Goal: Task Accomplishment & Management: Manage account settings

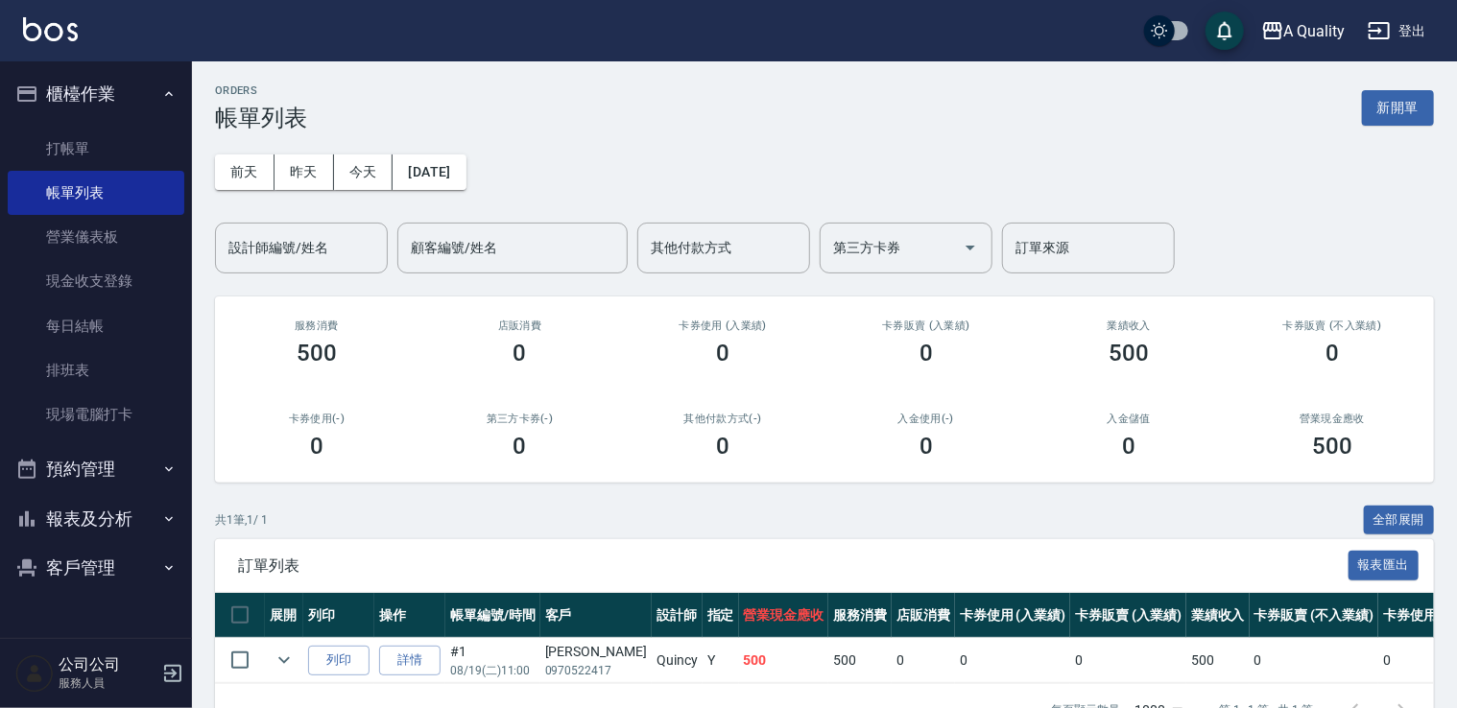
click at [112, 468] on button "預約管理" at bounding box center [96, 469] width 177 height 50
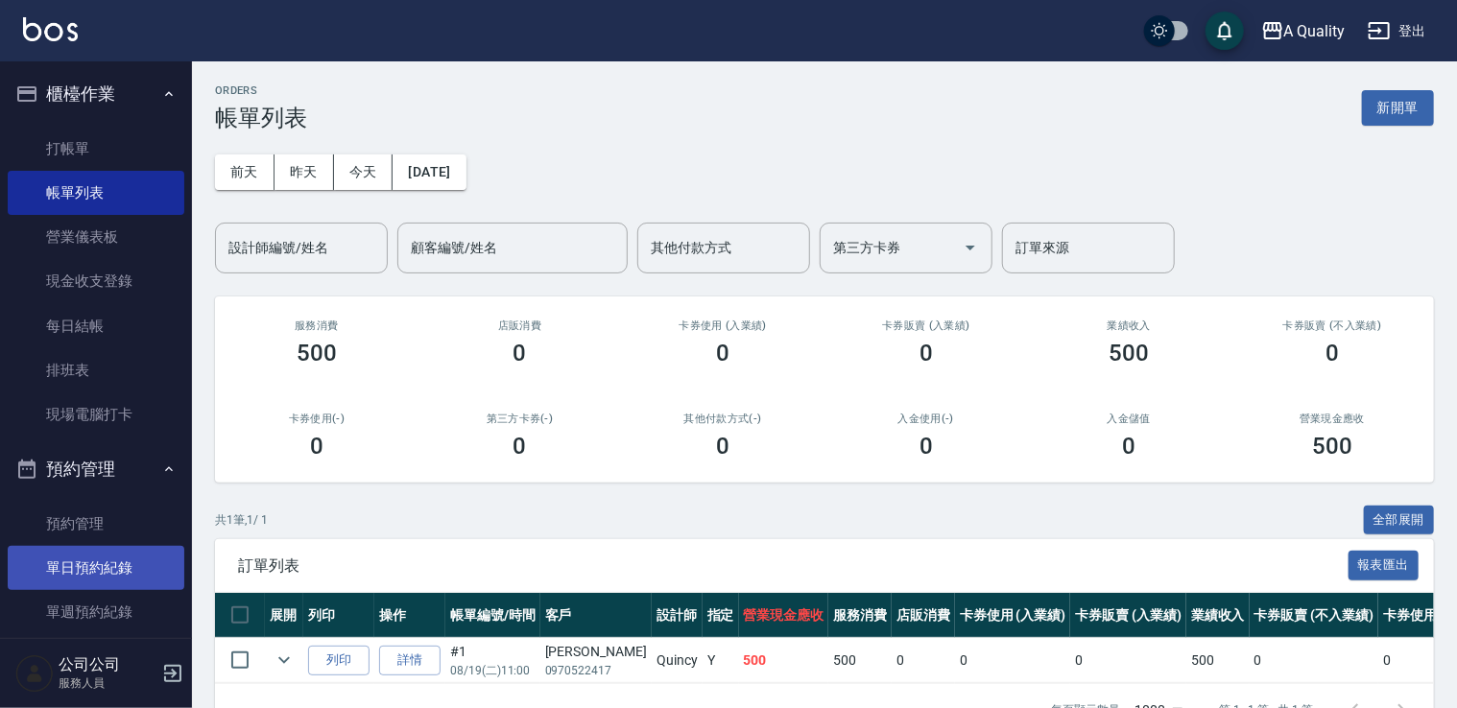
click at [98, 570] on link "單日預約紀錄" at bounding box center [96, 568] width 177 height 44
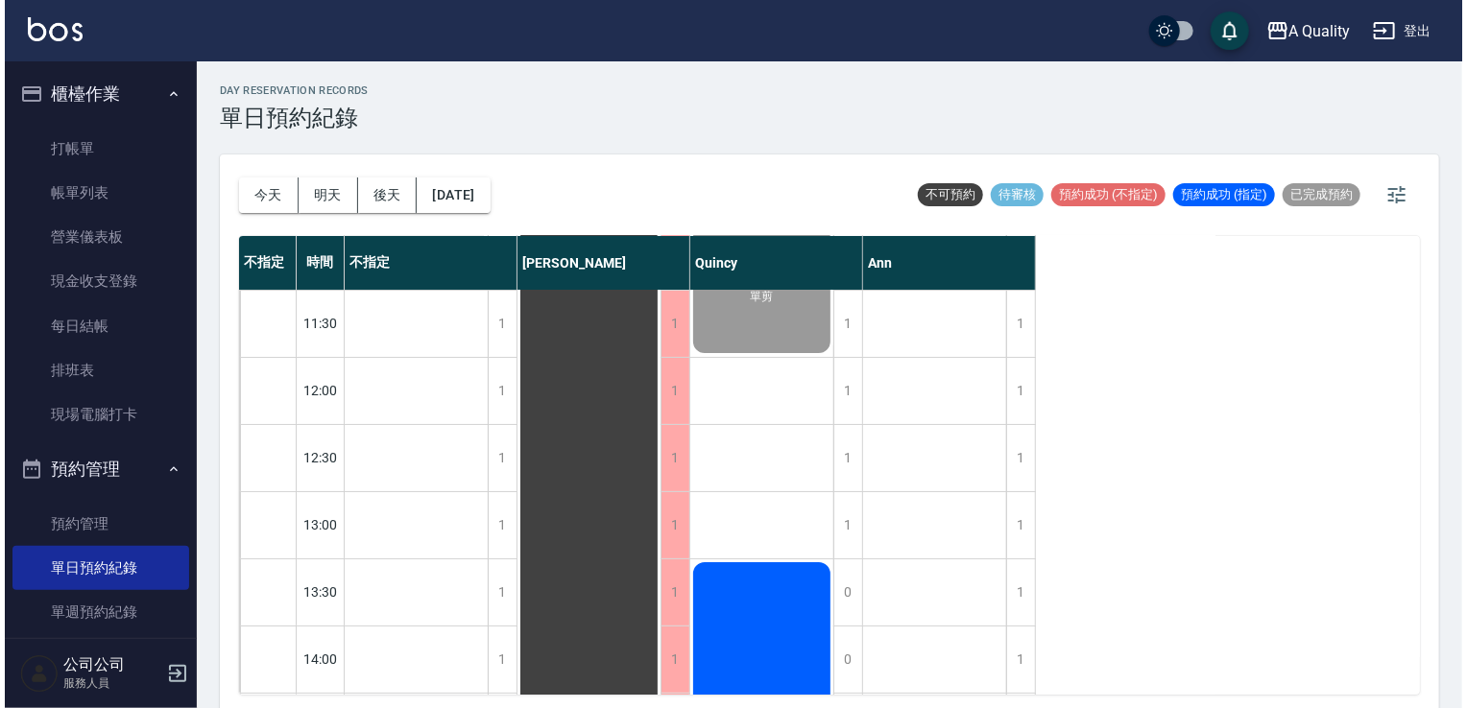
scroll to position [288, 0]
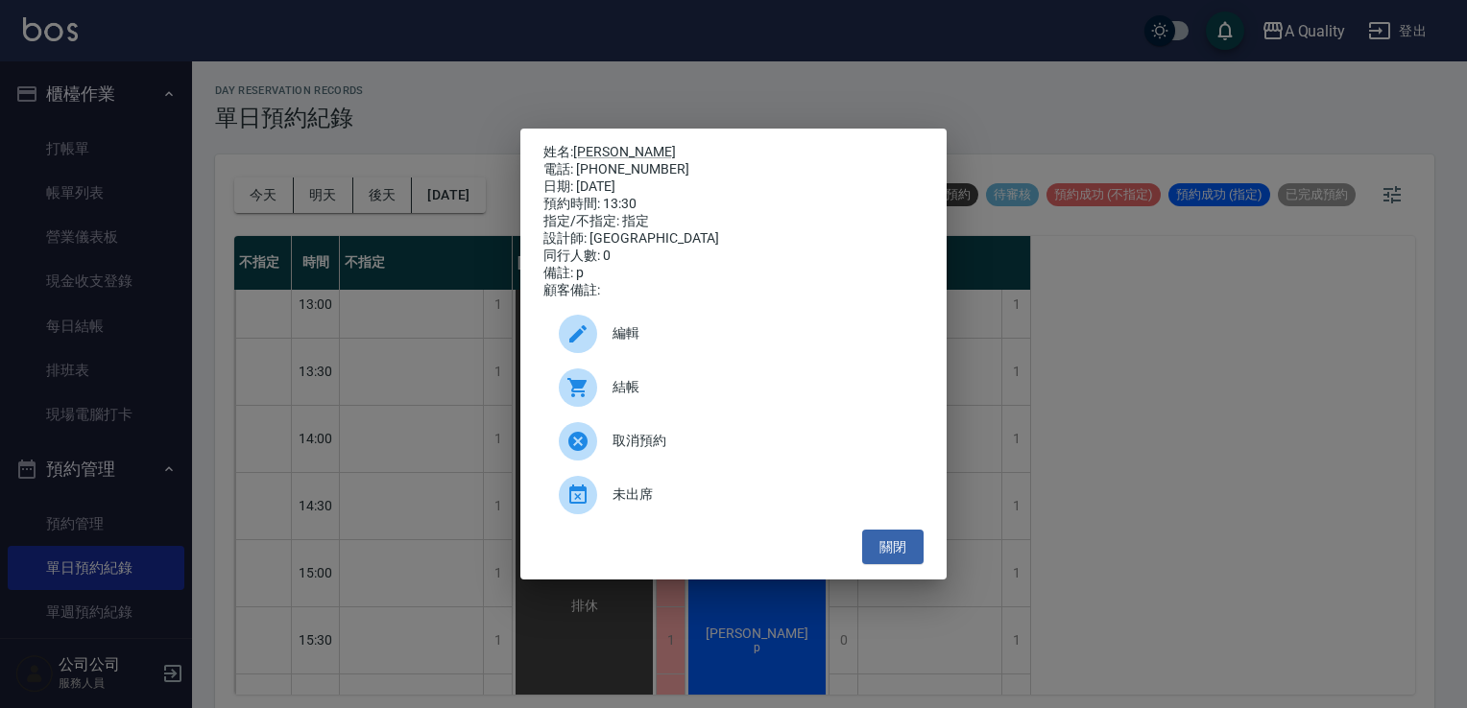
click at [715, 397] on span "結帳" at bounding box center [760, 387] width 296 height 20
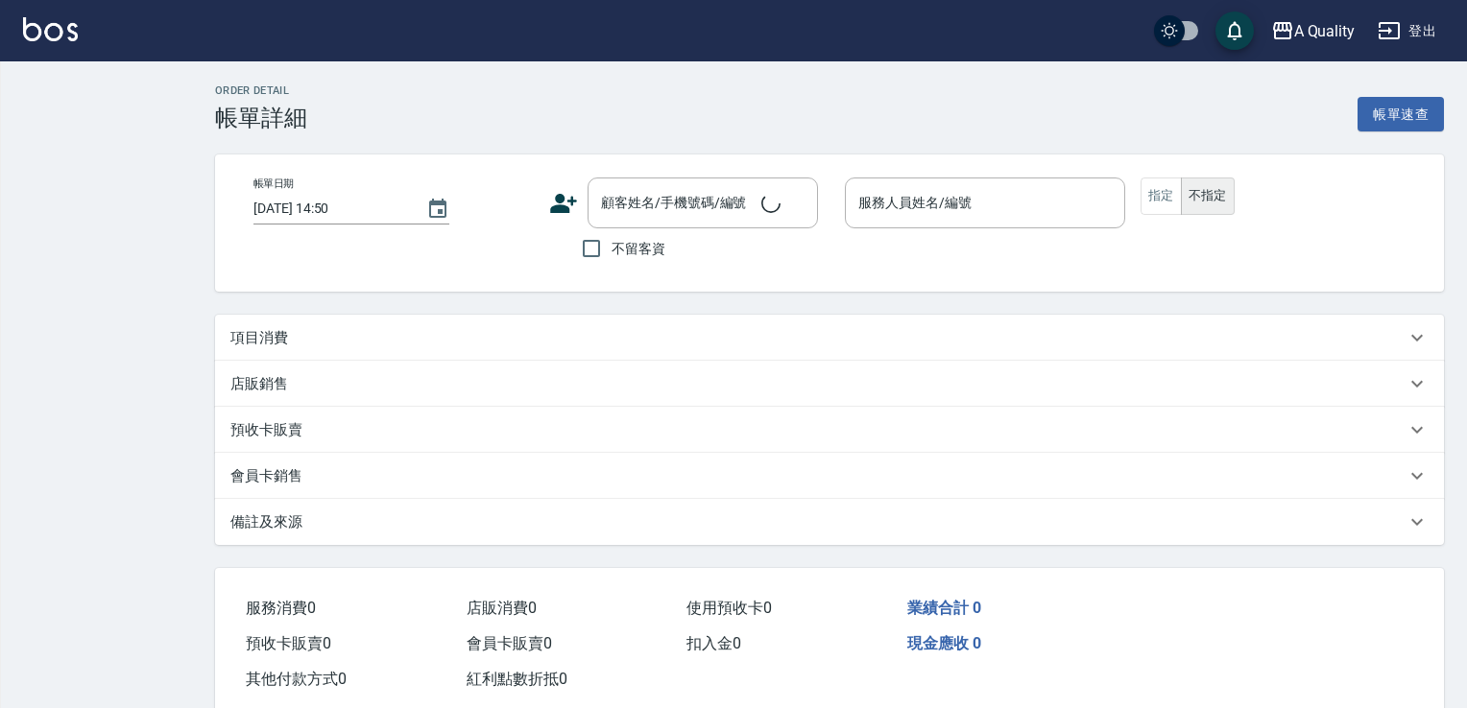
click at [318, 322] on div "項目消費" at bounding box center [829, 338] width 1229 height 46
type input "[DATE] 13:30"
type input "Quincy(無代號)"
type input "p"
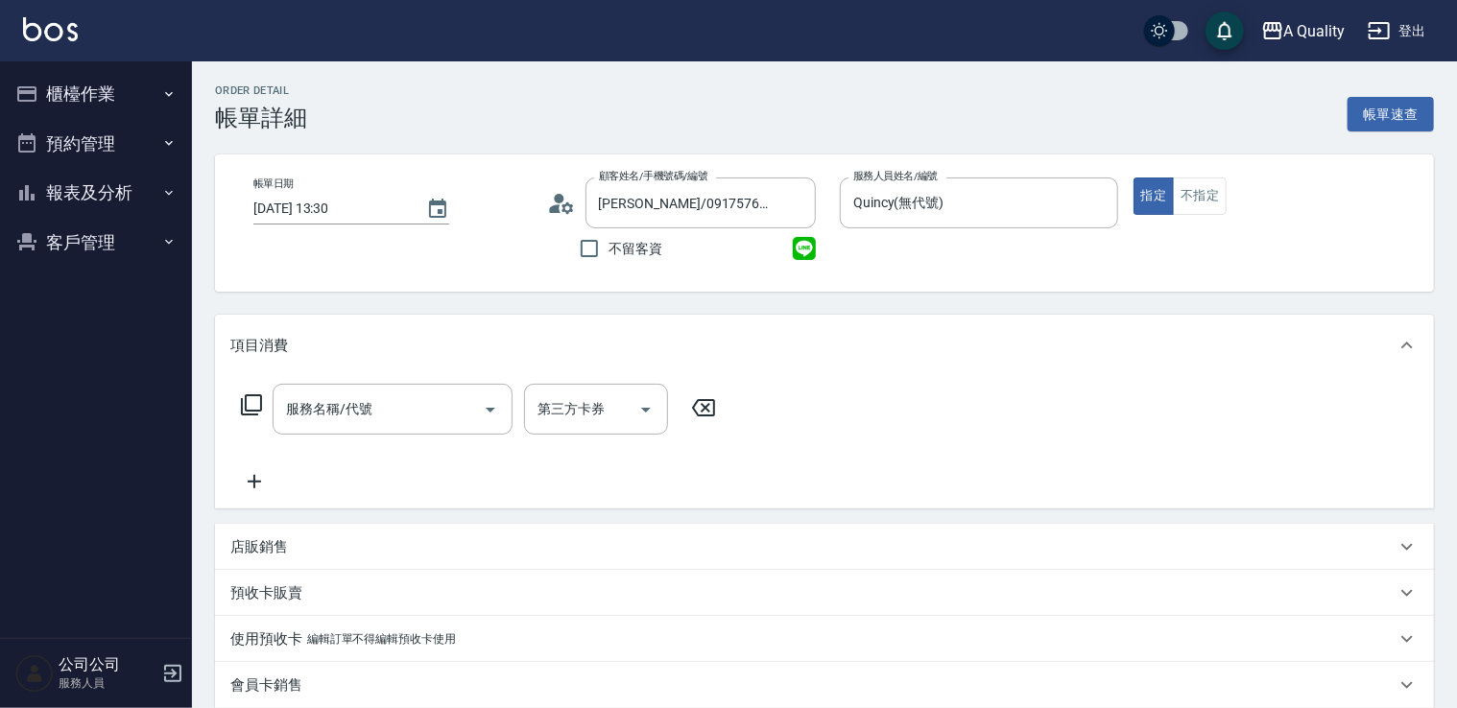
type input "[PERSON_NAME]/0917576625/"
click at [322, 359] on div "項目消費" at bounding box center [824, 345] width 1219 height 61
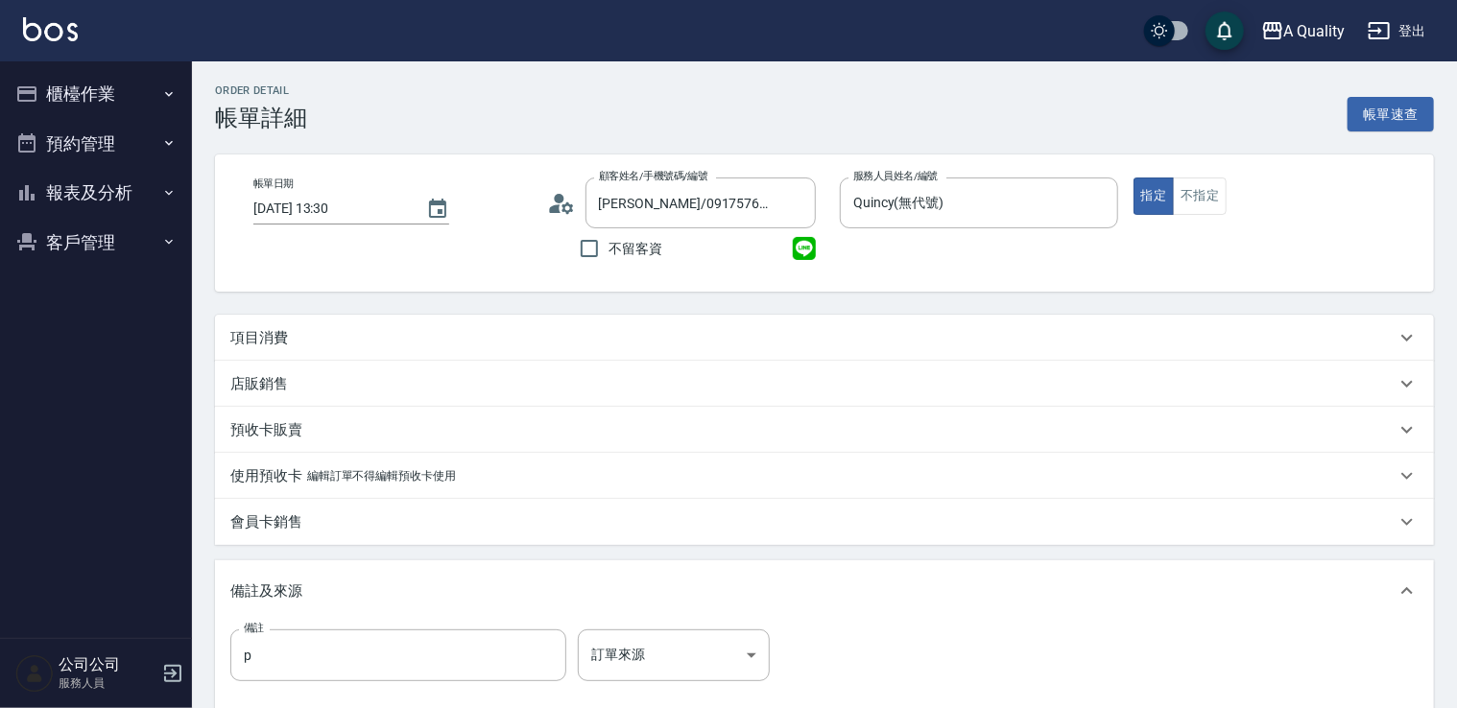
click at [299, 333] on div "項目消費" at bounding box center [812, 338] width 1165 height 20
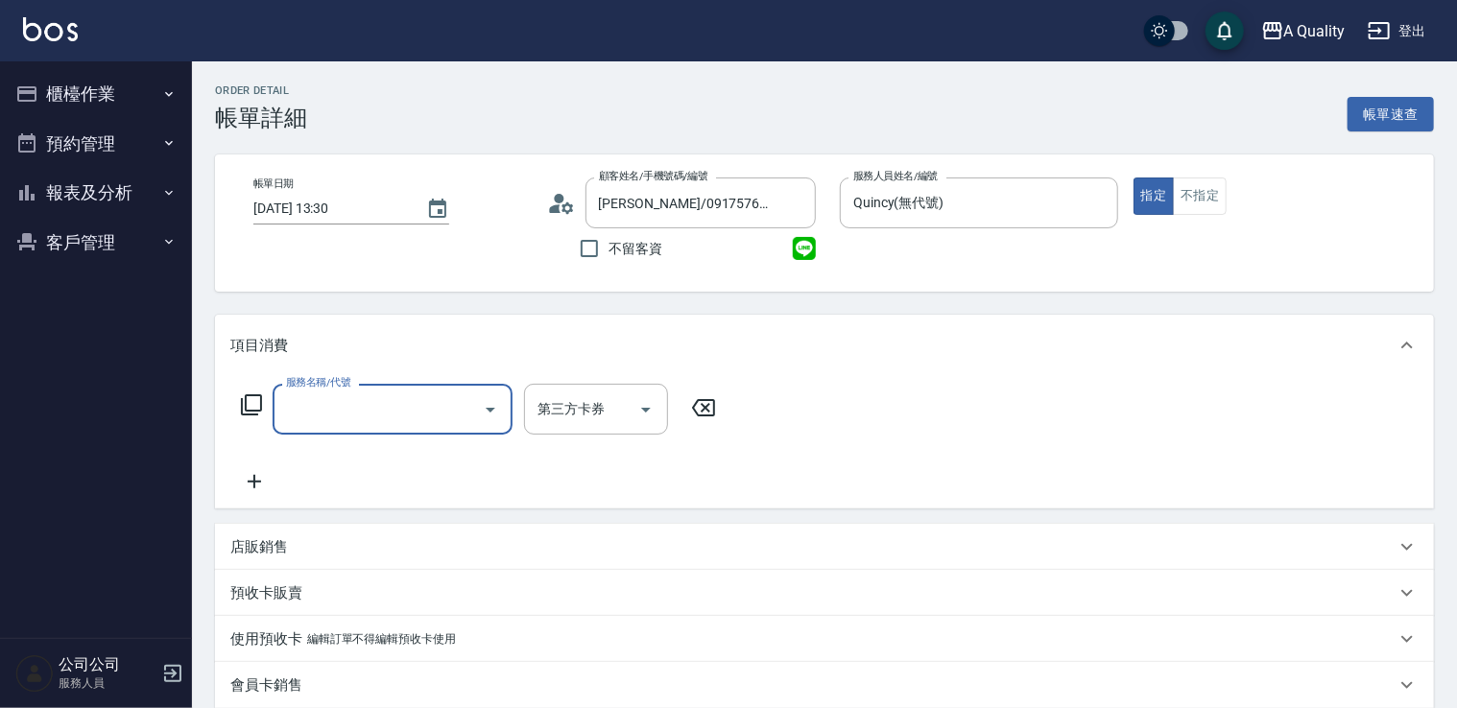
click at [313, 413] on input "服務名稱/代號" at bounding box center [378, 410] width 194 height 34
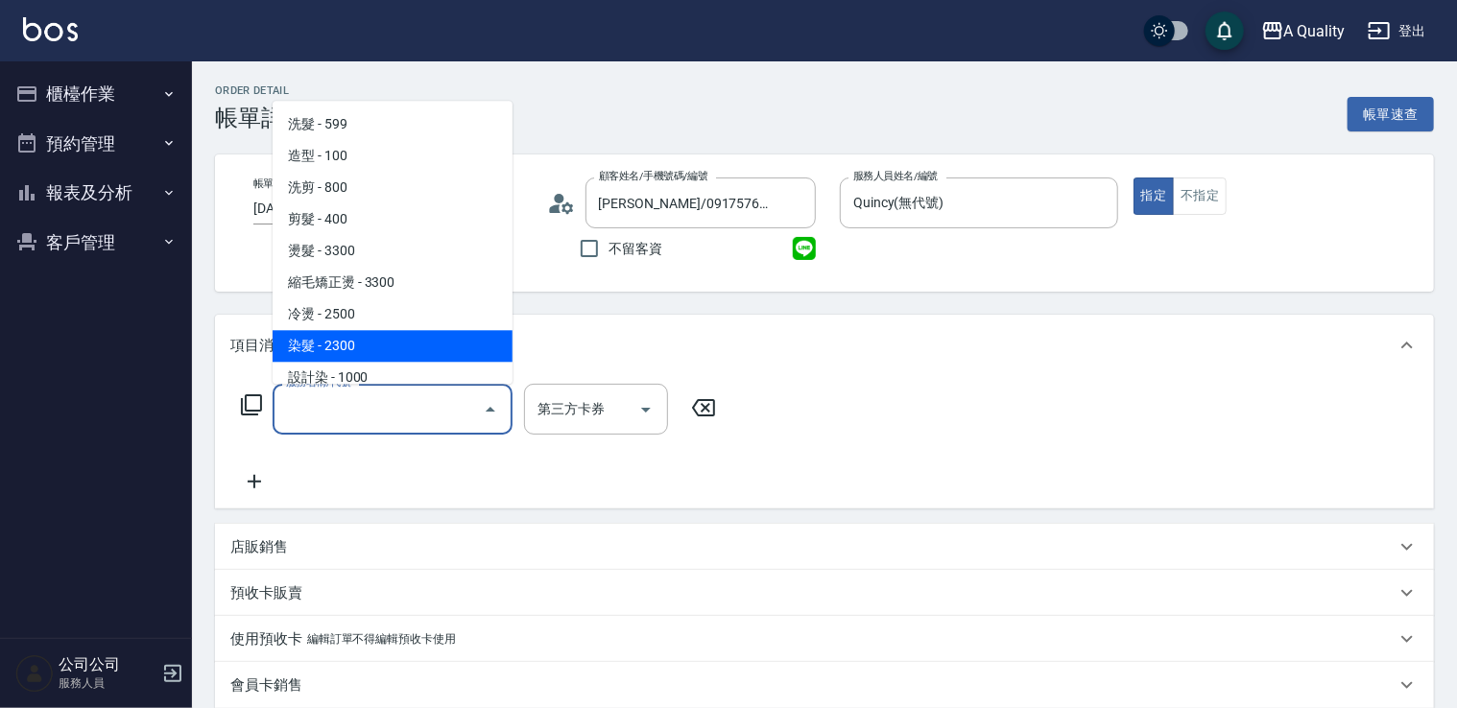
click at [332, 344] on span "染髮 - 2300" at bounding box center [393, 346] width 240 height 32
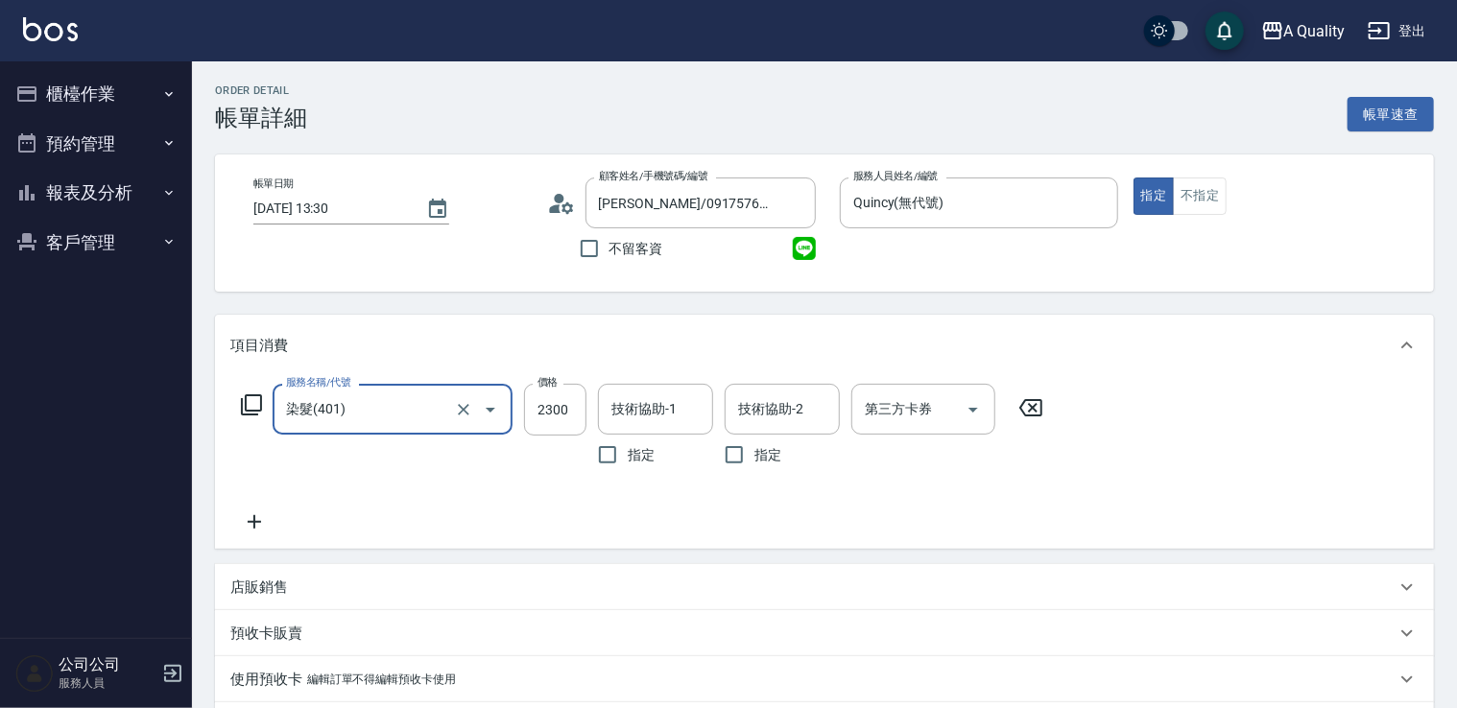
click at [343, 393] on input "染髮(401)" at bounding box center [365, 410] width 169 height 34
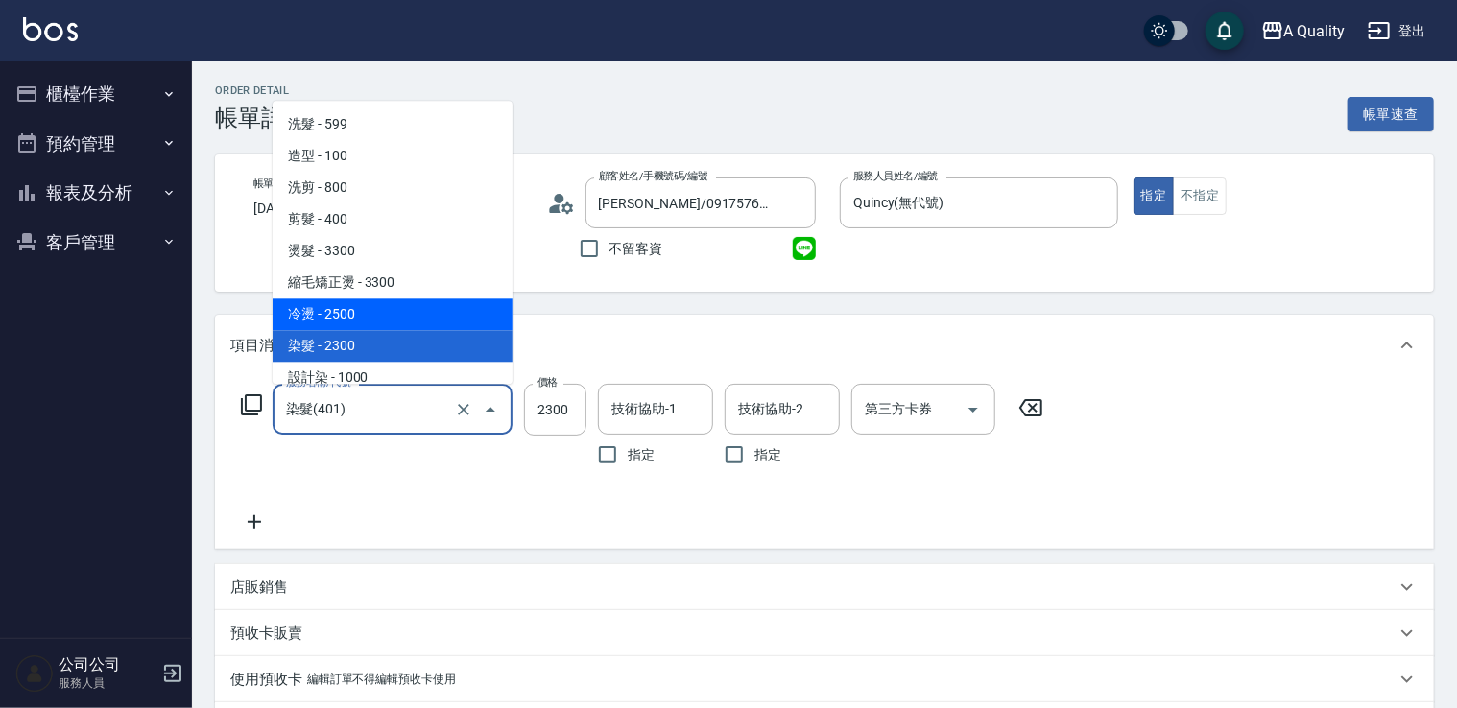
click at [352, 302] on span "冷燙 - 2500" at bounding box center [393, 315] width 240 height 32
type input "冷燙(330)"
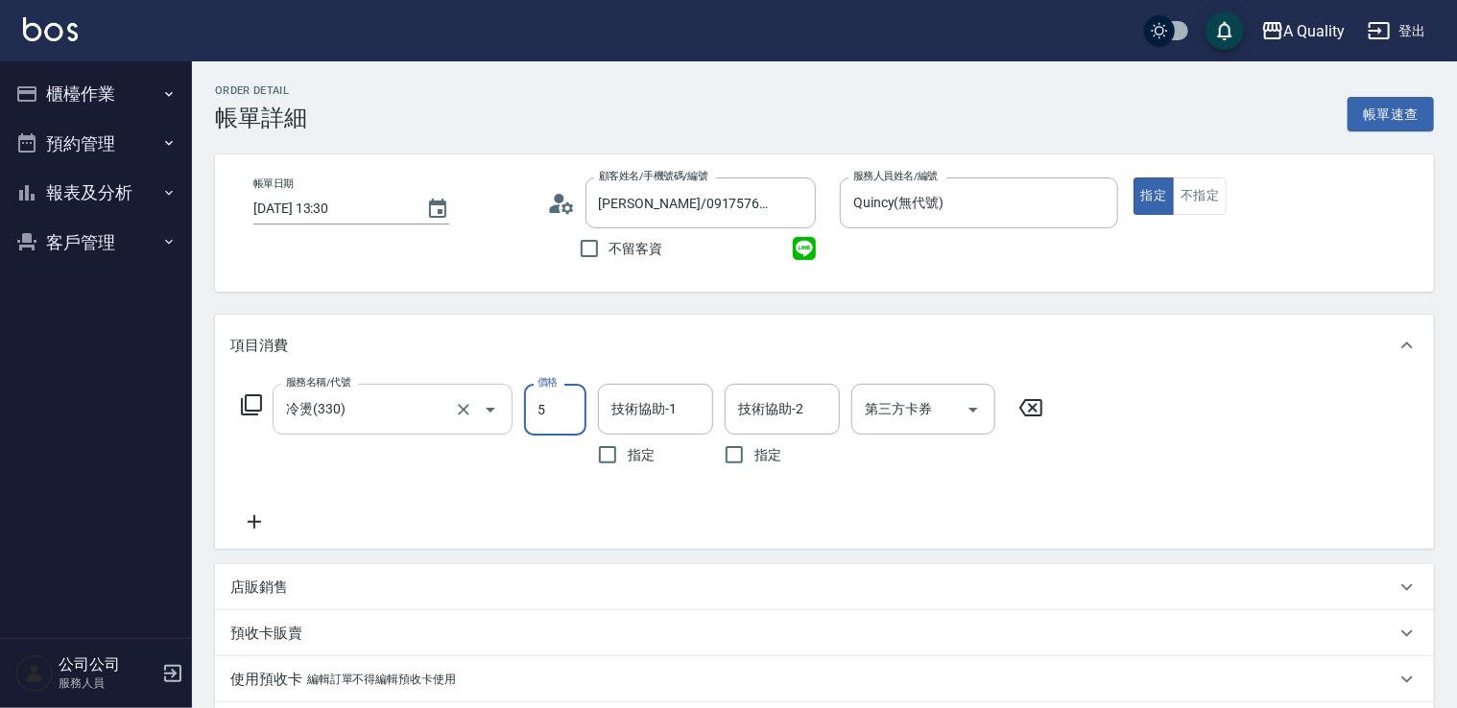
drag, startPoint x: 555, startPoint y: 403, endPoint x: 472, endPoint y: 421, distance: 84.5
click at [449, 427] on div "服務名稱/代號 冷燙(330) 服務名稱/代號 價格 5 價格 技術協助-1 技術協助-1 指定 技術協助-2 技術協助-2 指定 第三方卡券 第三方卡券" at bounding box center [642, 429] width 824 height 91
type input "2000"
click at [243, 516] on icon at bounding box center [254, 522] width 48 height 23
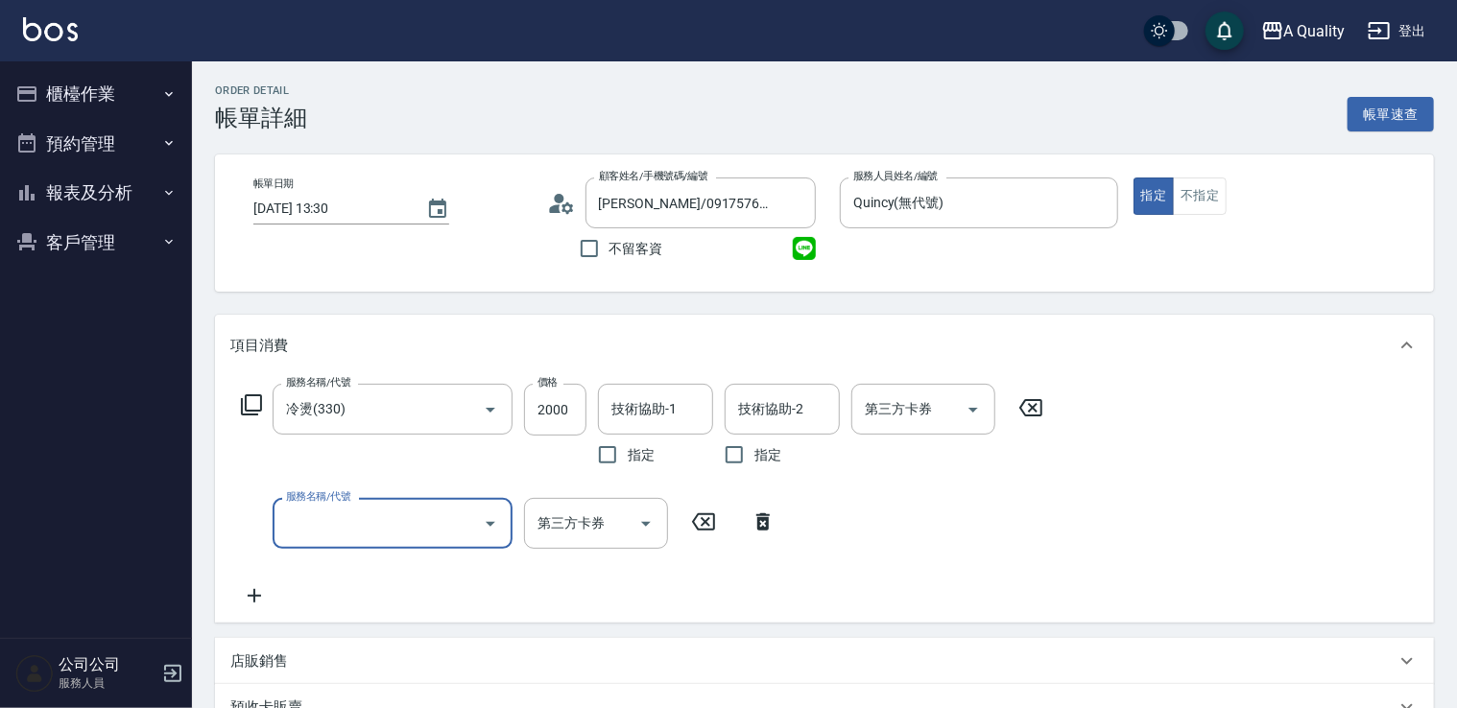
click at [307, 521] on input "服務名稱/代號" at bounding box center [378, 524] width 194 height 34
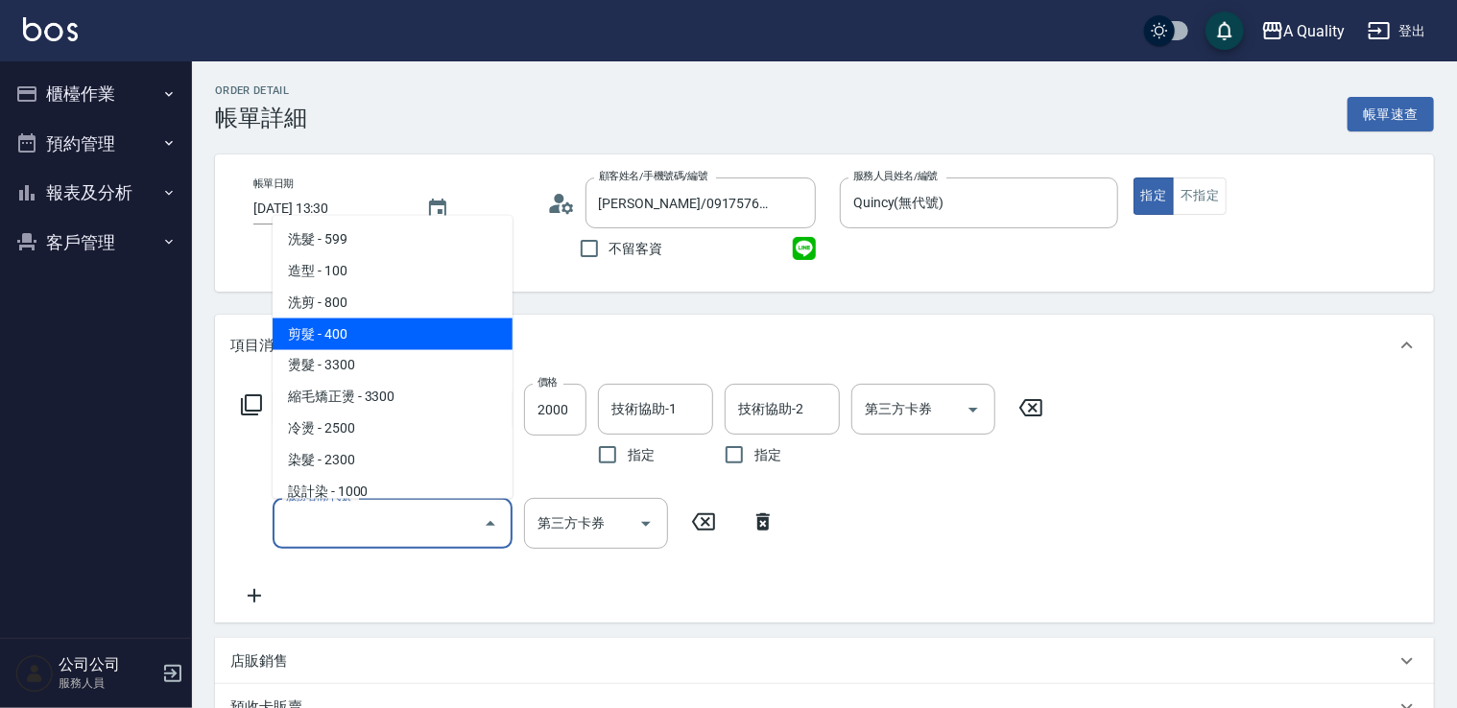
click at [365, 322] on span "剪髮 - 400" at bounding box center [393, 334] width 240 height 32
type input "剪髮(201)"
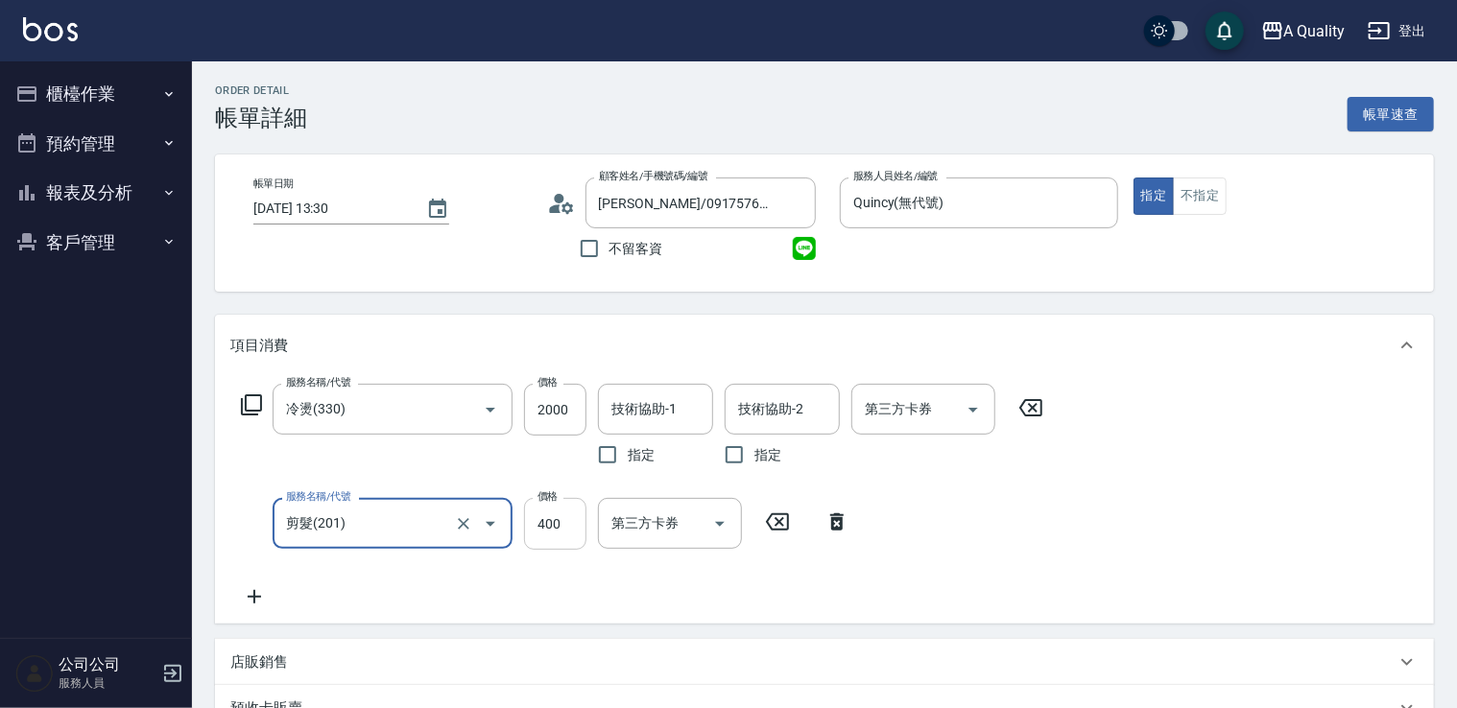
click at [564, 523] on input "400" at bounding box center [555, 524] width 62 height 52
type input "500"
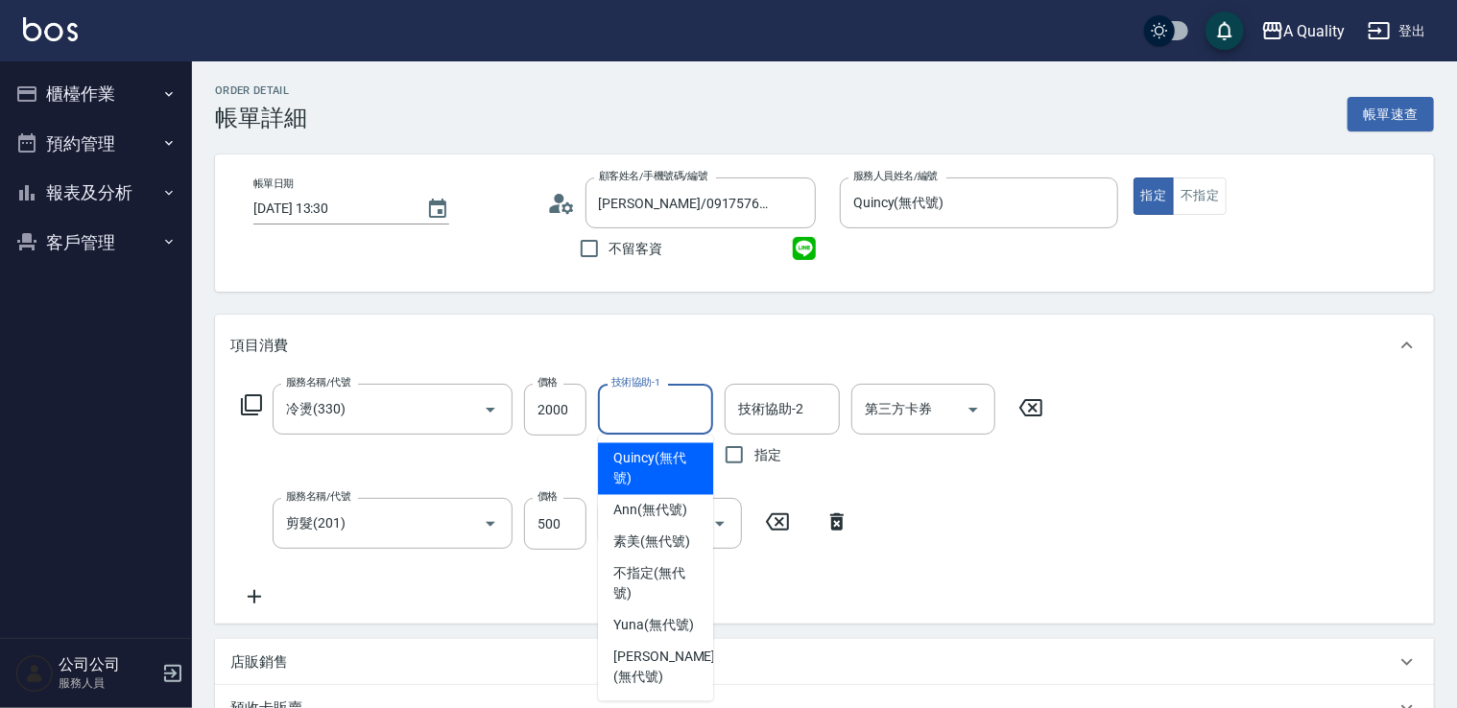
click at [645, 409] on input "技術協助-1" at bounding box center [656, 410] width 98 height 34
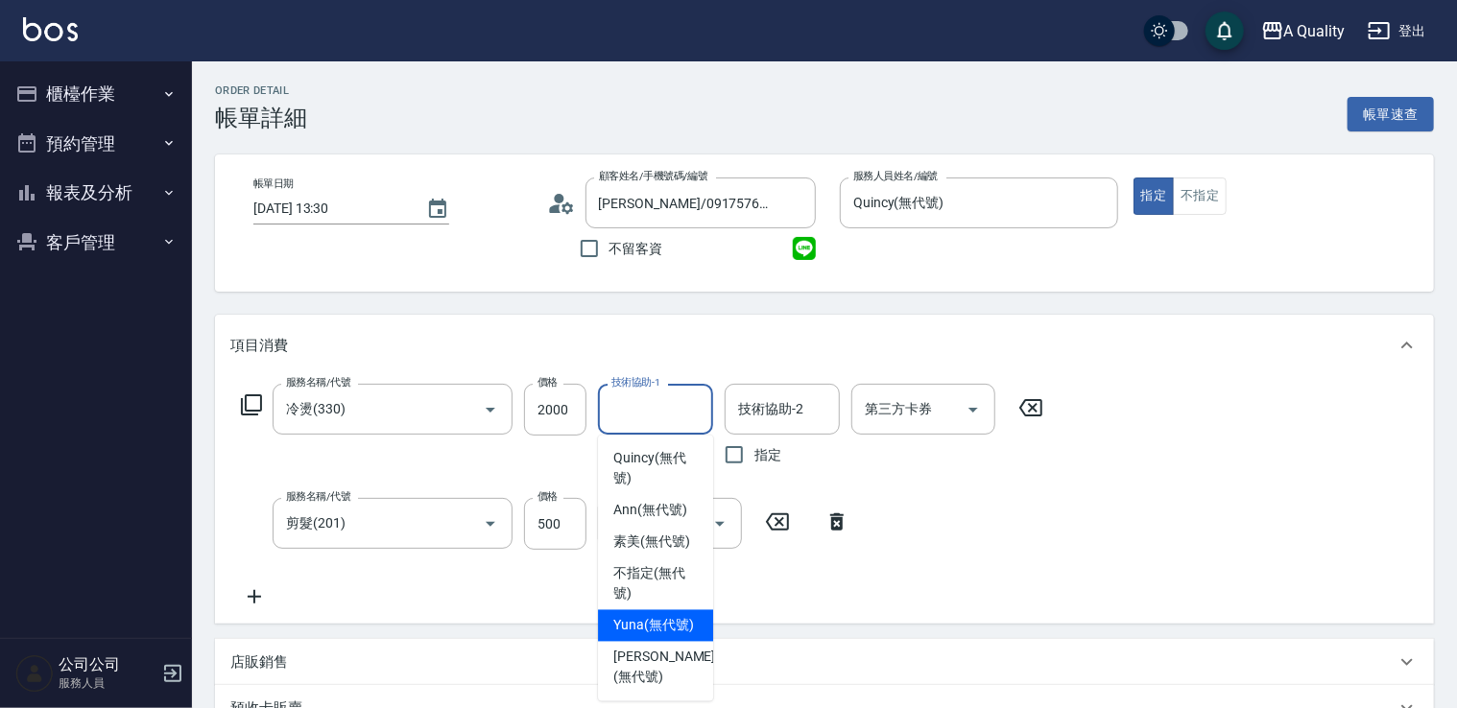
click at [646, 632] on span "Yuna (無代號)" at bounding box center [653, 626] width 81 height 20
type input "Yuna(無代號)"
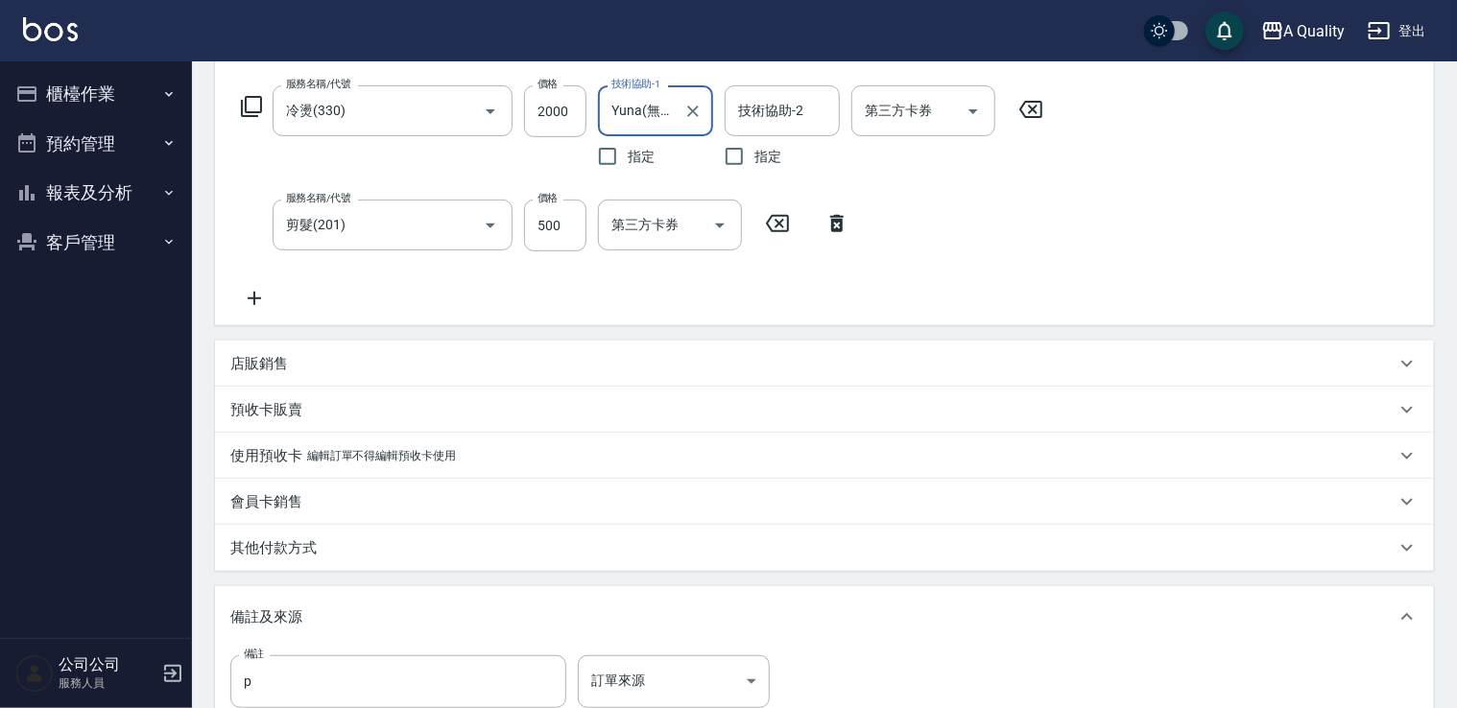
scroll to position [541, 0]
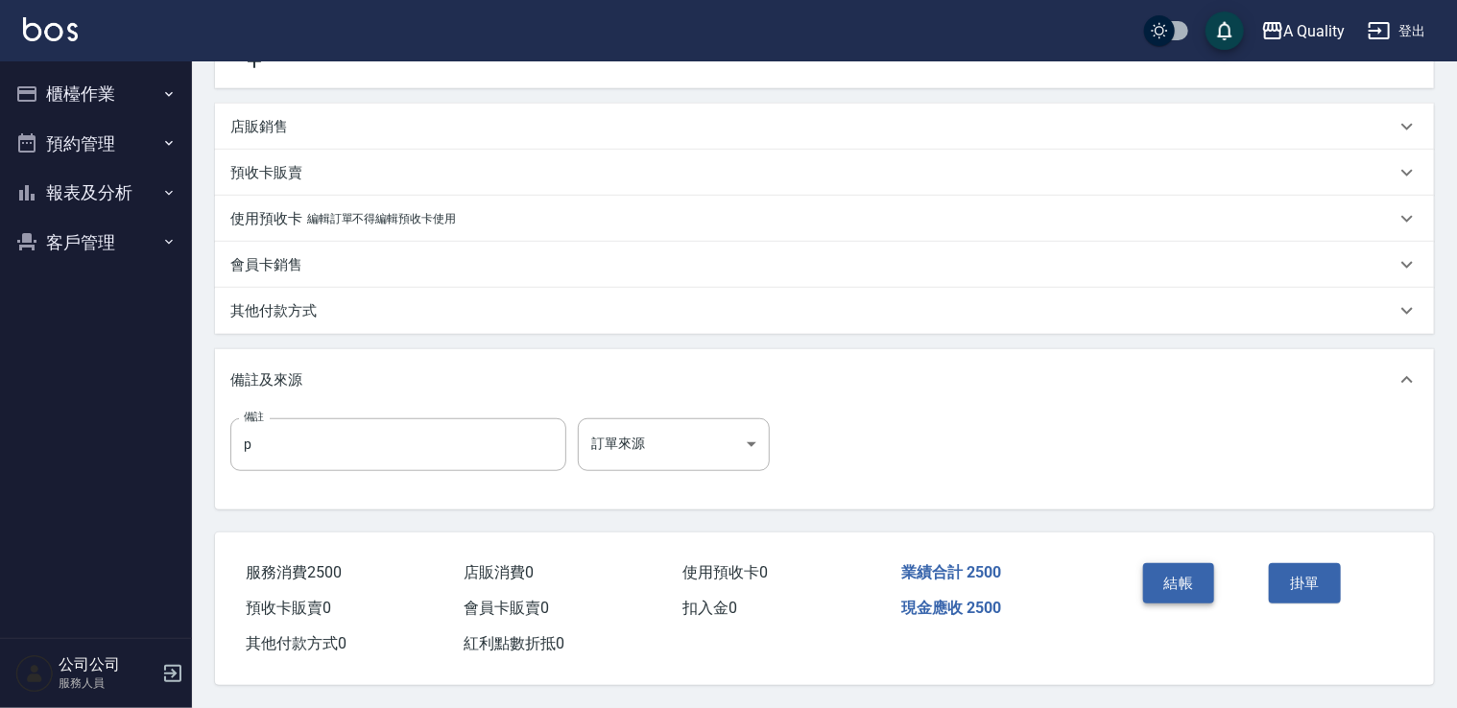
click at [1201, 580] on button "結帳" at bounding box center [1179, 583] width 72 height 40
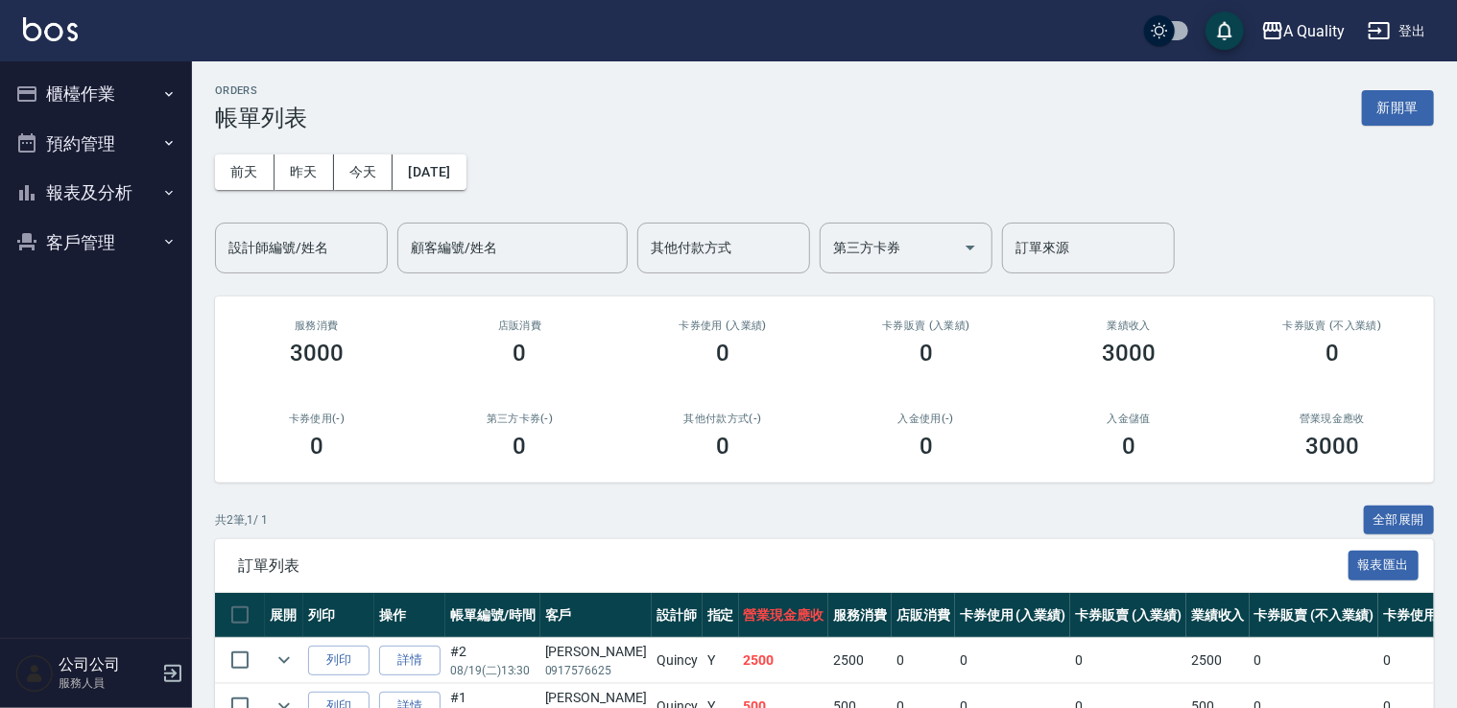
click at [92, 129] on button "預約管理" at bounding box center [96, 144] width 177 height 50
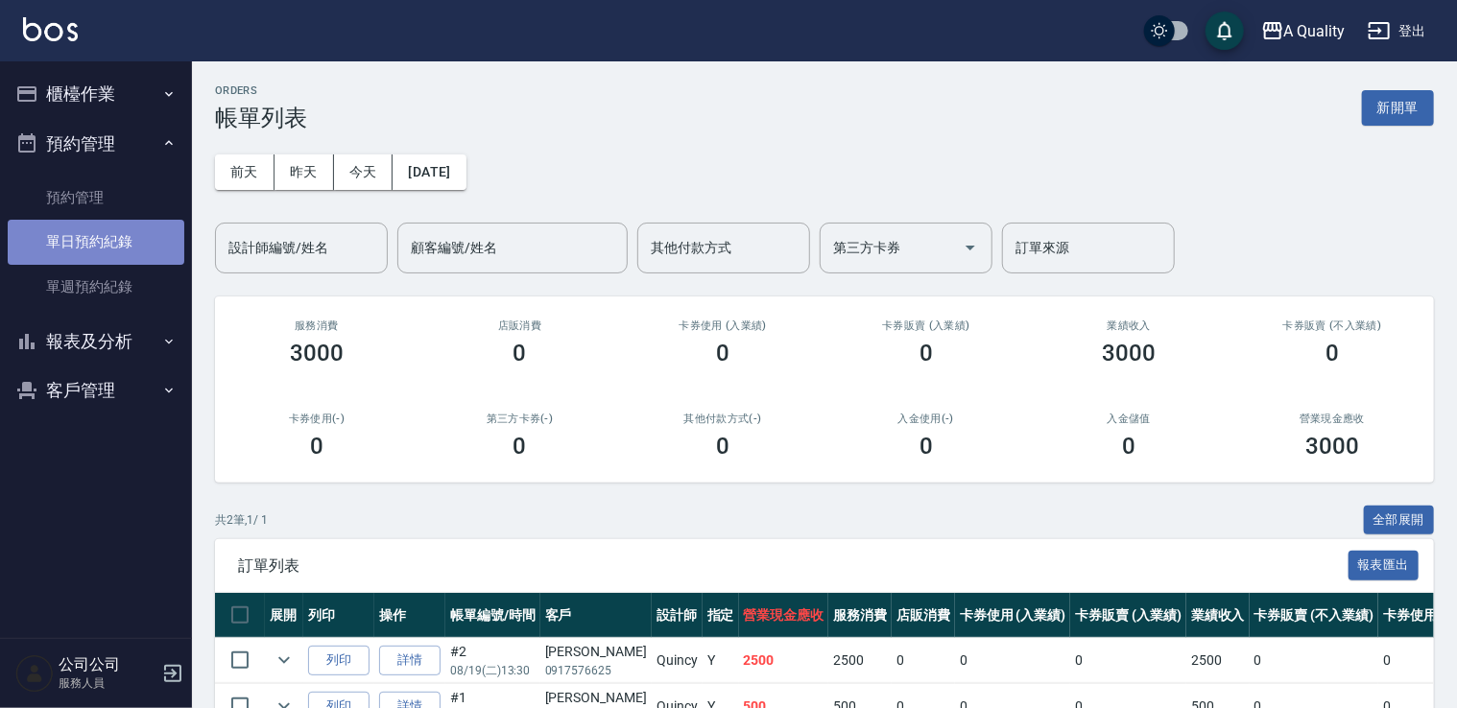
click at [111, 234] on link "單日預約紀錄" at bounding box center [96, 242] width 177 height 44
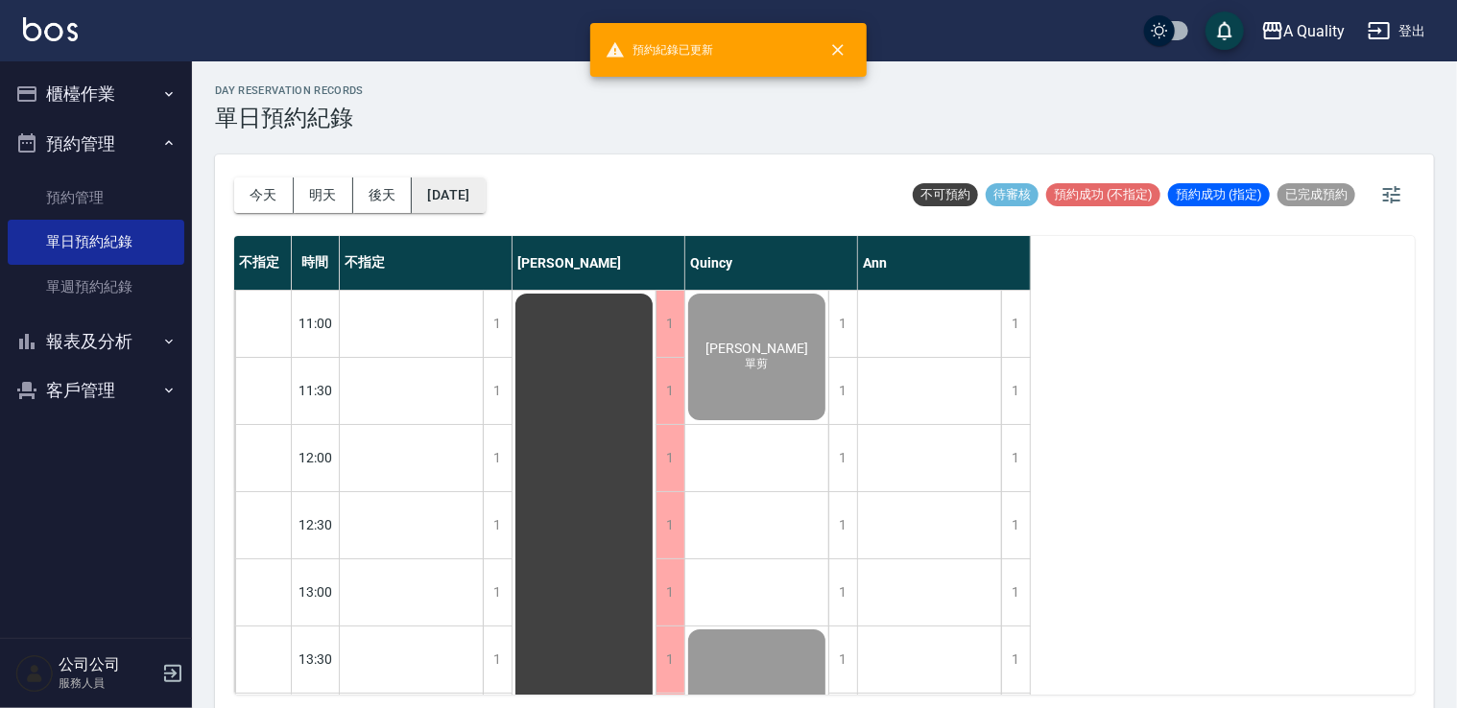
click at [461, 194] on button "[DATE]" at bounding box center [448, 196] width 73 height 36
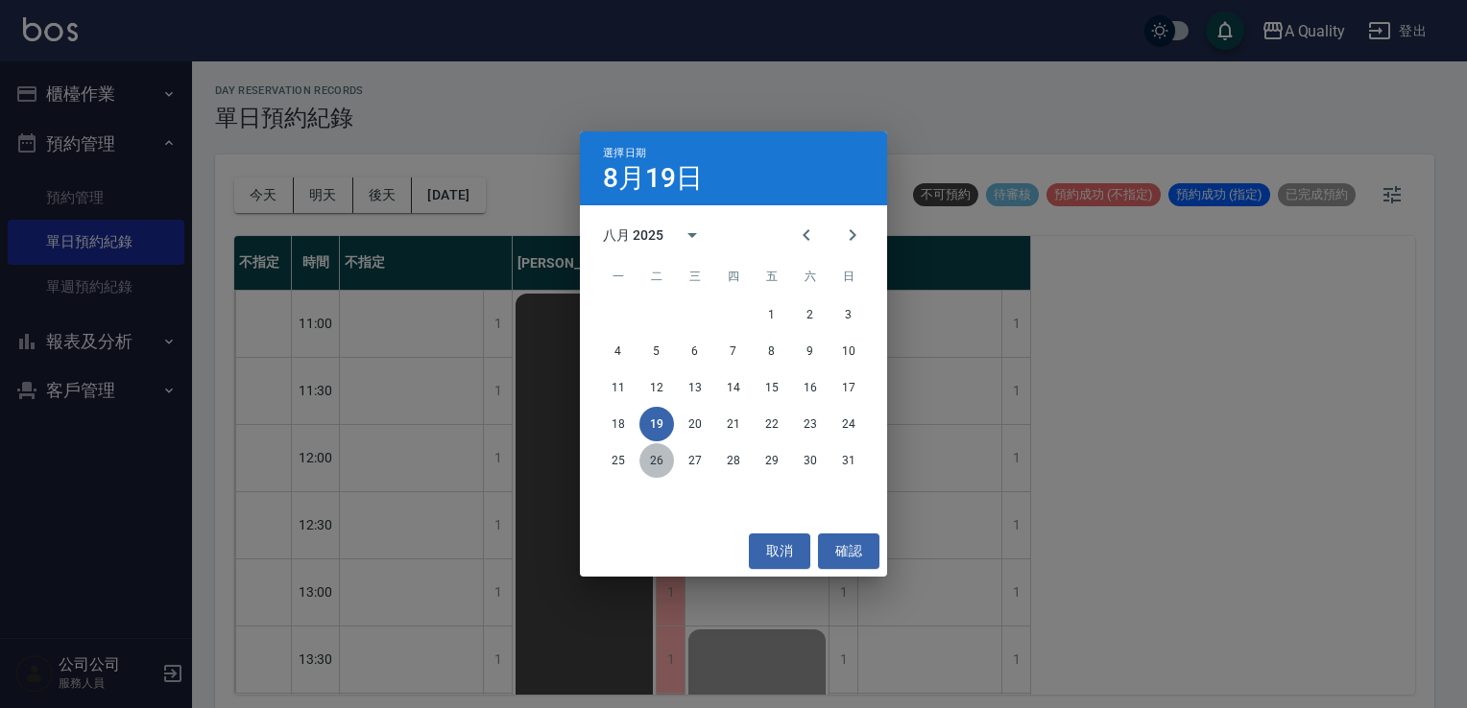
click at [657, 459] on button "26" at bounding box center [656, 460] width 35 height 35
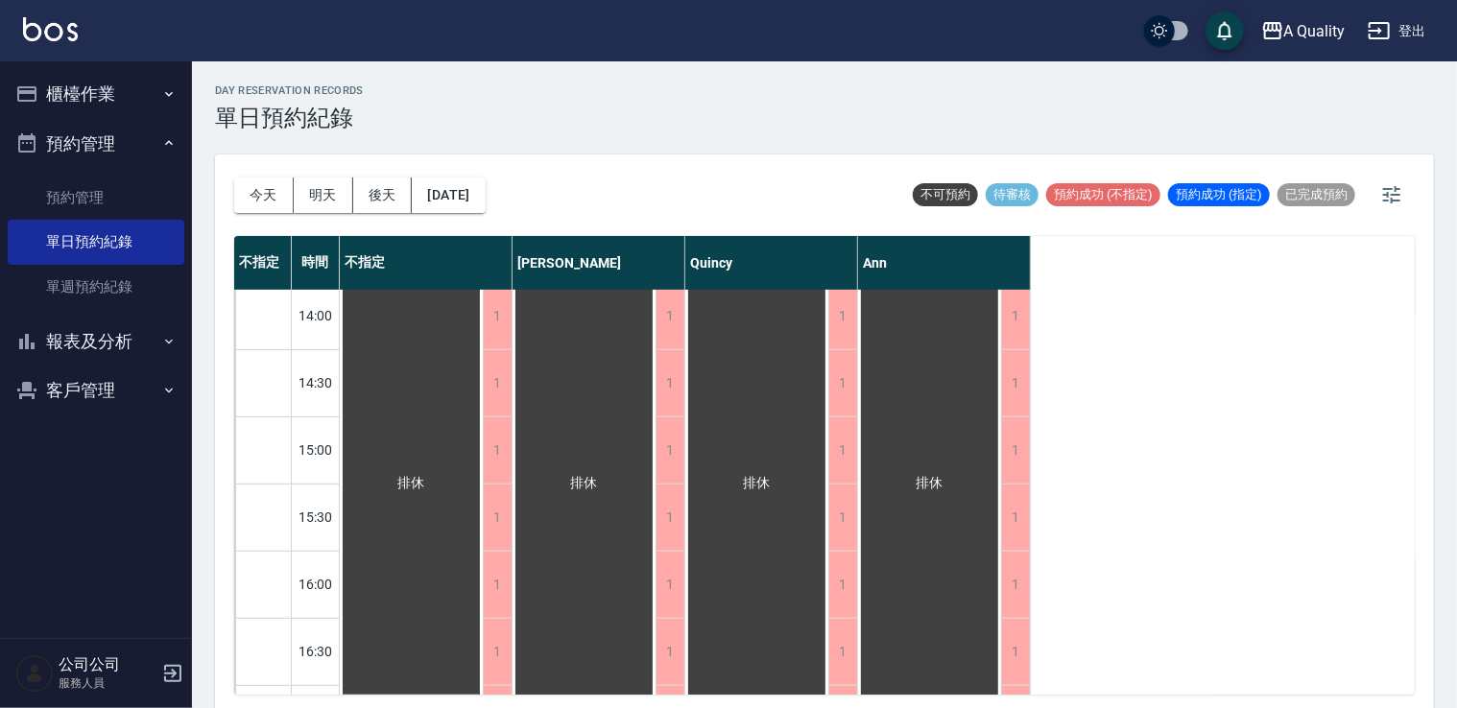
scroll to position [768, 0]
click at [485, 200] on button "[DATE]" at bounding box center [448, 196] width 73 height 36
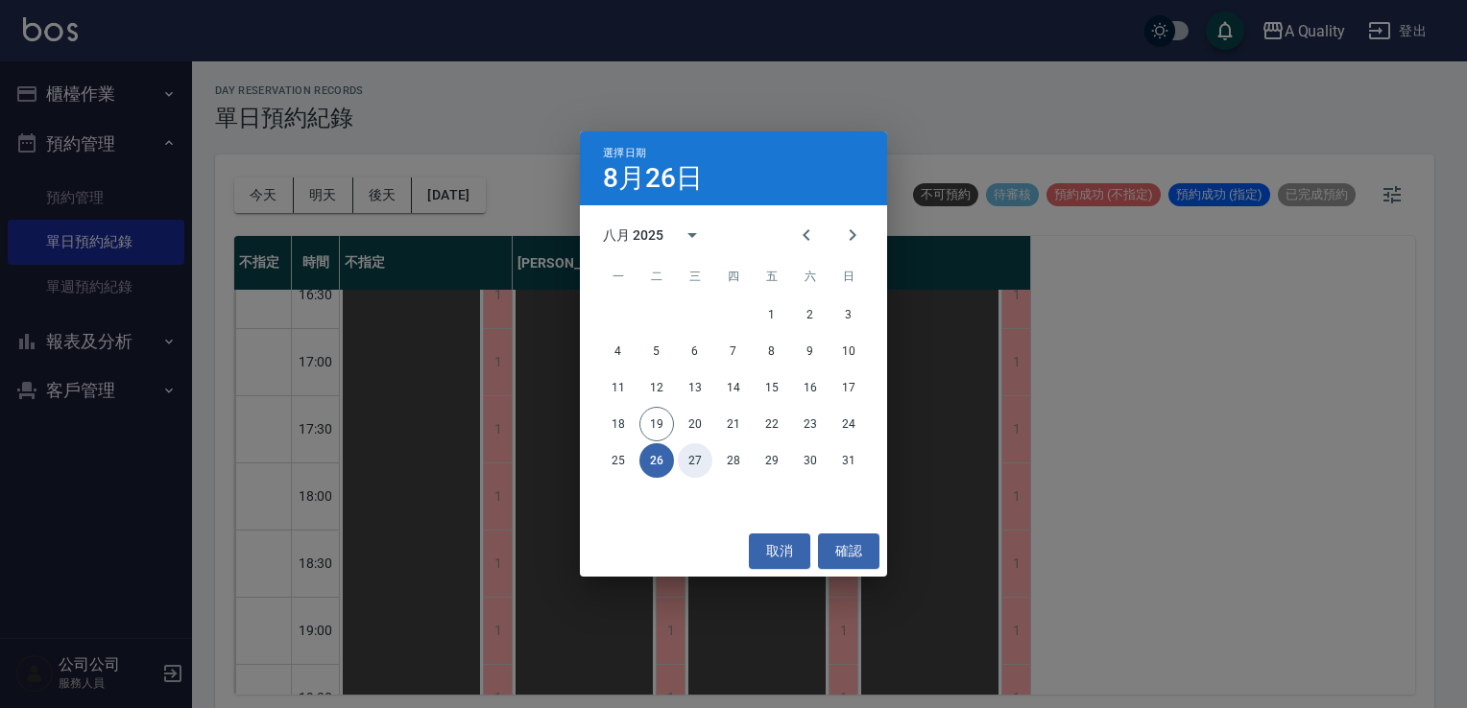
click at [700, 461] on button "27" at bounding box center [695, 460] width 35 height 35
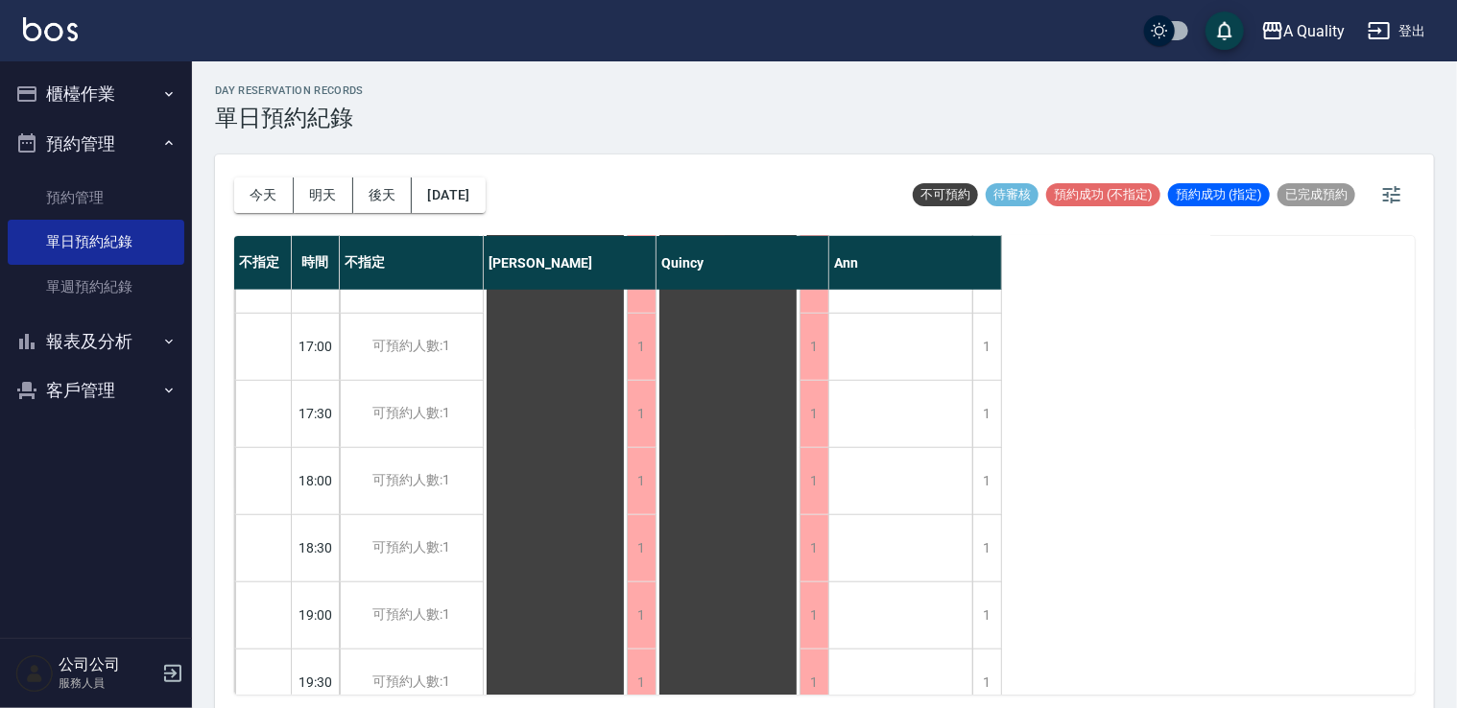
scroll to position [723, 0]
click at [485, 193] on button "[DATE]" at bounding box center [448, 196] width 73 height 36
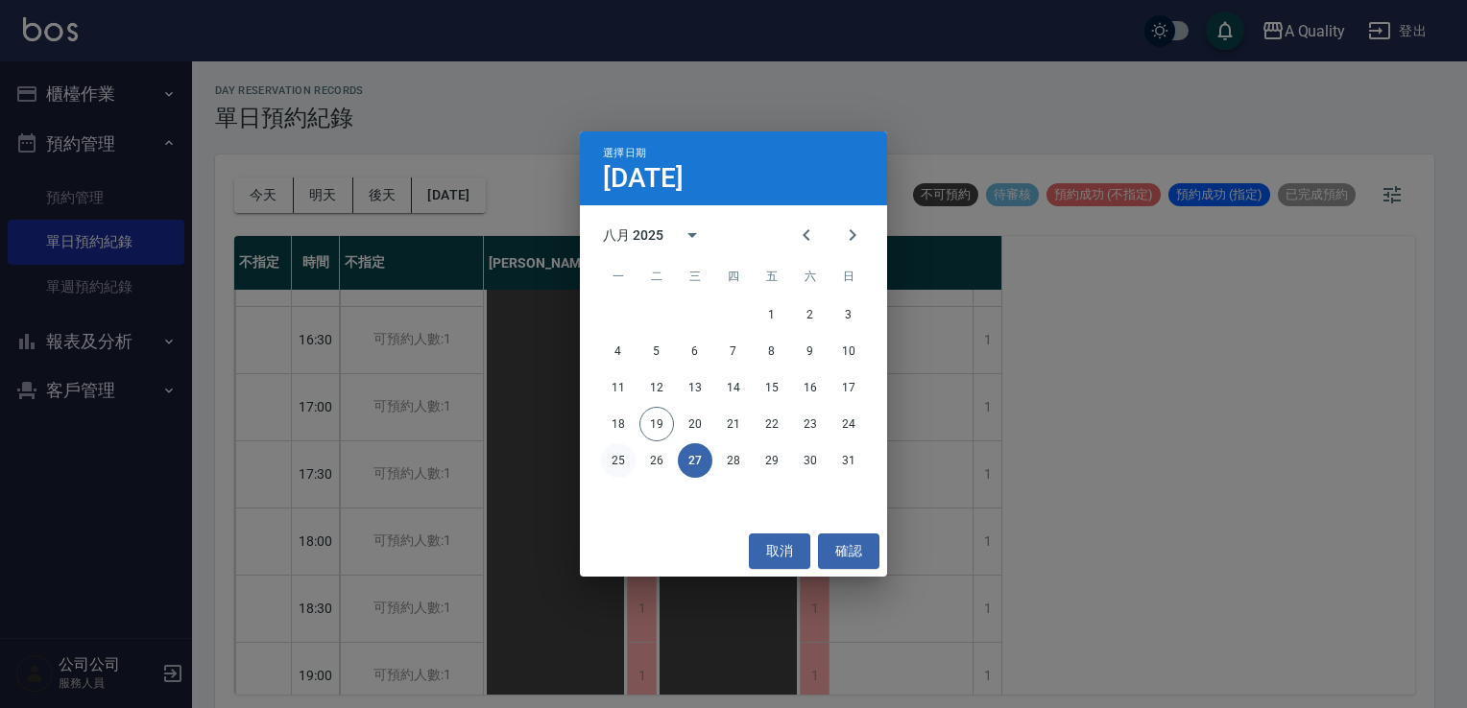
click at [622, 457] on button "25" at bounding box center [618, 460] width 35 height 35
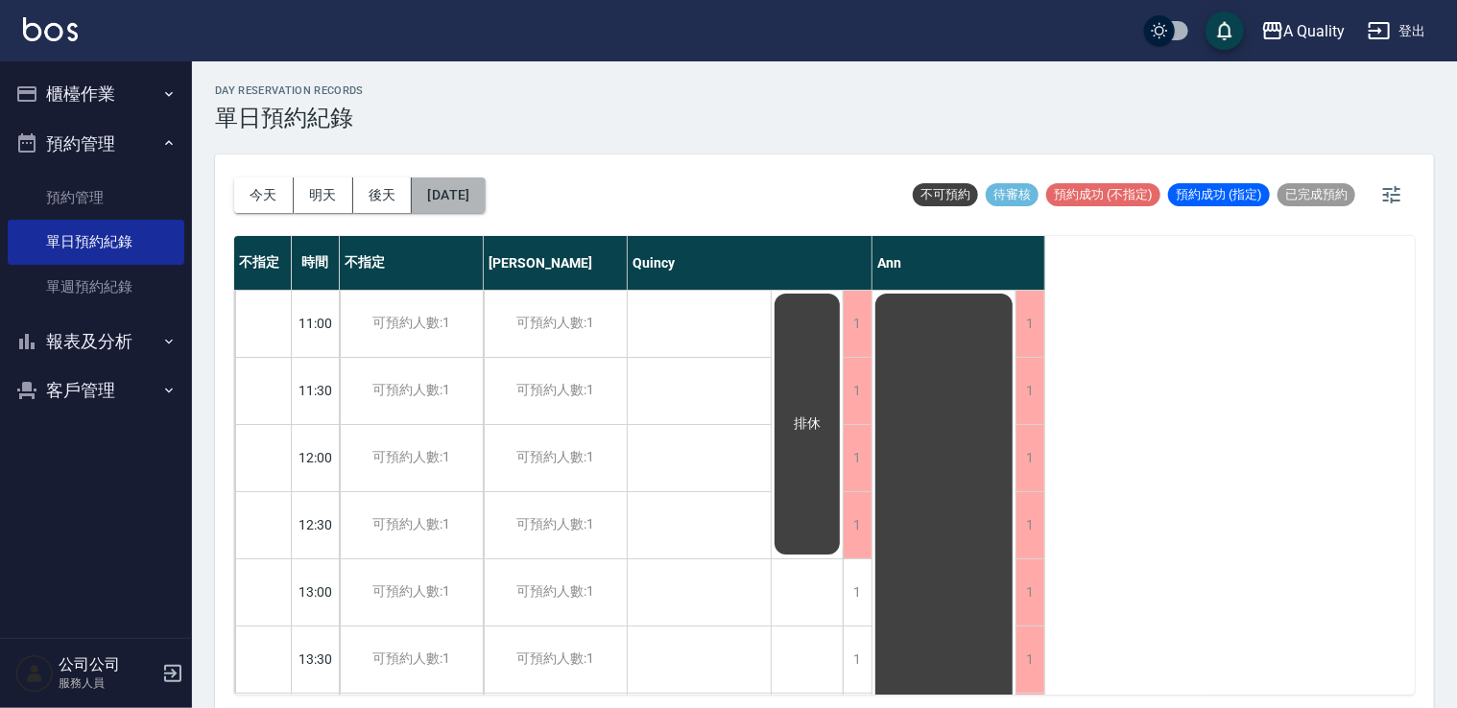
click at [459, 191] on button "[DATE]" at bounding box center [448, 196] width 73 height 36
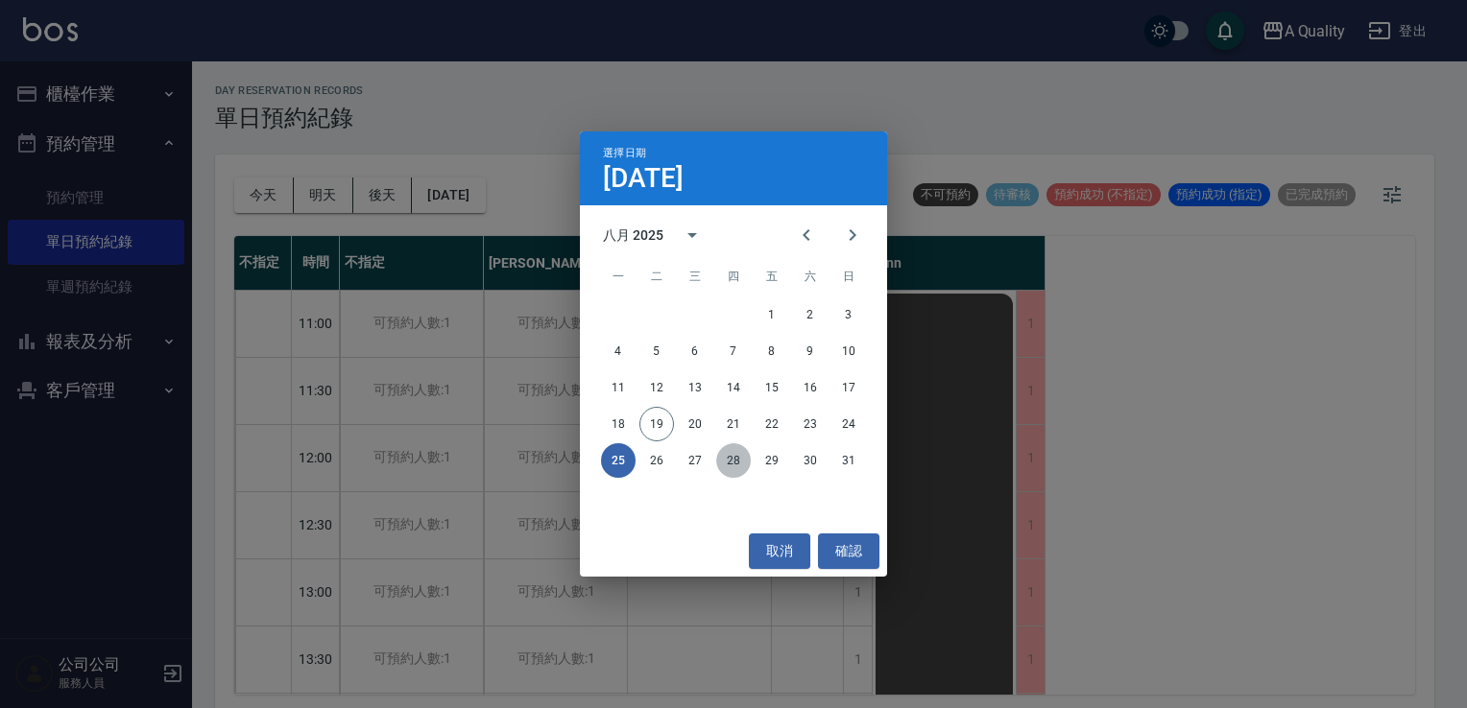
click at [729, 459] on button "28" at bounding box center [733, 460] width 35 height 35
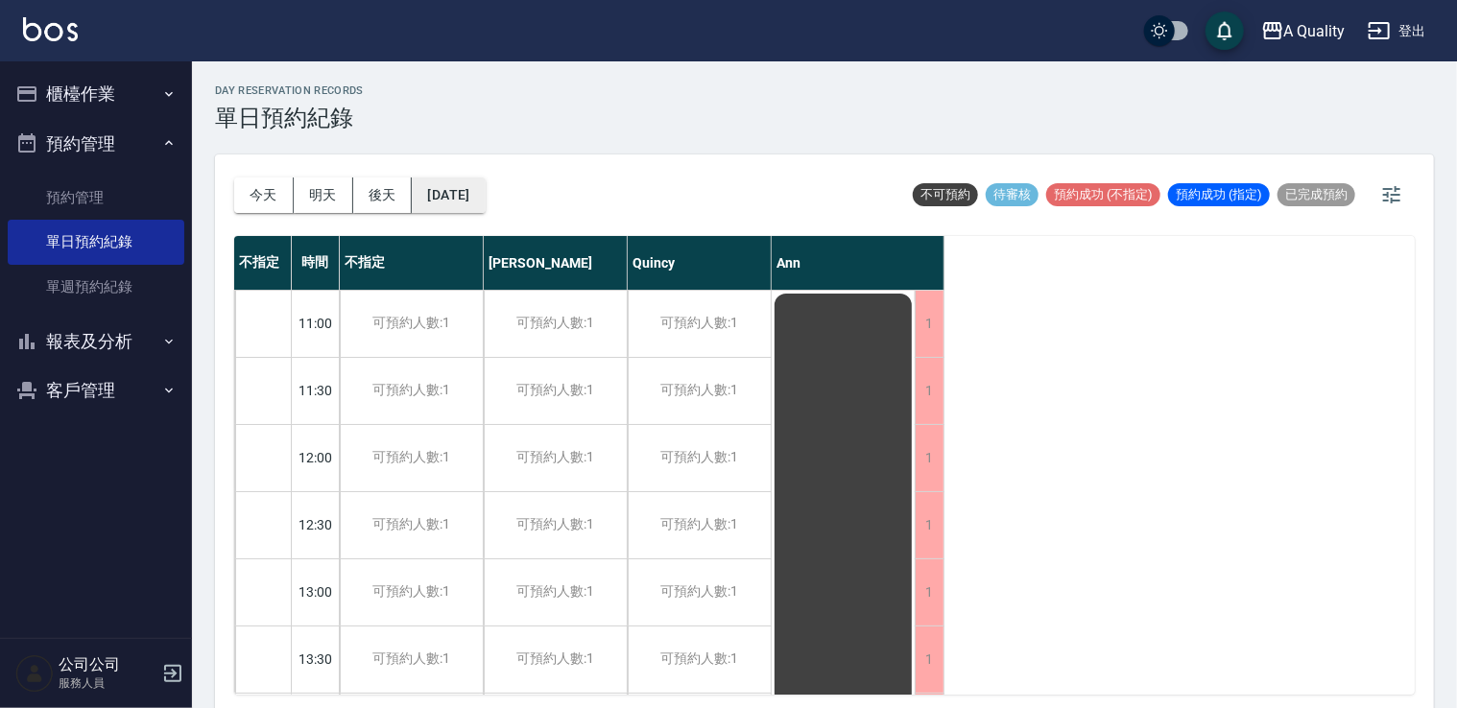
click at [485, 196] on button "[DATE]" at bounding box center [448, 196] width 73 height 36
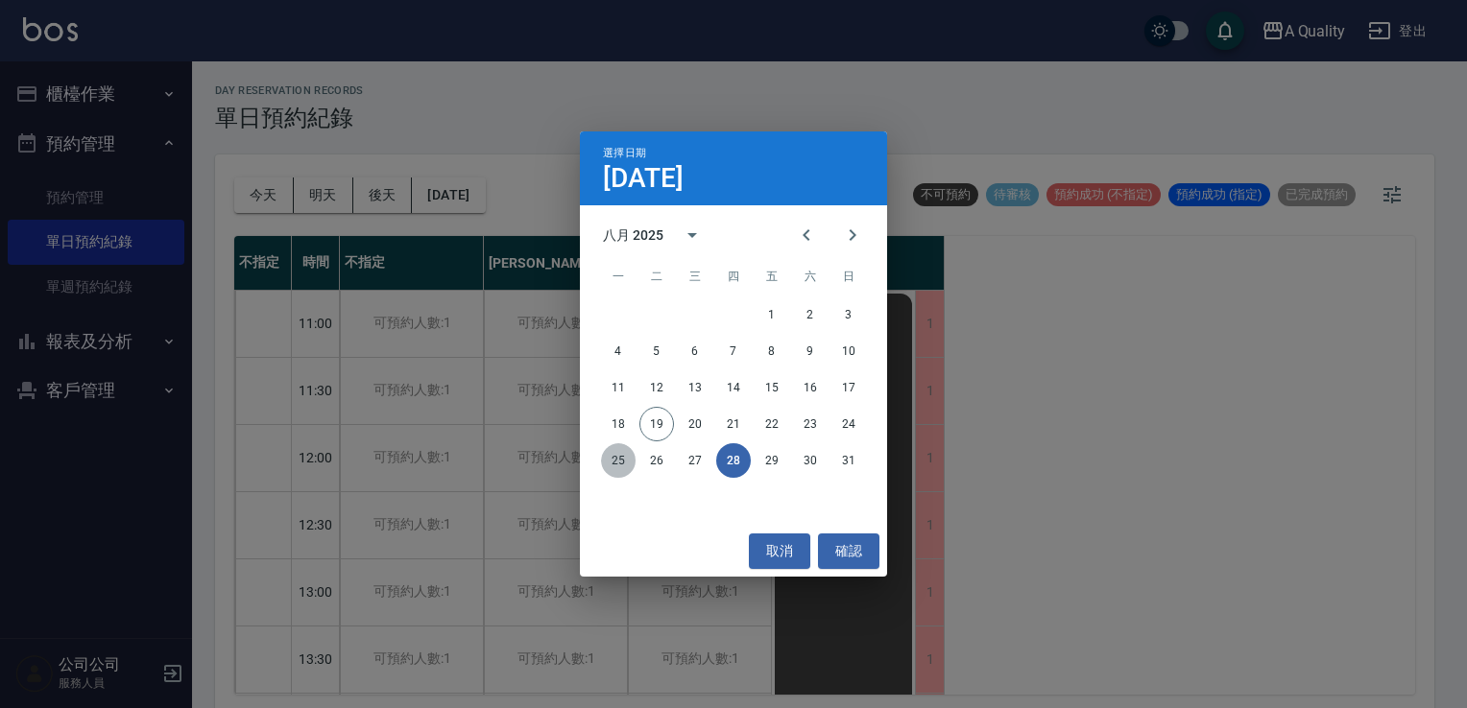
click at [611, 459] on button "25" at bounding box center [618, 460] width 35 height 35
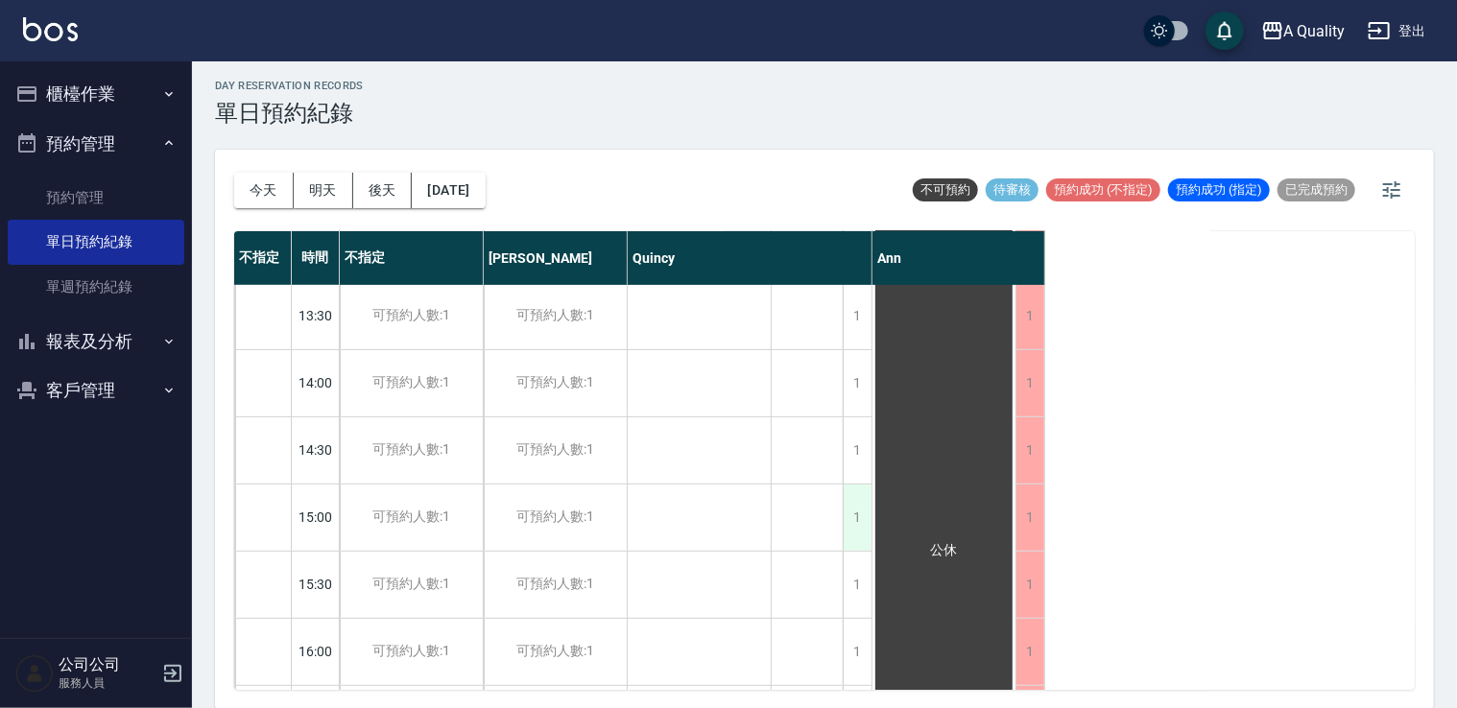
scroll to position [819, 0]
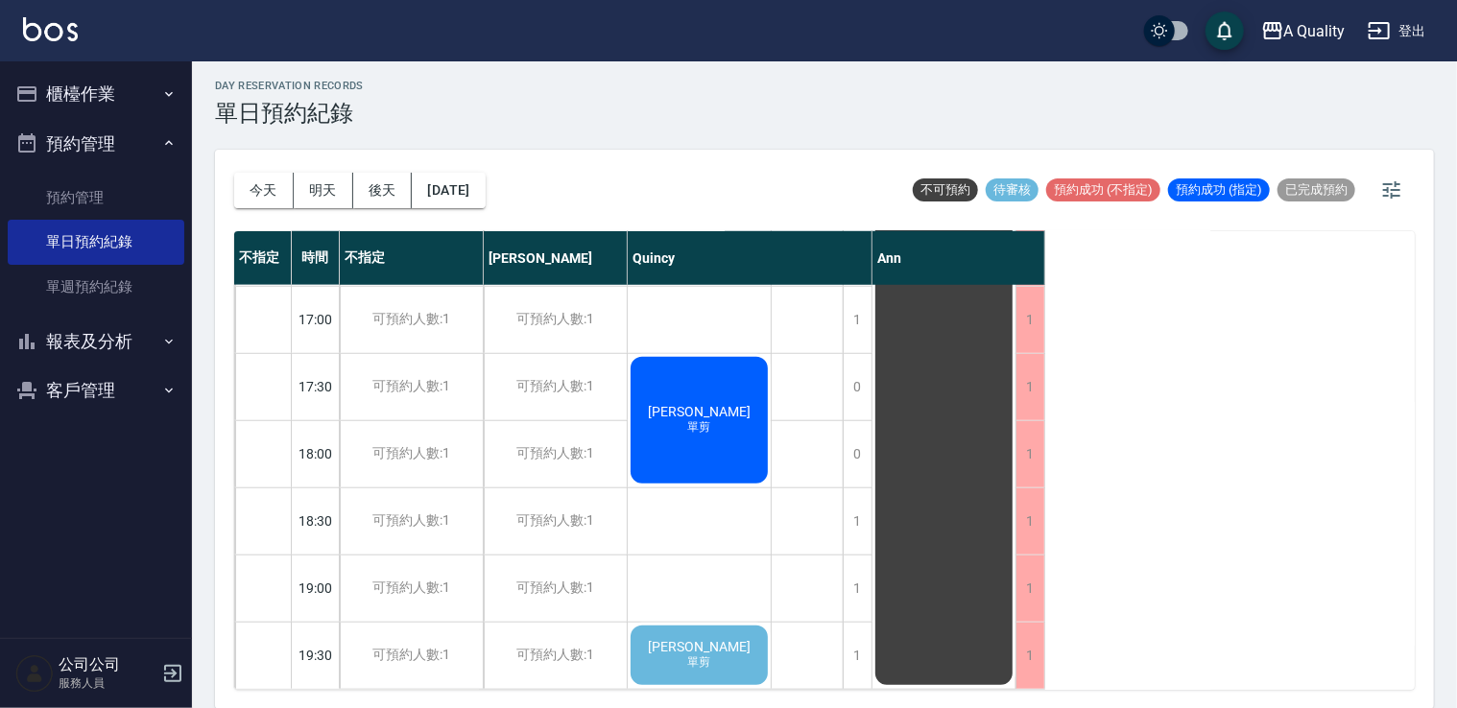
click at [737, 487] on div "[PERSON_NAME] 單剪" at bounding box center [699, 420] width 143 height 132
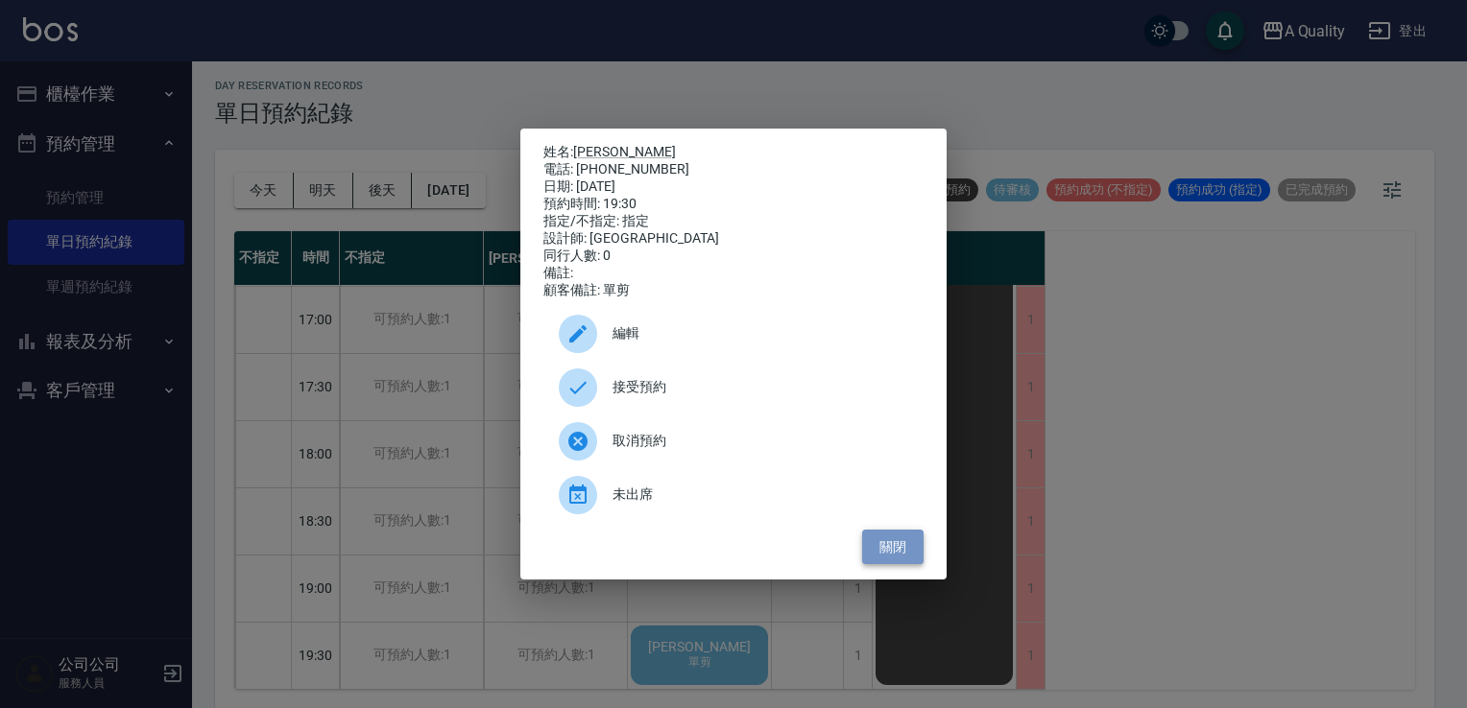
click at [880, 558] on button "關閉" at bounding box center [892, 548] width 61 height 36
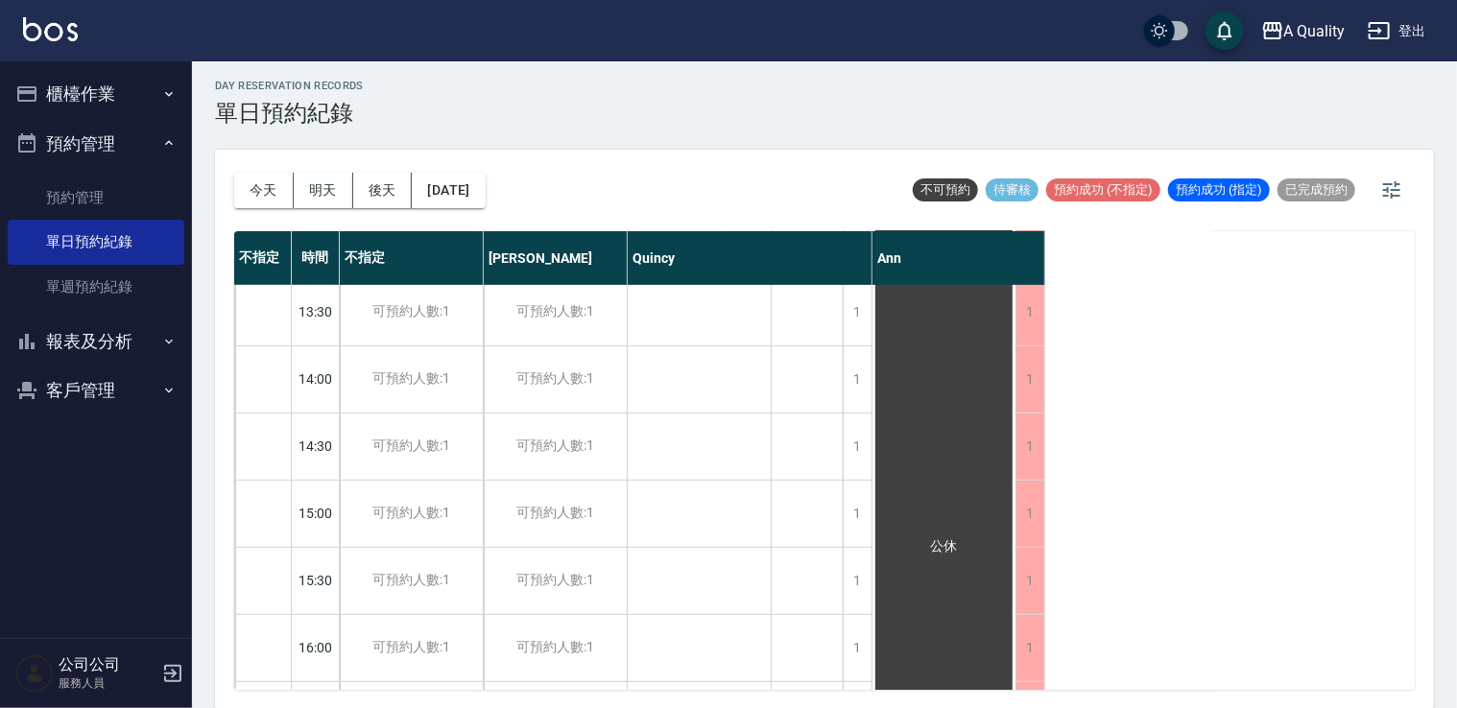
scroll to position [339, 0]
click at [456, 185] on button "[DATE]" at bounding box center [448, 191] width 73 height 36
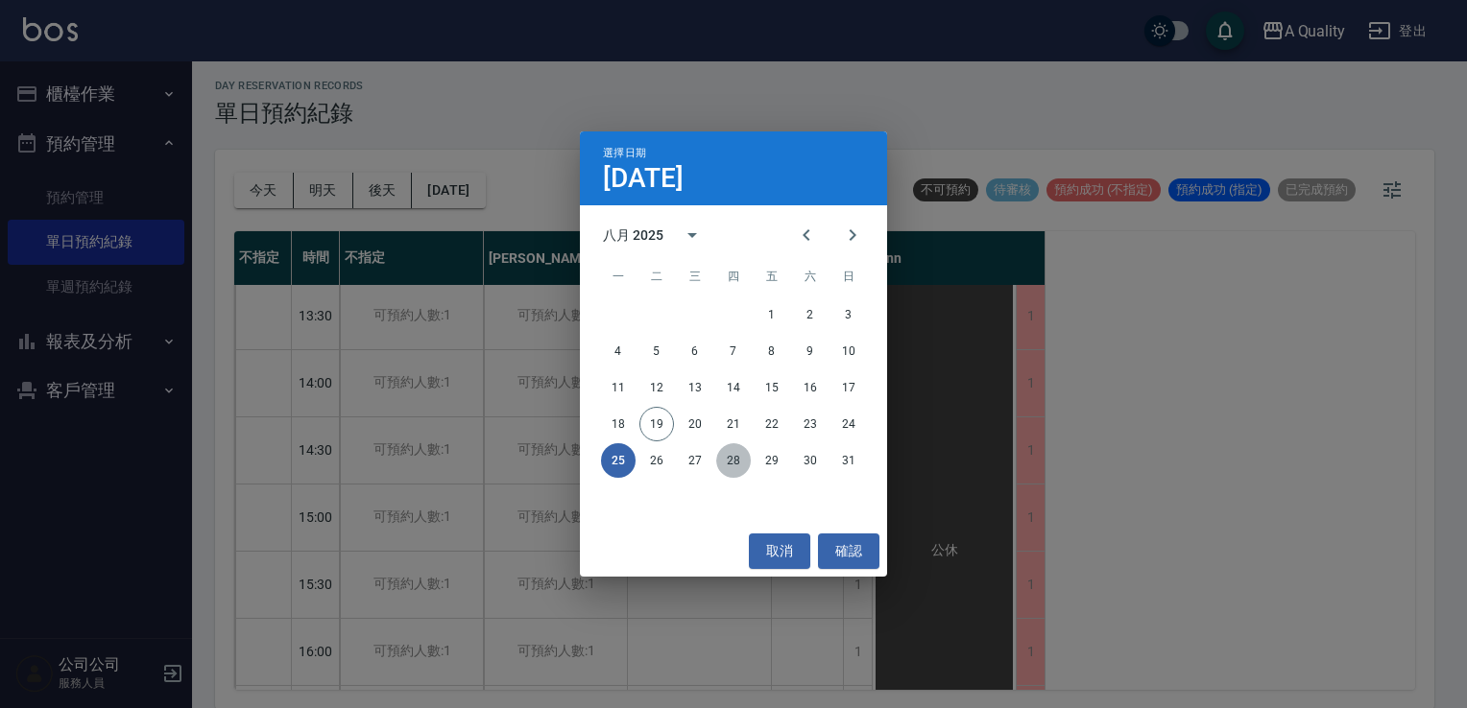
click at [740, 463] on button "28" at bounding box center [733, 460] width 35 height 35
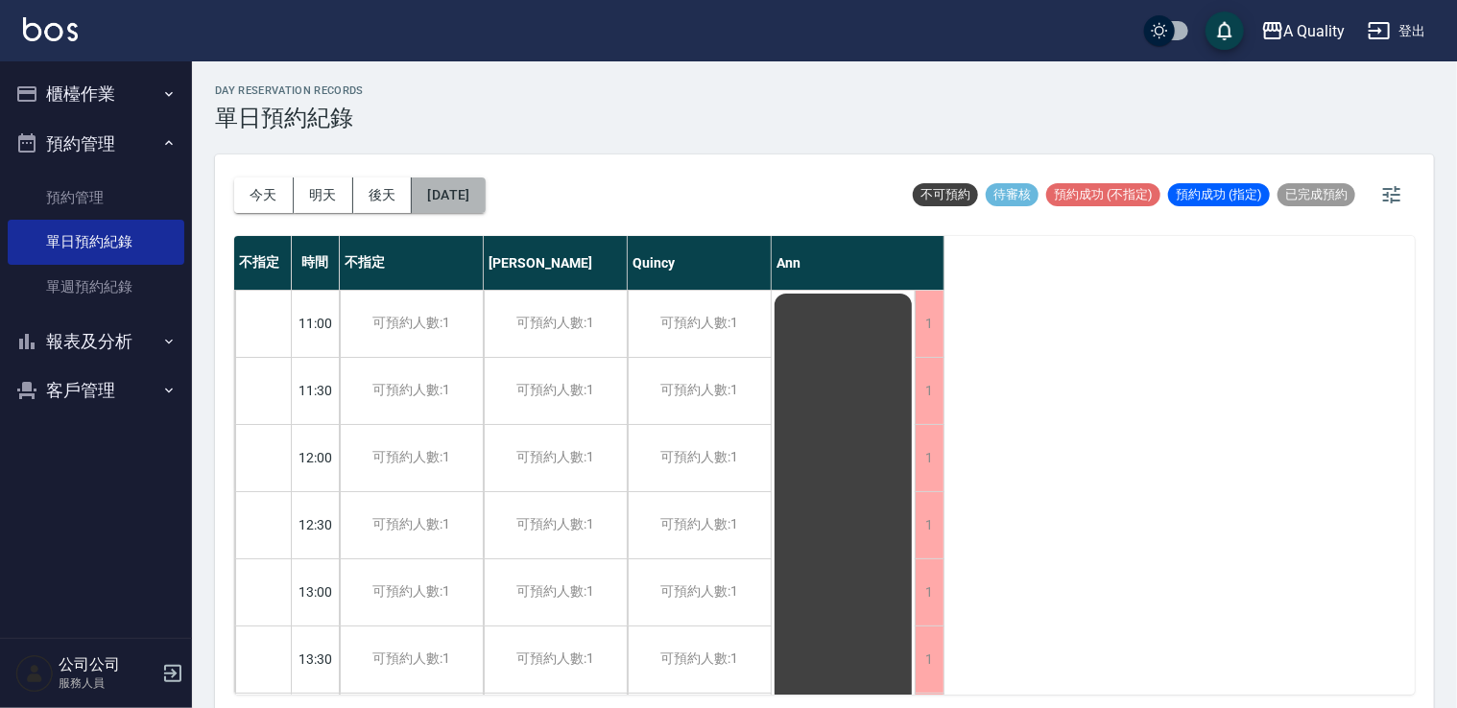
click at [485, 196] on button "[DATE]" at bounding box center [448, 196] width 73 height 36
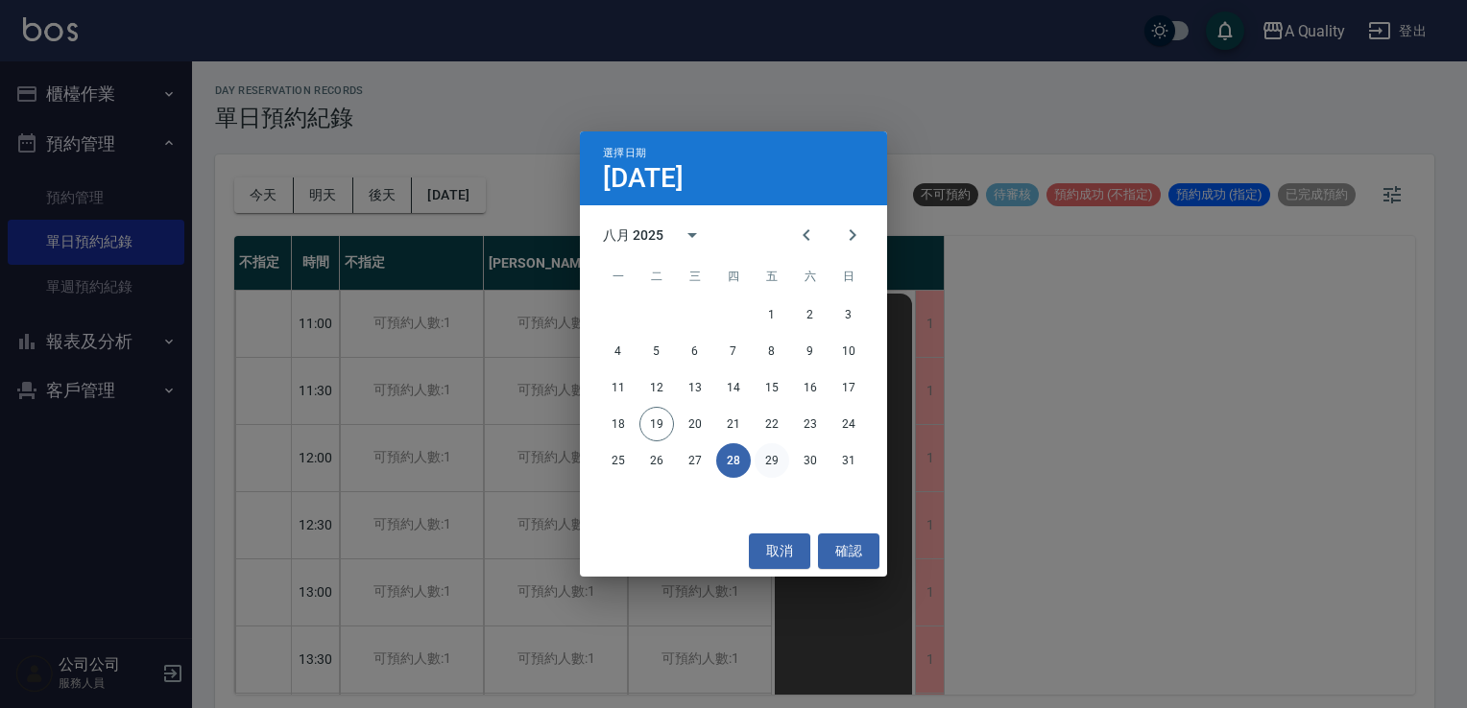
click at [784, 460] on button "29" at bounding box center [771, 460] width 35 height 35
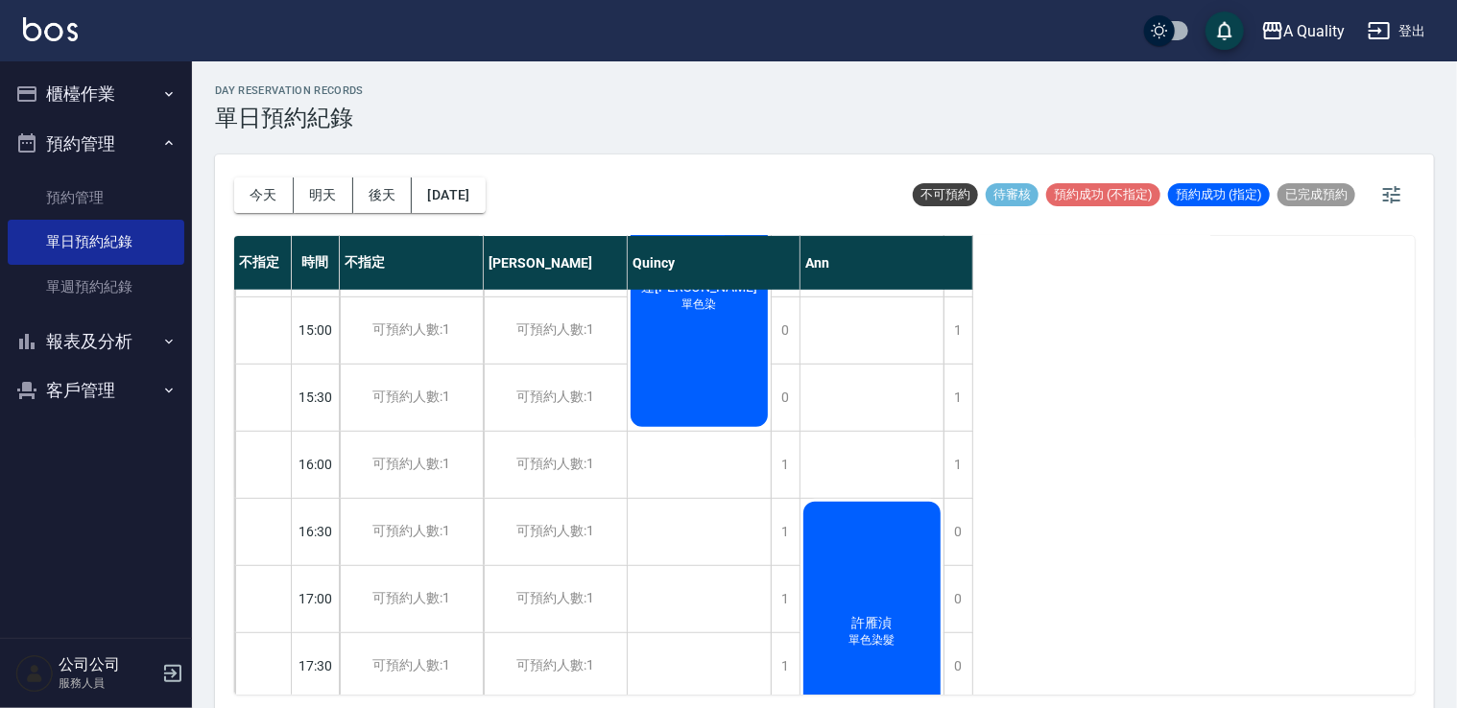
scroll to position [339, 0]
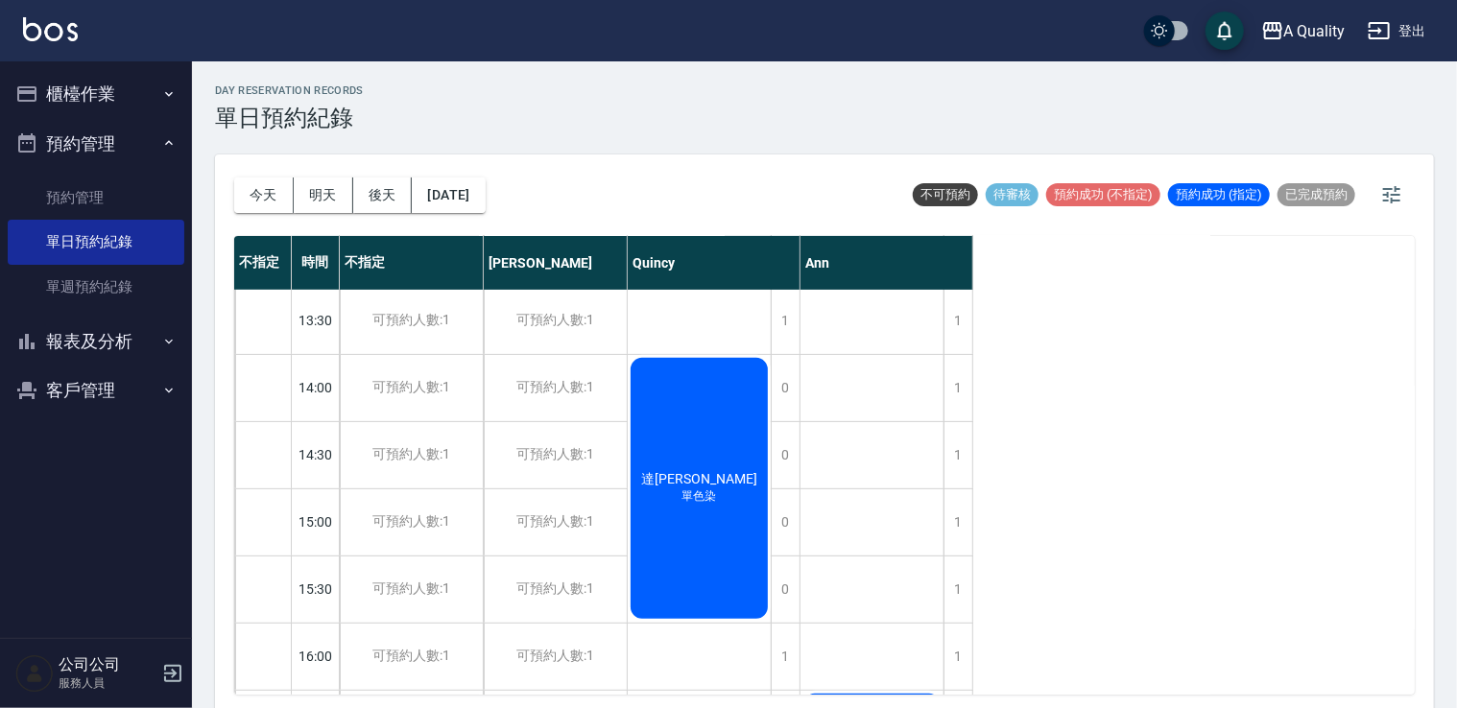
click at [726, 471] on div "達[PERSON_NAME] 單色染" at bounding box center [699, 488] width 143 height 267
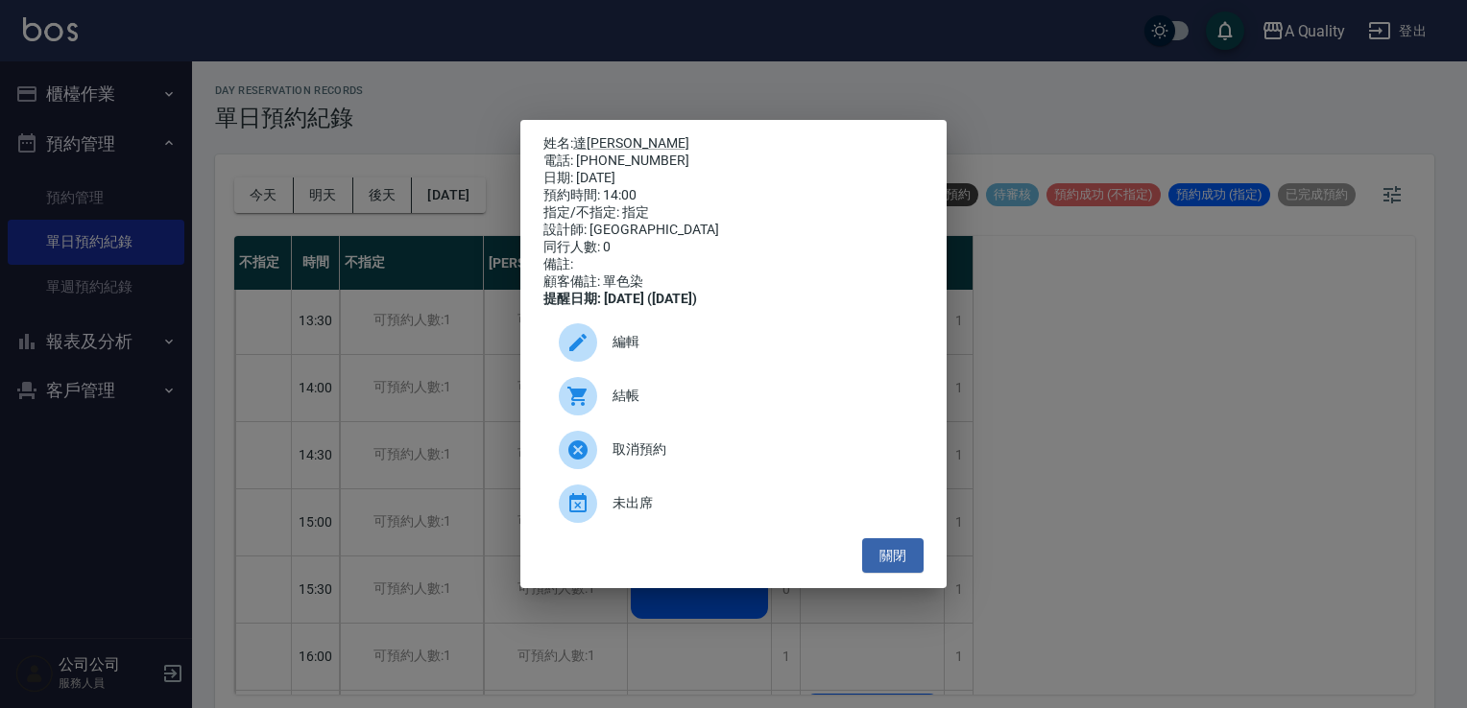
click at [612, 350] on span "編輯" at bounding box center [760, 342] width 296 height 20
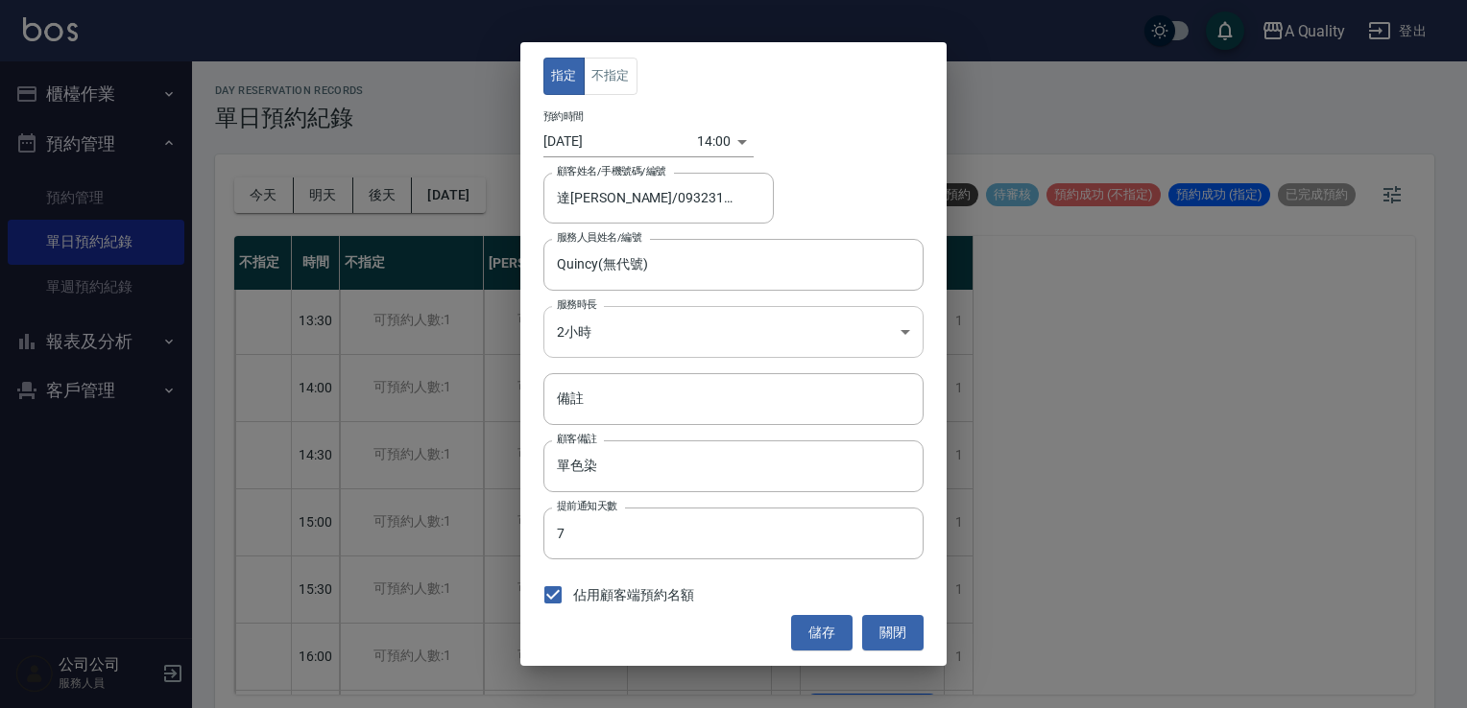
click at [600, 330] on body "A Quality 登出 櫃檯作業 打帳單 帳單列表 營業儀表板 現金收支登錄 每日結帳 排班表 現場電腦打卡 預約管理 預約管理 單日預約紀錄 單週預約紀錄…" at bounding box center [733, 357] width 1467 height 714
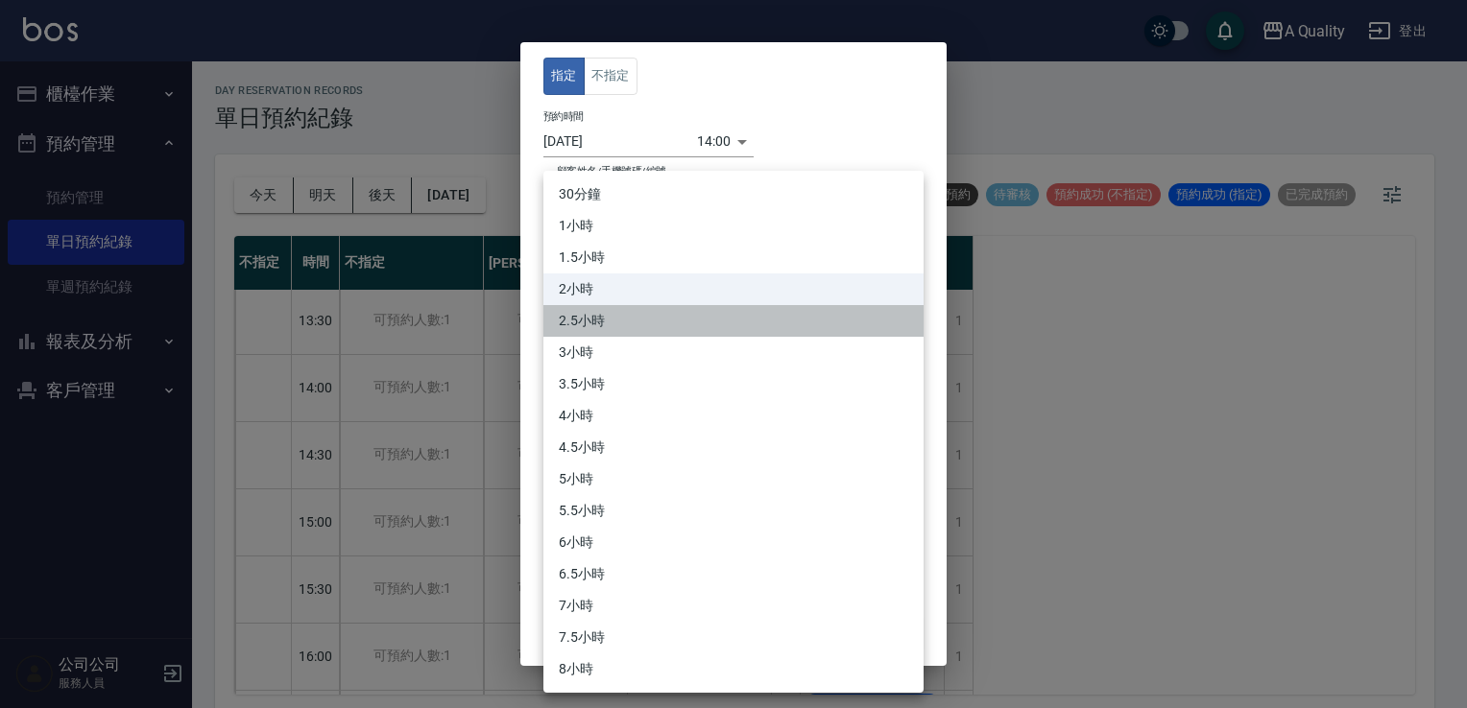
click at [594, 325] on li "2.5小時" at bounding box center [733, 321] width 380 height 32
type input "5"
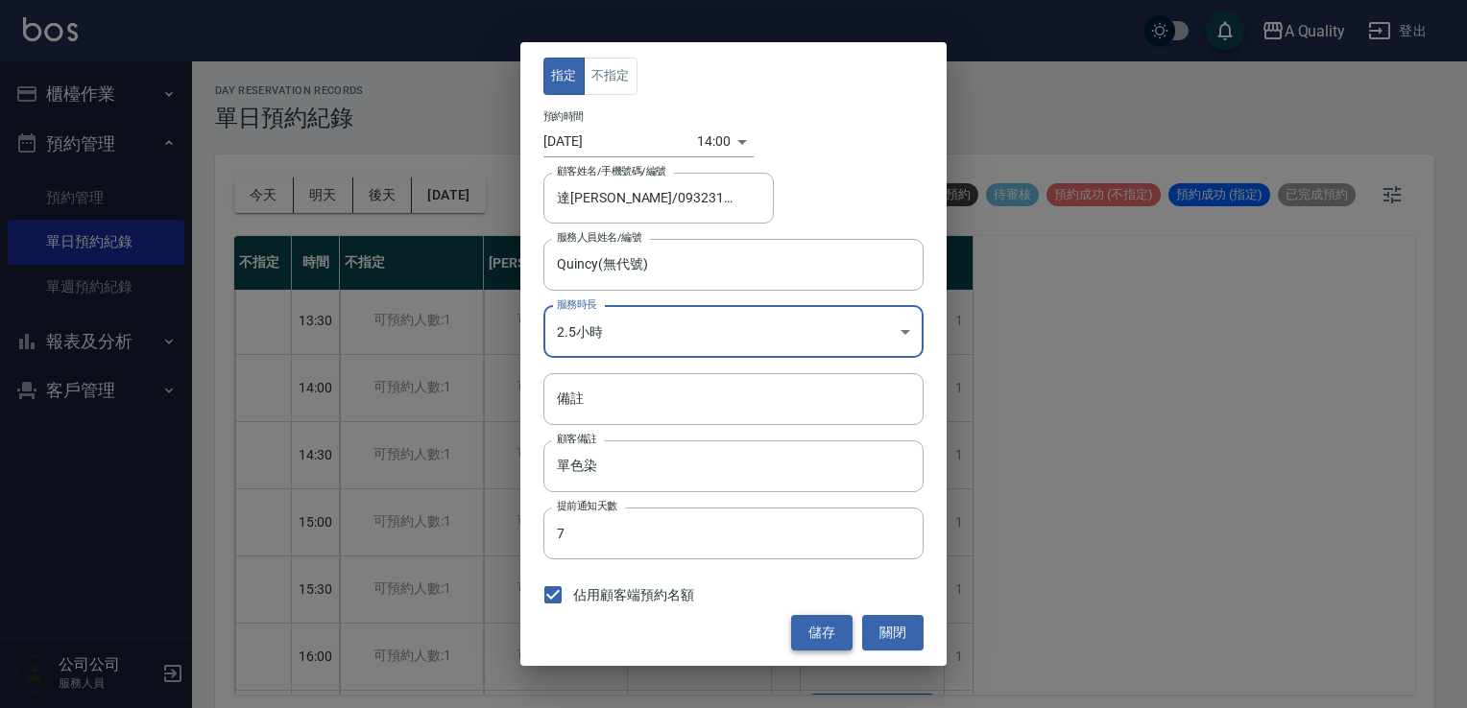
click at [830, 628] on button "儲存" at bounding box center [821, 633] width 61 height 36
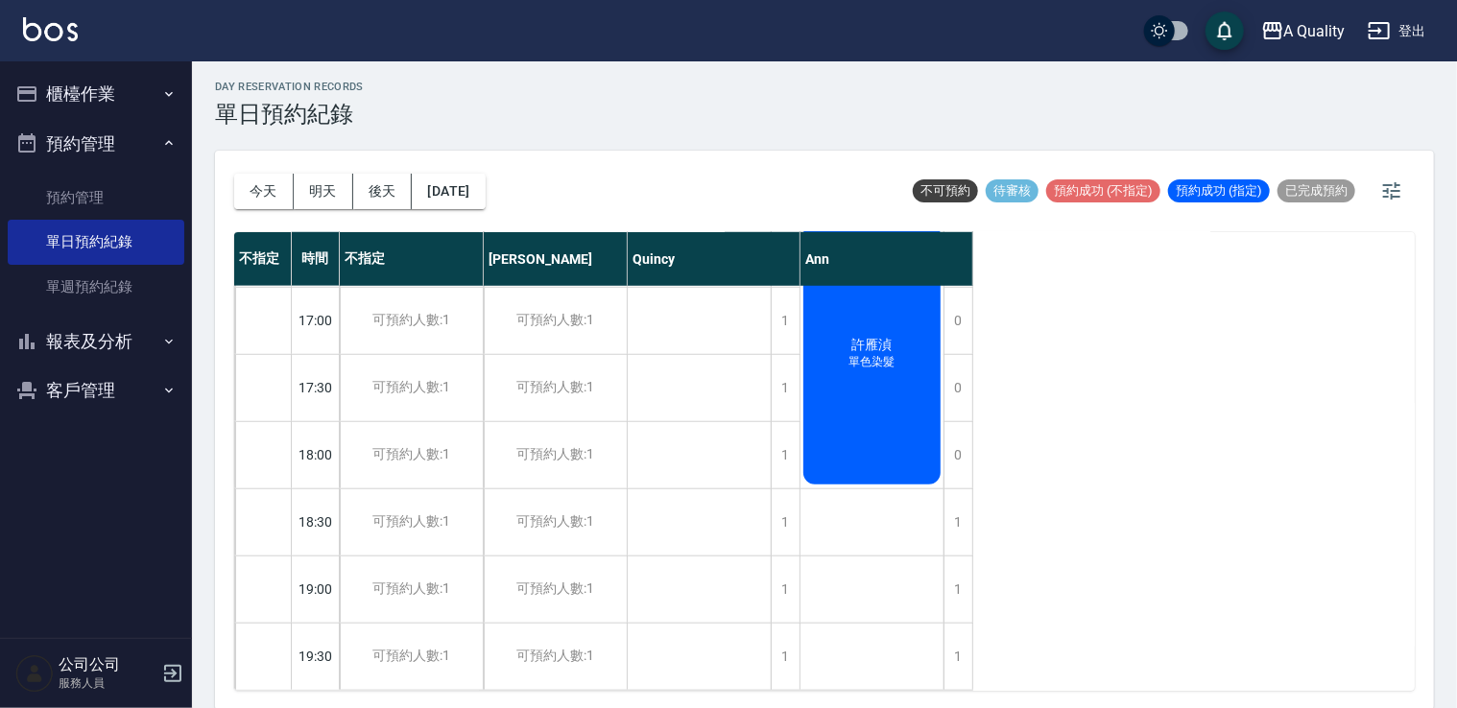
scroll to position [5, 0]
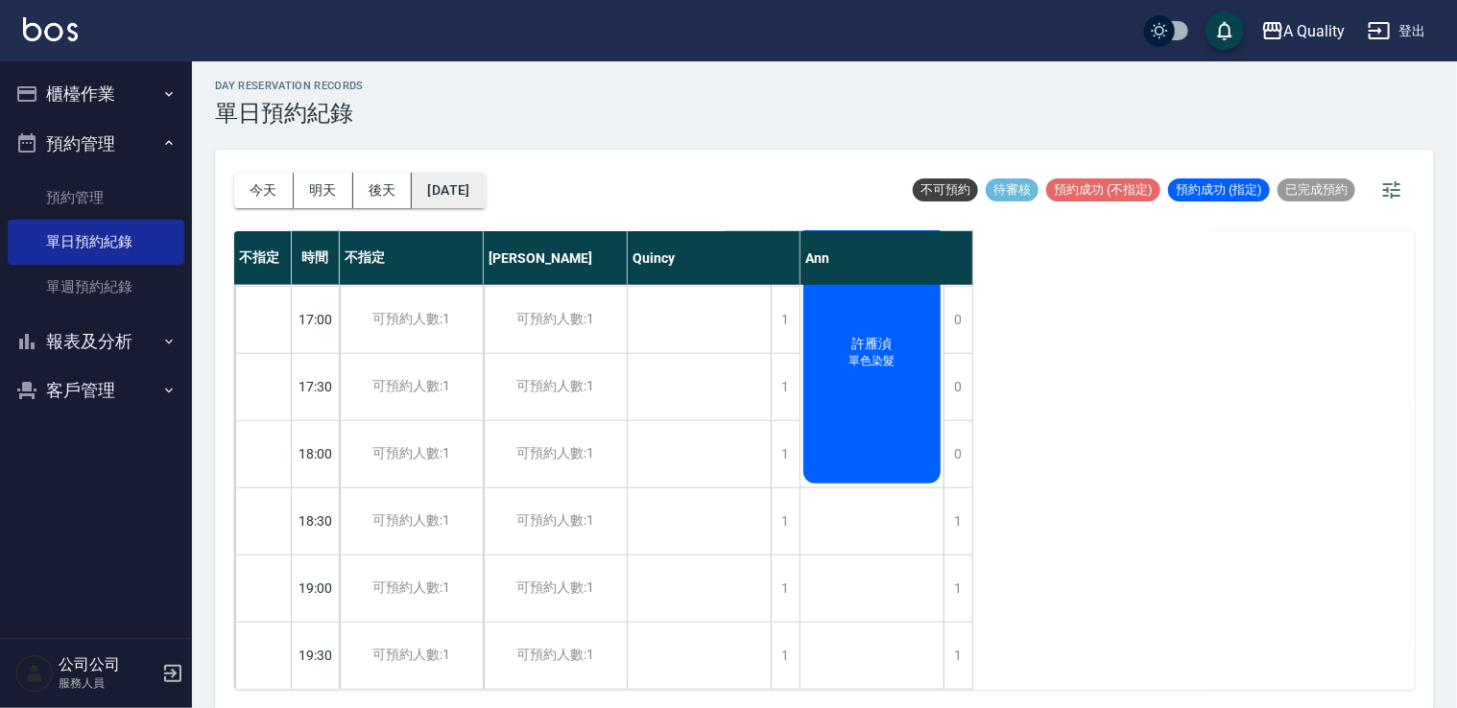
click at [453, 193] on button "[DATE]" at bounding box center [448, 191] width 73 height 36
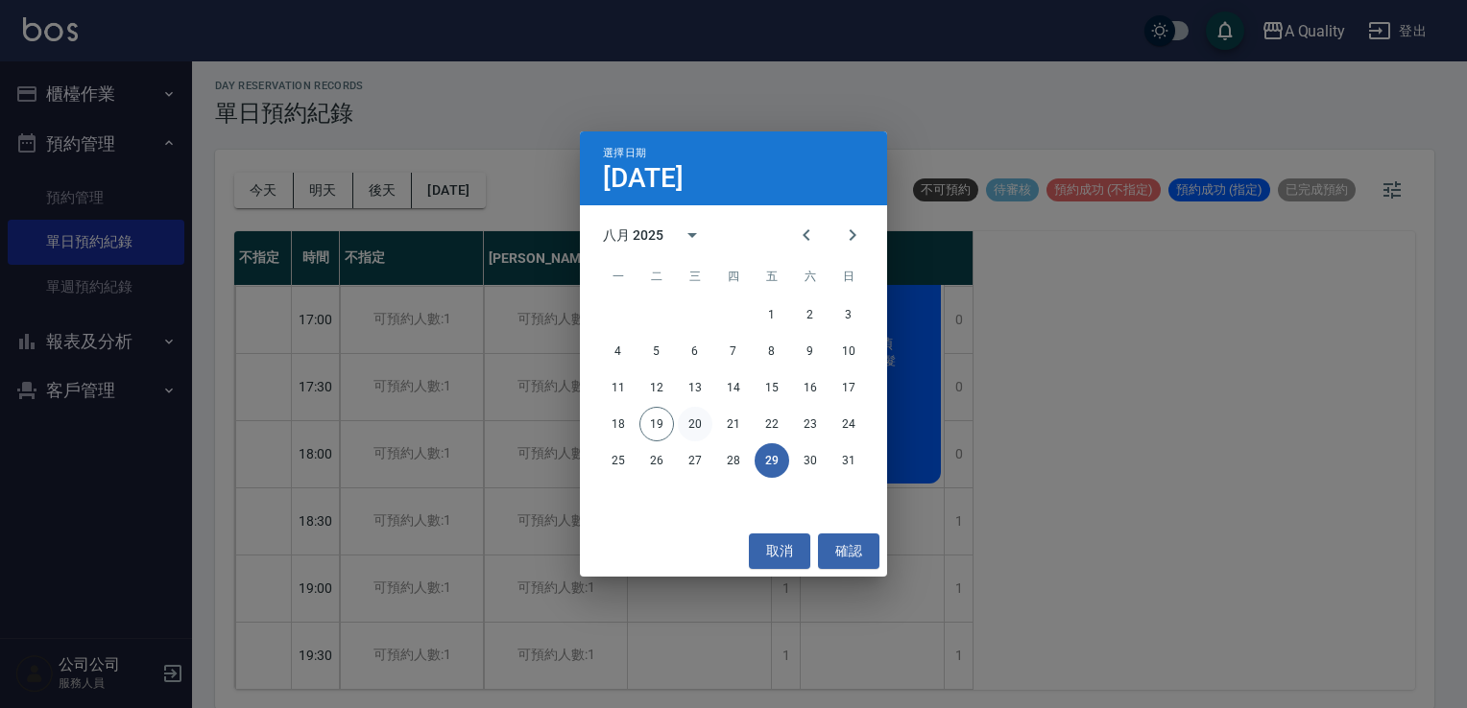
click at [703, 415] on button "20" at bounding box center [695, 424] width 35 height 35
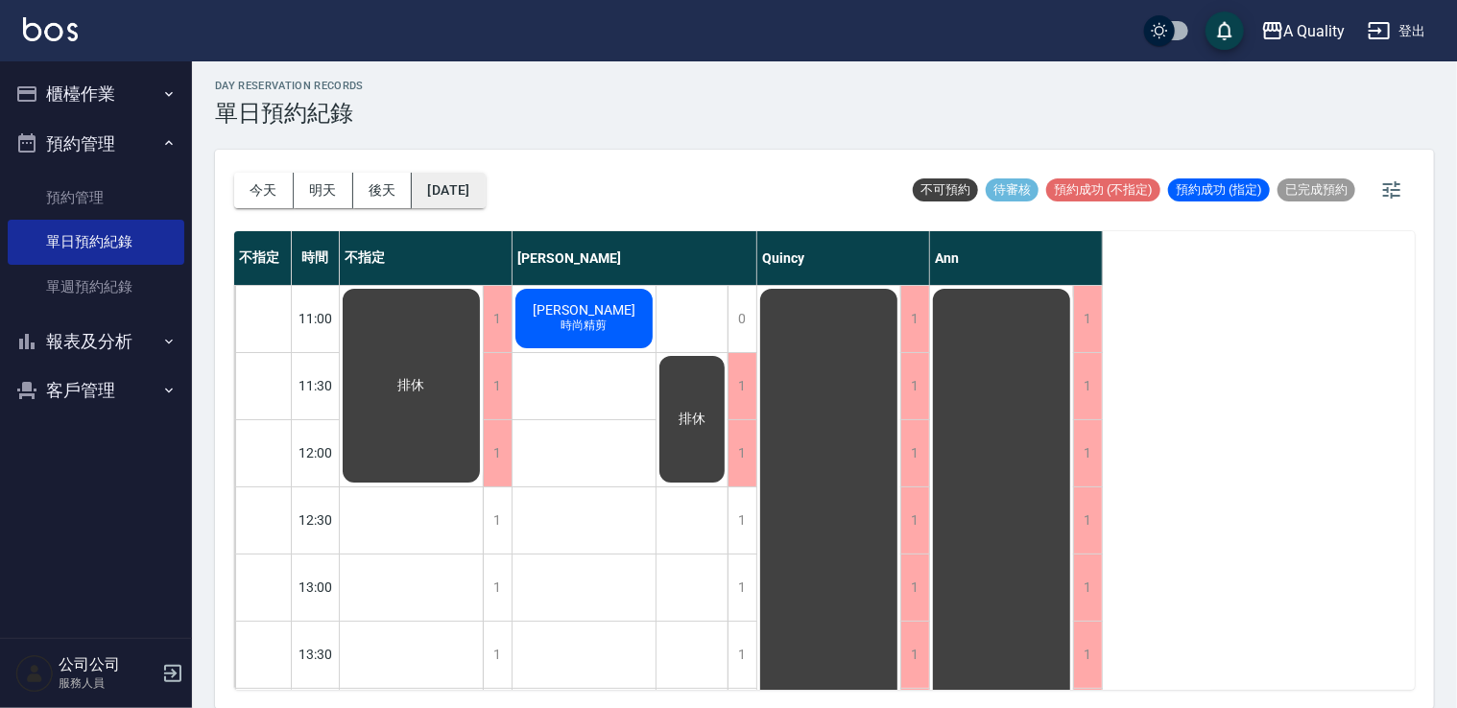
click at [485, 194] on button "[DATE]" at bounding box center [448, 191] width 73 height 36
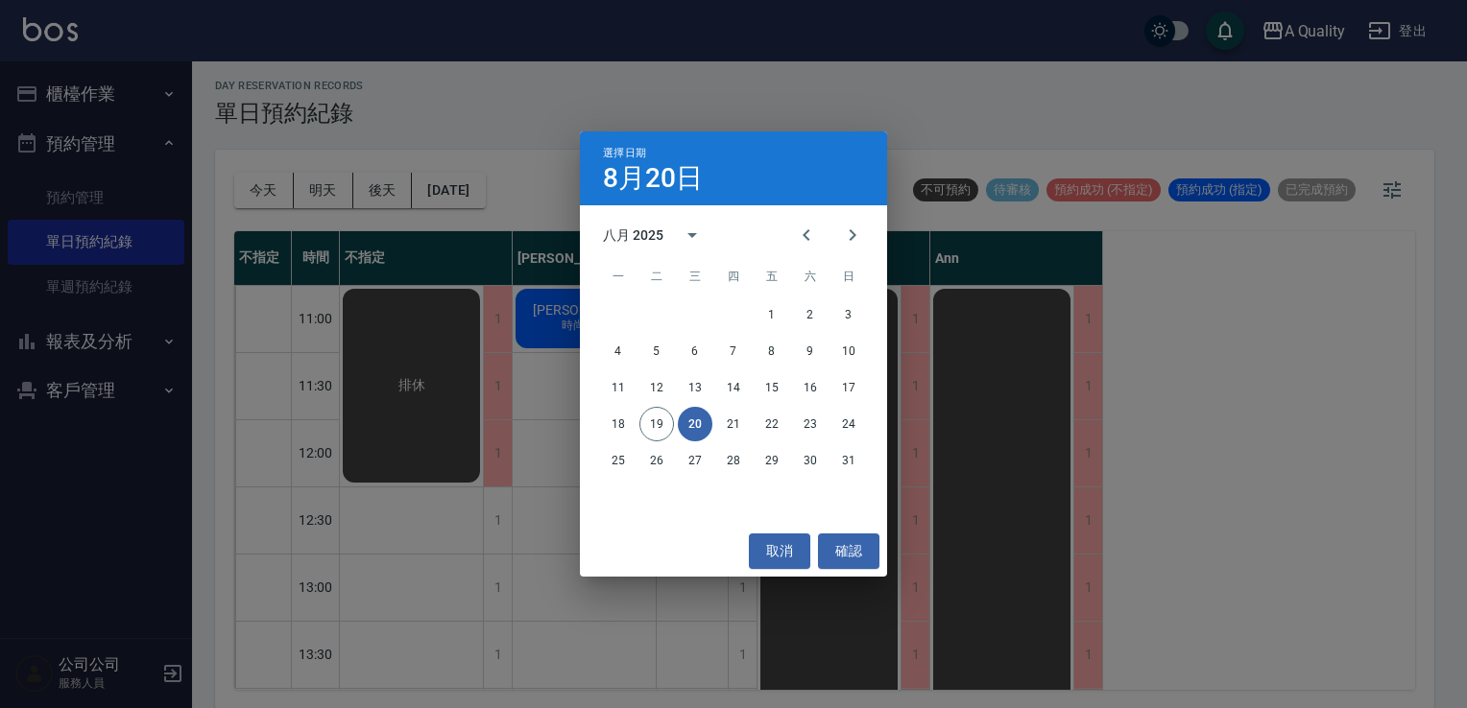
click at [752, 415] on div "18 19 20 21 22 23 24" at bounding box center [733, 424] width 307 height 35
click at [733, 416] on button "21" at bounding box center [733, 424] width 35 height 35
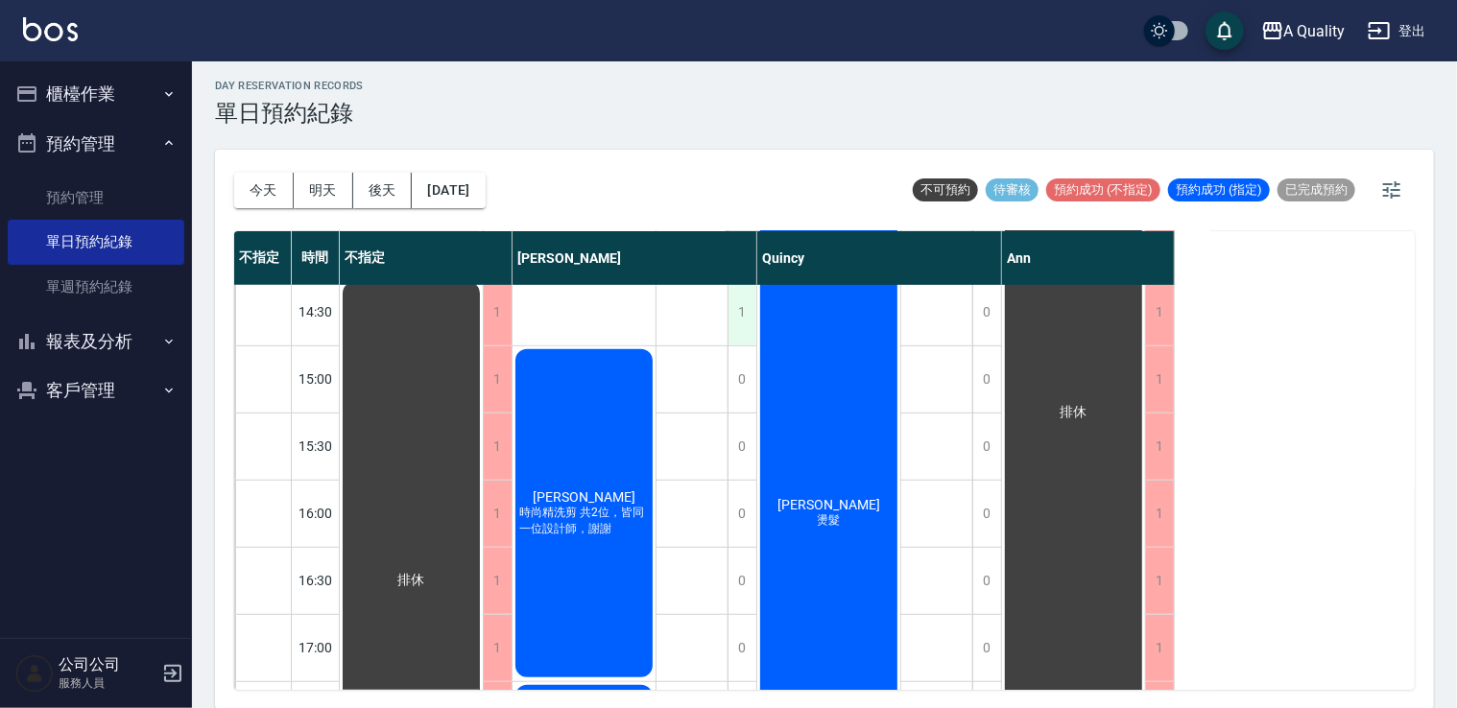
scroll to position [480, 0]
click at [472, 173] on button "[DATE]" at bounding box center [448, 191] width 73 height 36
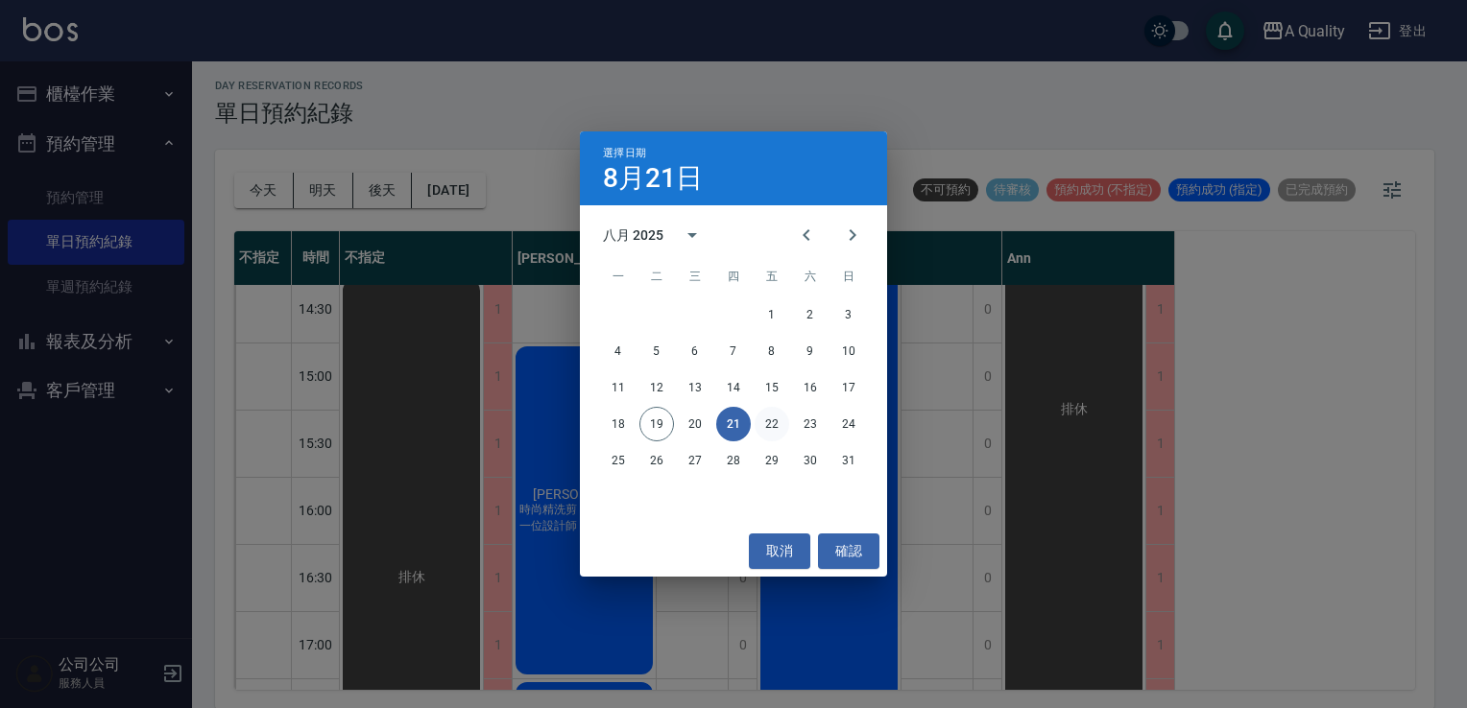
click at [785, 434] on button "22" at bounding box center [771, 424] width 35 height 35
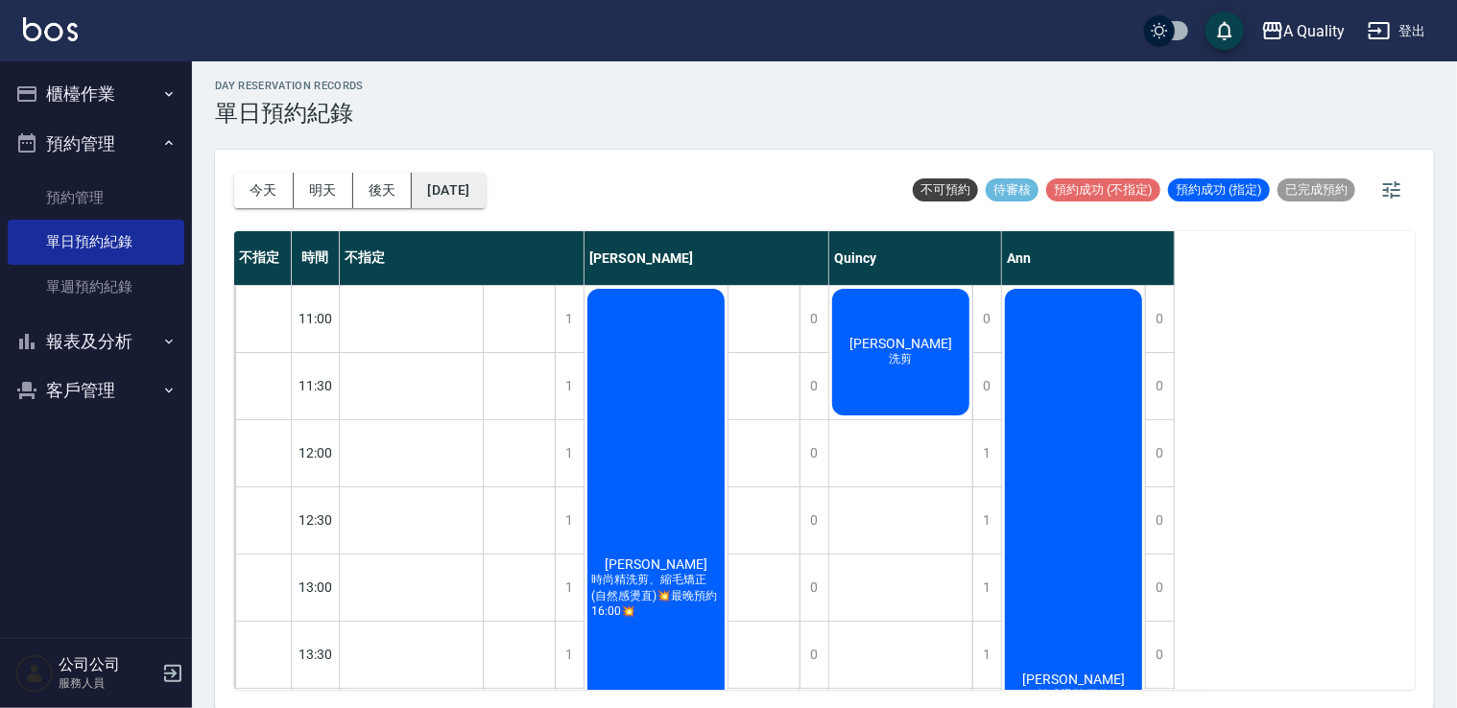
click at [473, 189] on button "[DATE]" at bounding box center [448, 191] width 73 height 36
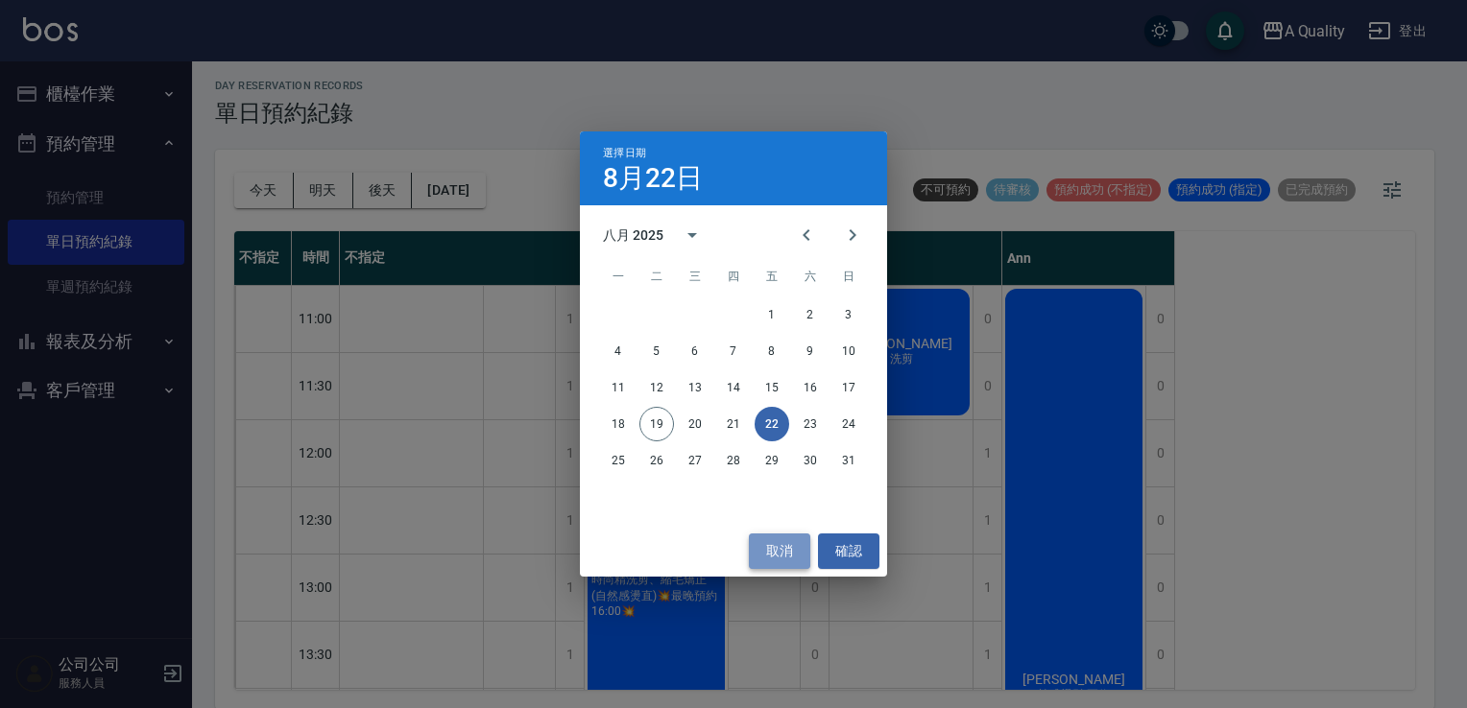
click at [802, 546] on button "取消" at bounding box center [779, 552] width 61 height 36
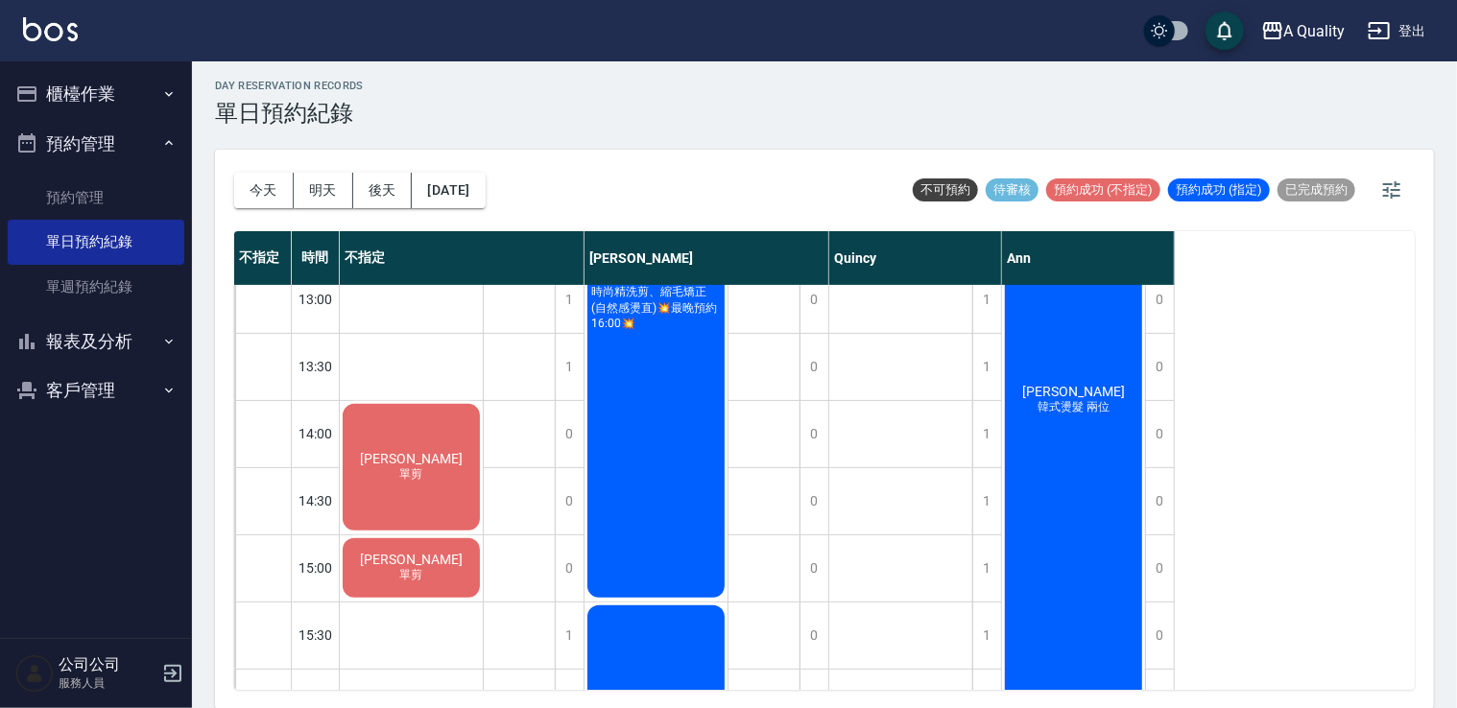
scroll to position [480, 0]
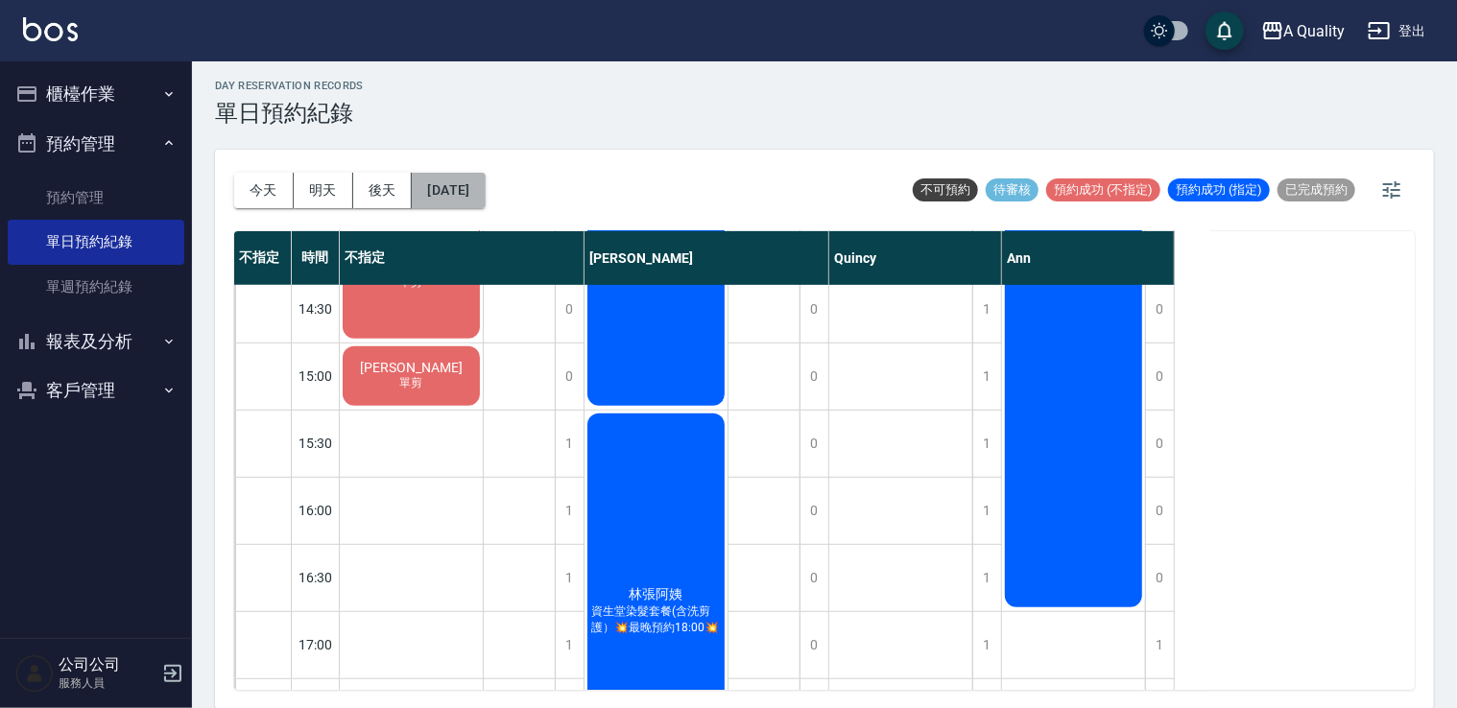
click at [479, 180] on button "[DATE]" at bounding box center [448, 191] width 73 height 36
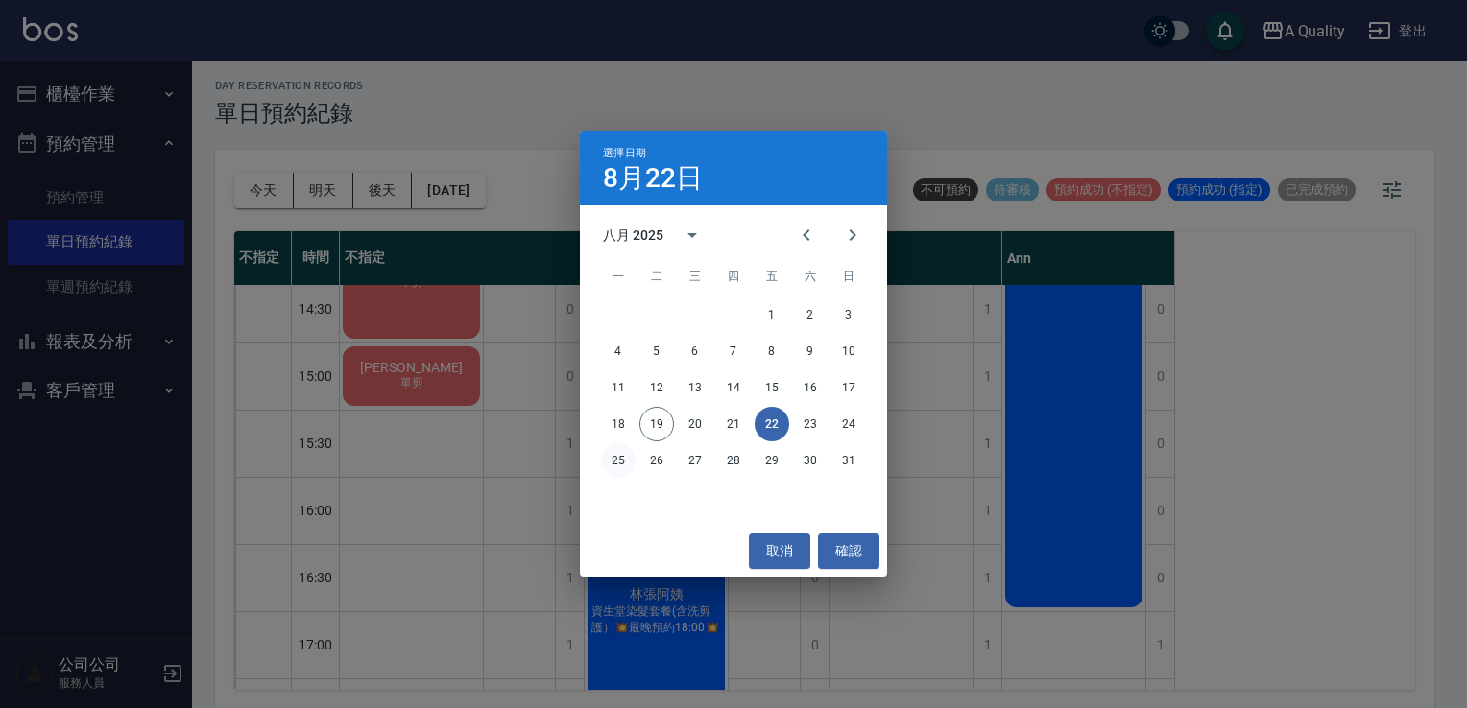
click at [611, 463] on button "25" at bounding box center [618, 460] width 35 height 35
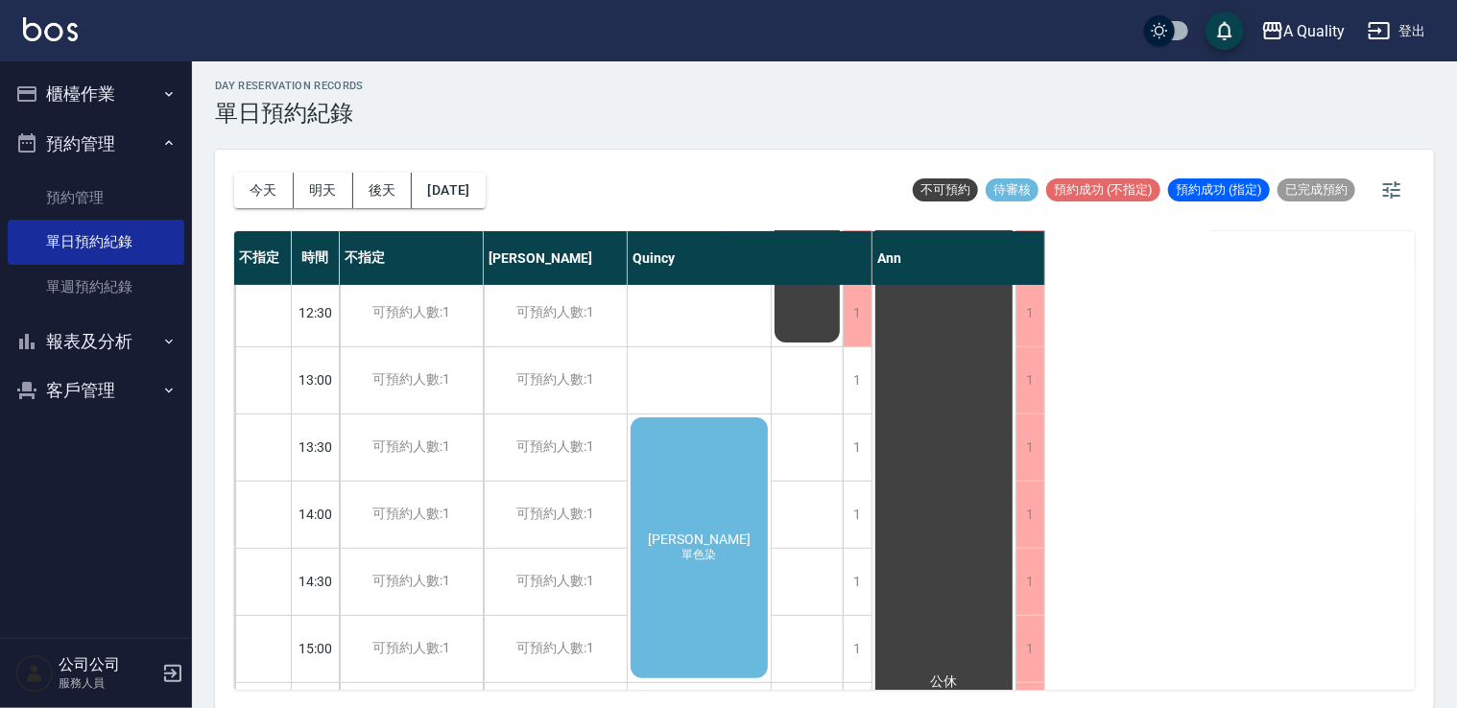
scroll to position [288, 0]
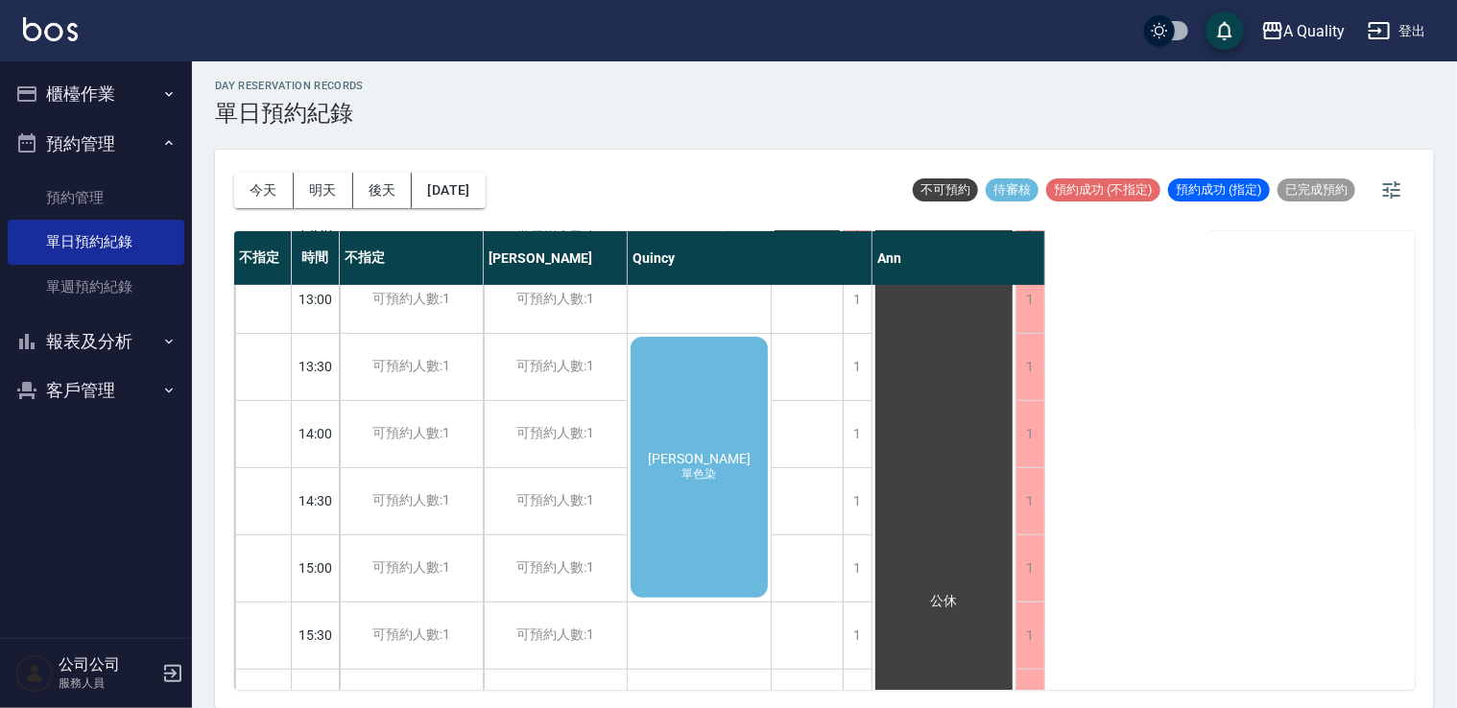
click at [705, 477] on span "單色染" at bounding box center [700, 474] width 42 height 16
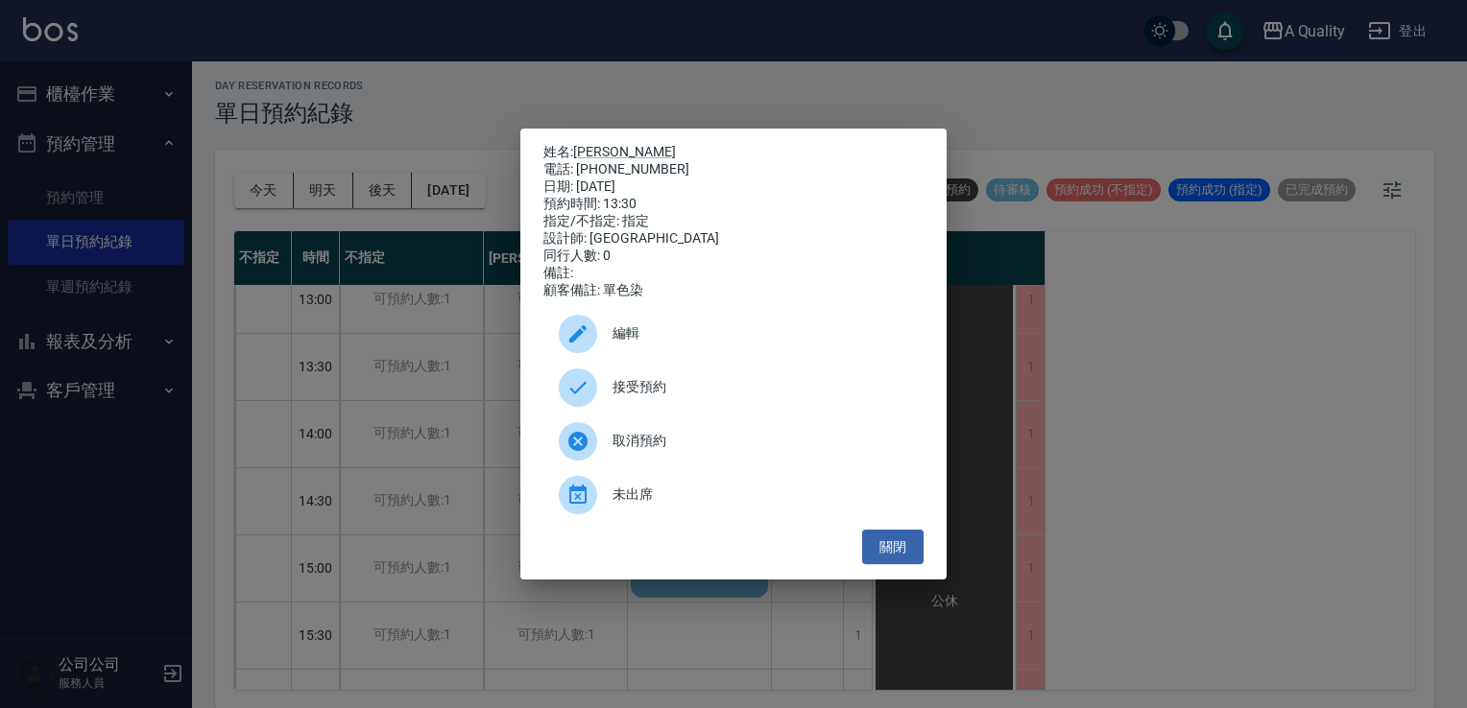
click at [661, 388] on span "接受預約" at bounding box center [760, 387] width 296 height 20
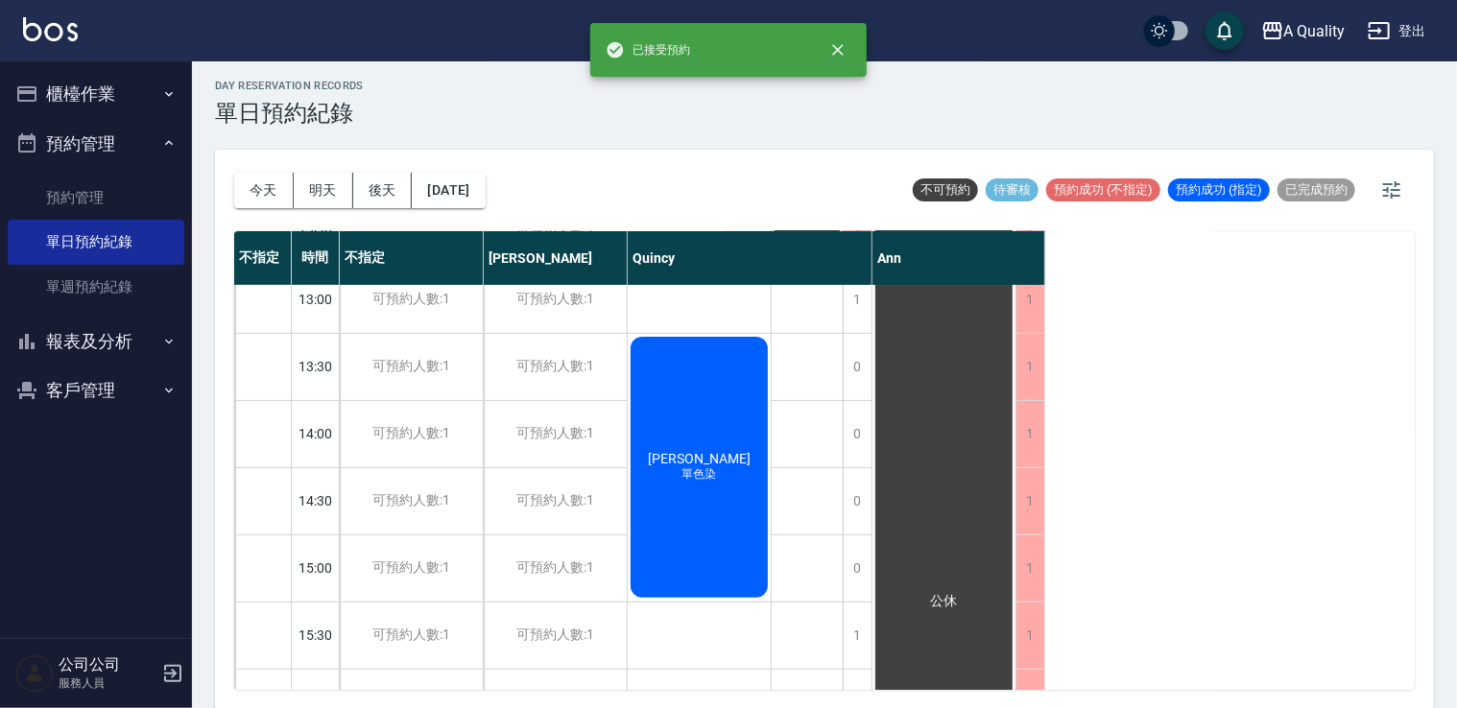
click at [717, 451] on span "[PERSON_NAME]" at bounding box center [699, 458] width 110 height 15
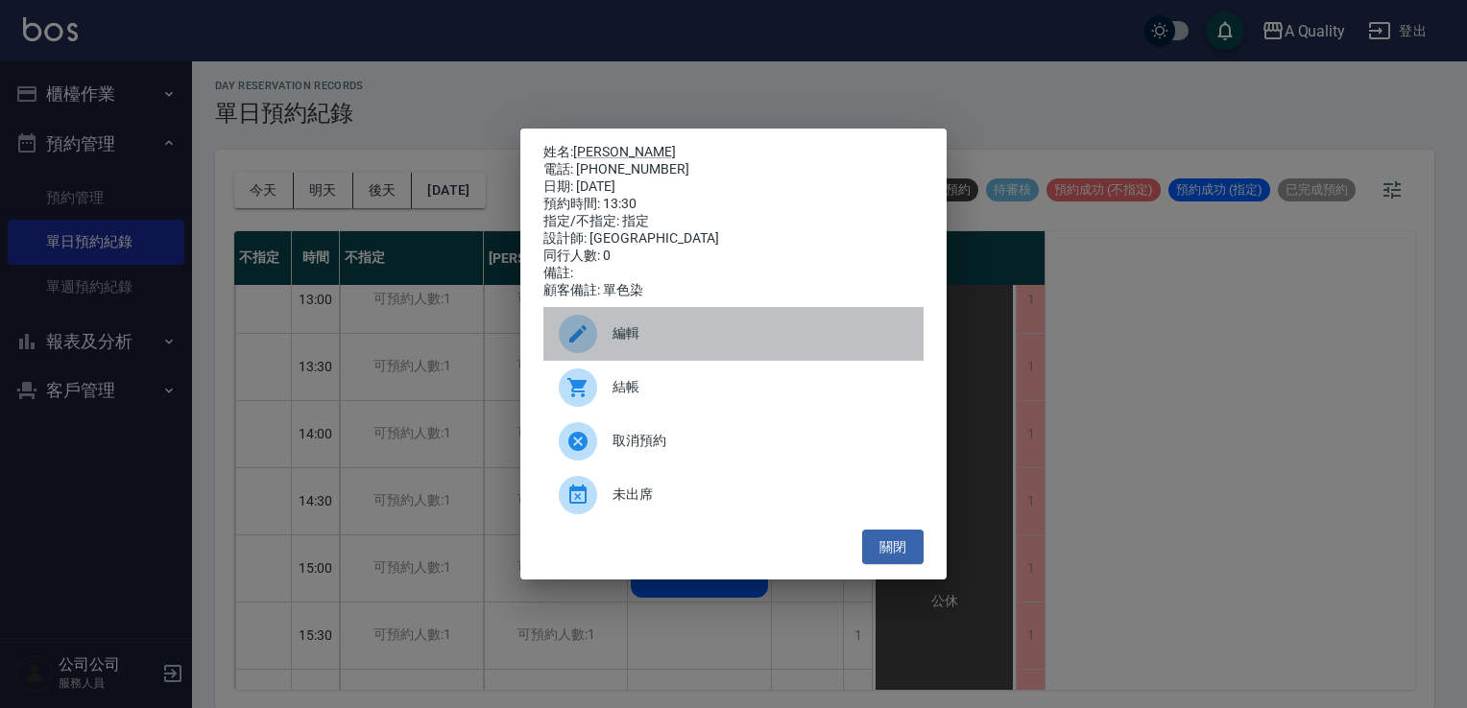
click at [663, 328] on div "編輯" at bounding box center [733, 334] width 380 height 54
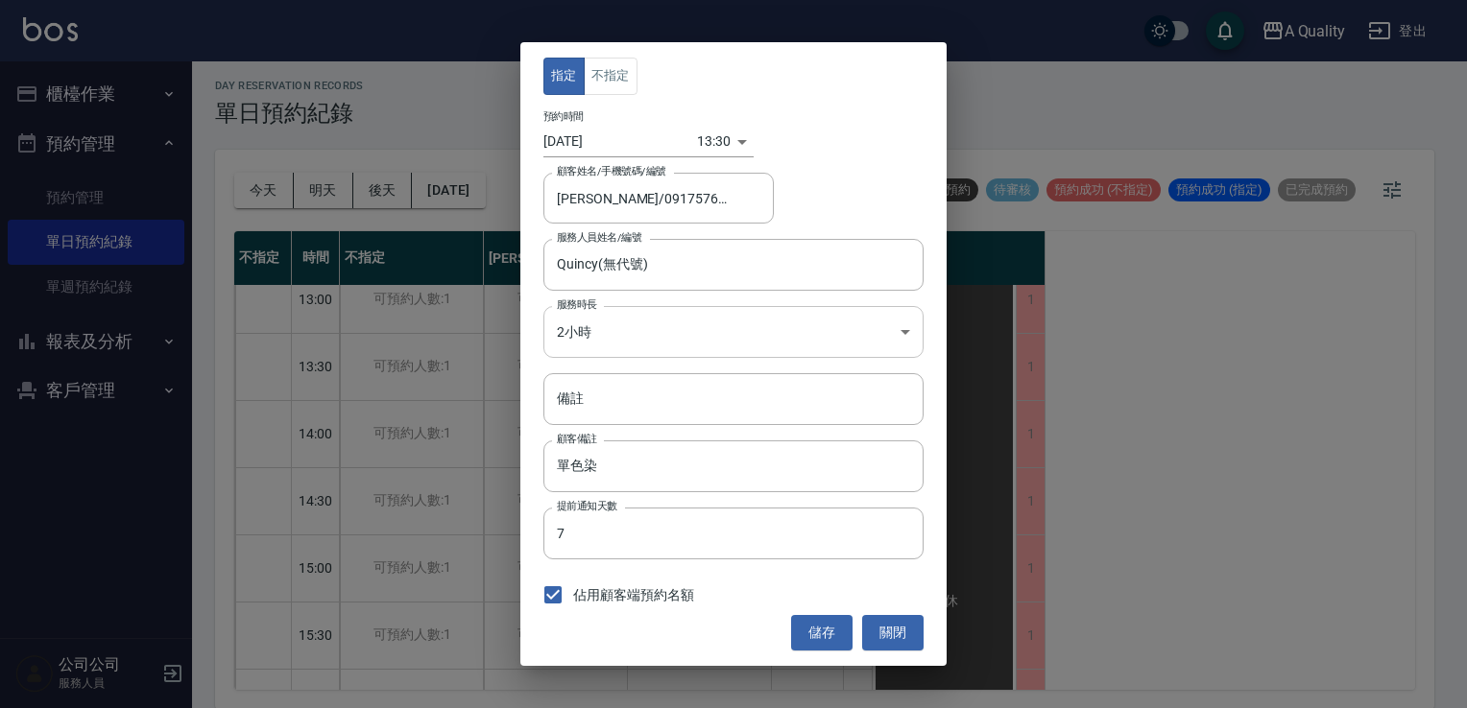
click at [668, 329] on body "A Quality 登出 櫃檯作業 打帳單 帳單列表 營業儀表板 現金收支登錄 每日結帳 排班表 現場電腦打卡 預約管理 預約管理 單日預約紀錄 單週預約紀錄…" at bounding box center [733, 352] width 1467 height 714
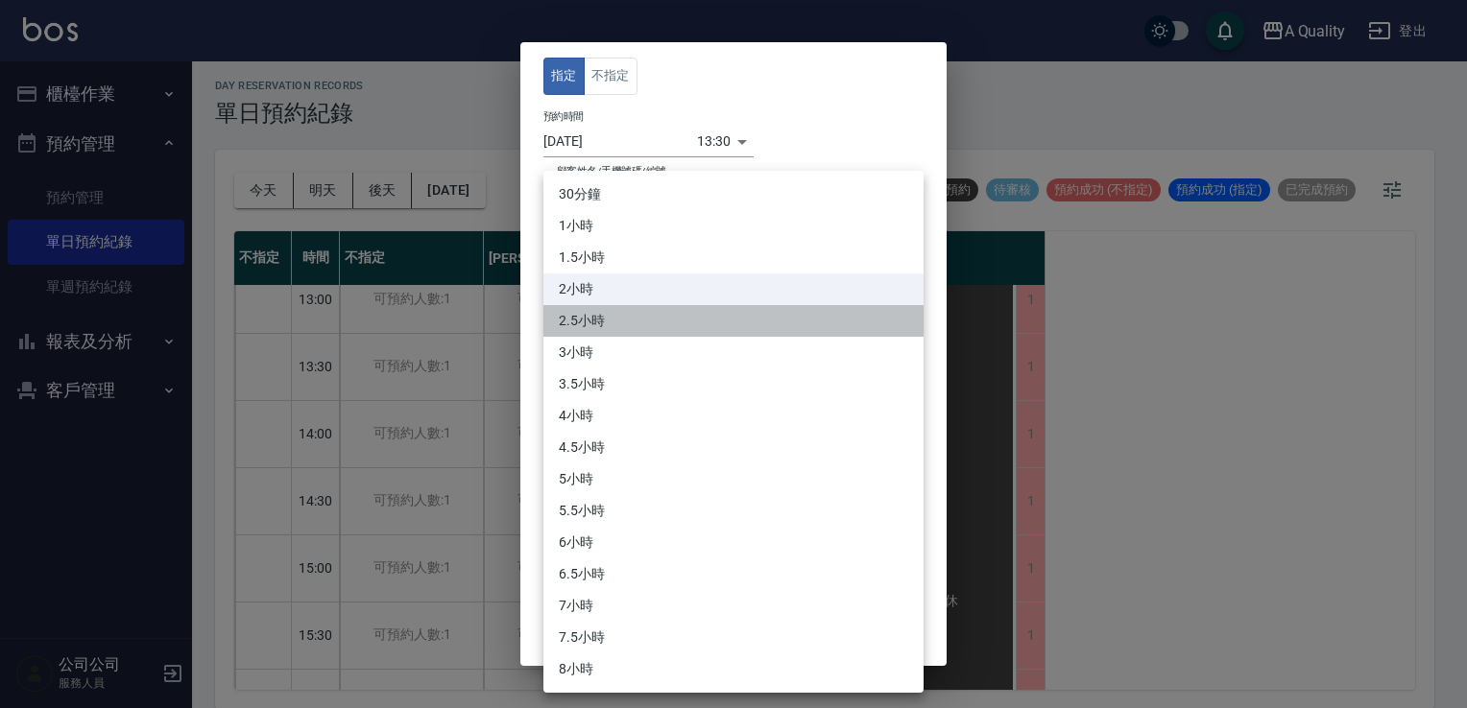
click at [630, 325] on li "2.5小時" at bounding box center [733, 321] width 380 height 32
type input "5"
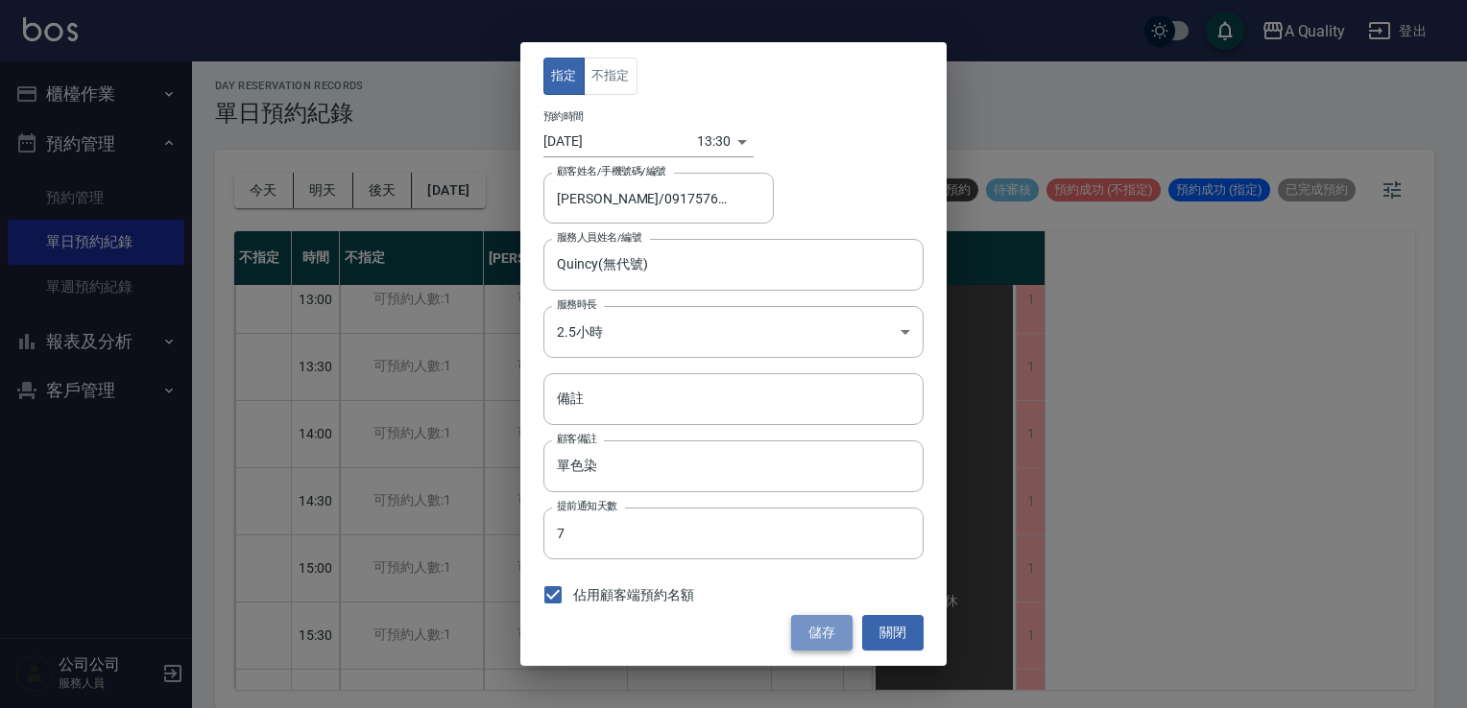
click at [822, 626] on button "儲存" at bounding box center [821, 633] width 61 height 36
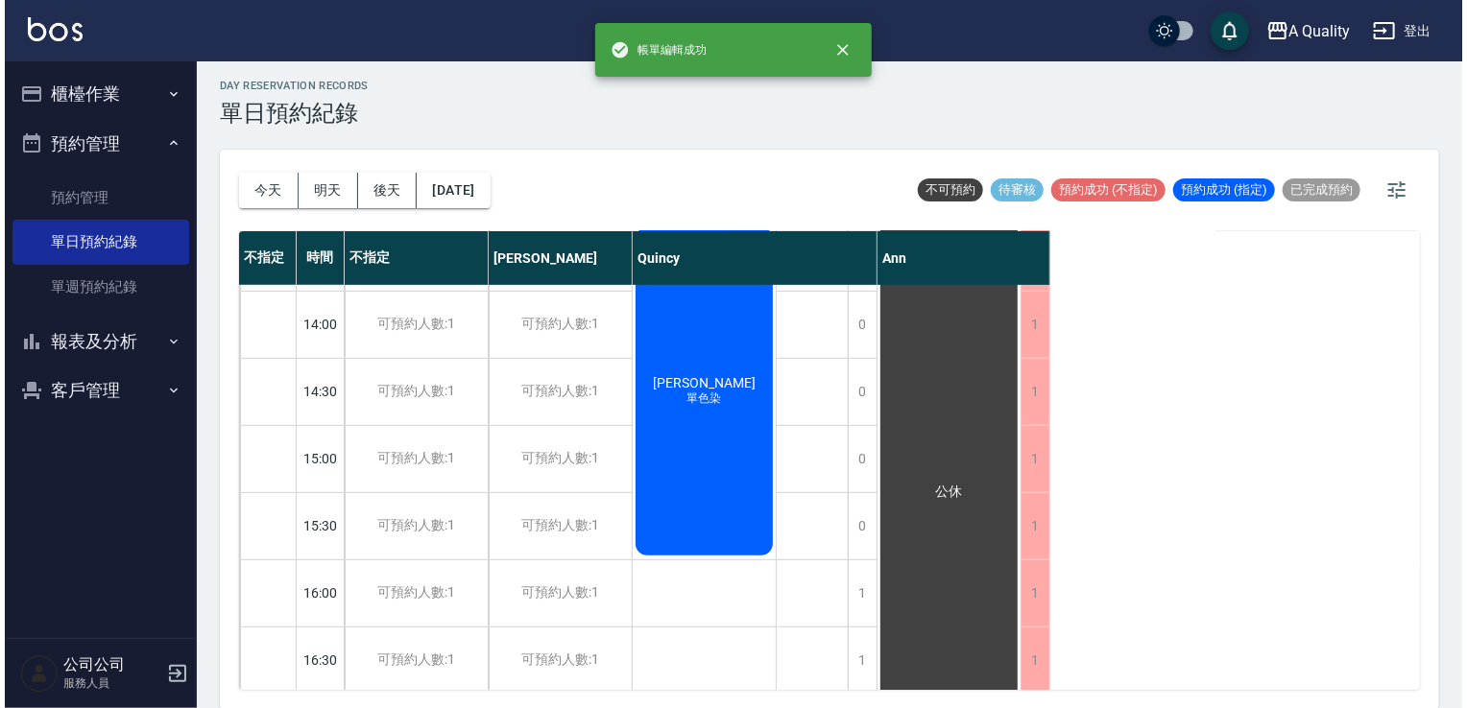
scroll to position [480, 0]
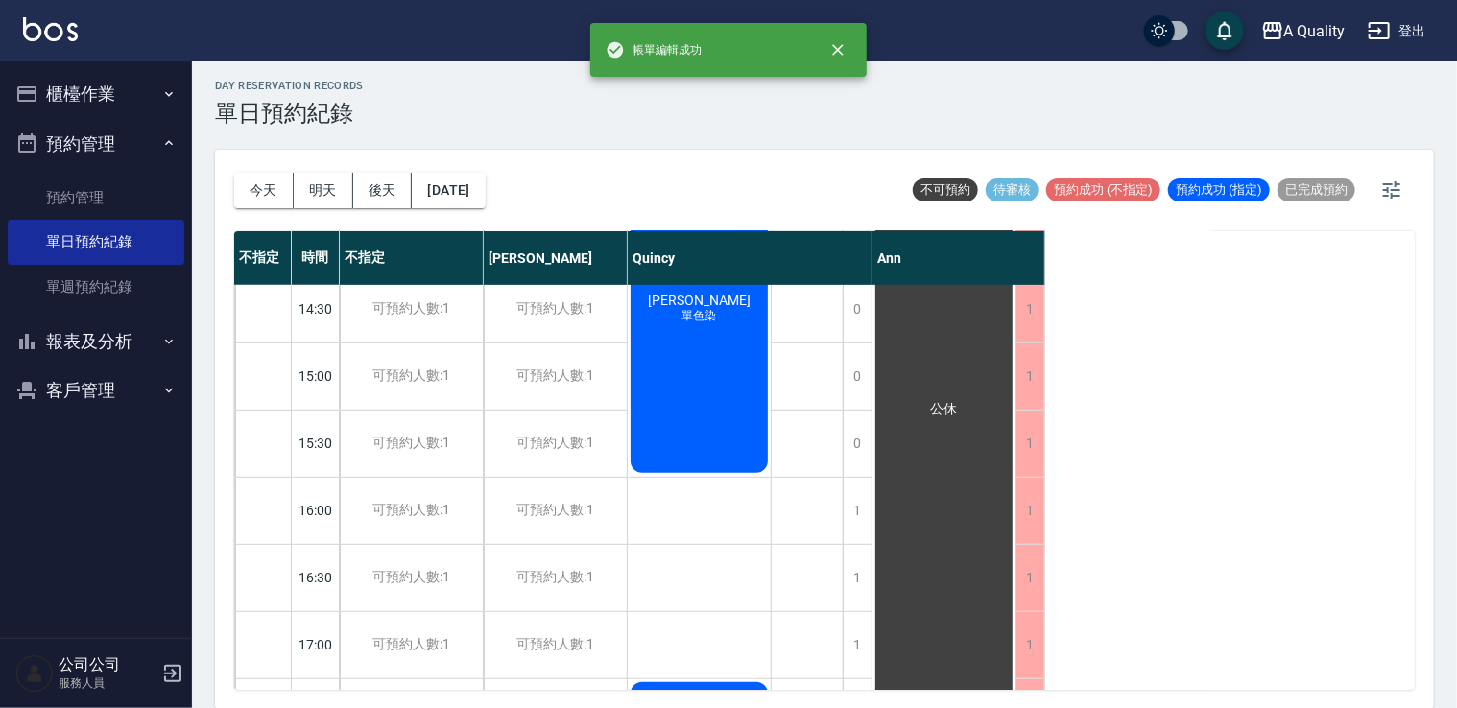
click at [709, 370] on div "[PERSON_NAME] 單色染" at bounding box center [699, 309] width 143 height 334
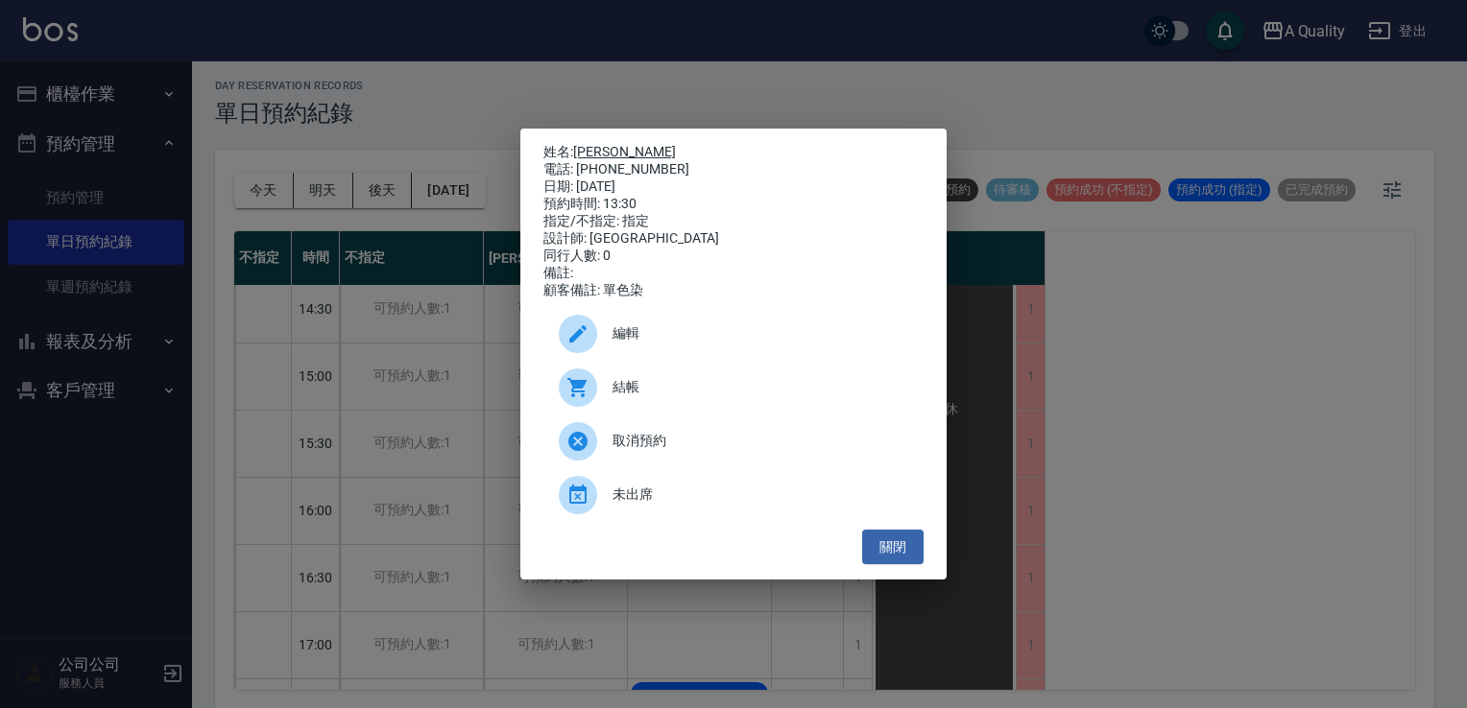
click at [607, 144] on link "[PERSON_NAME]" at bounding box center [624, 151] width 103 height 15
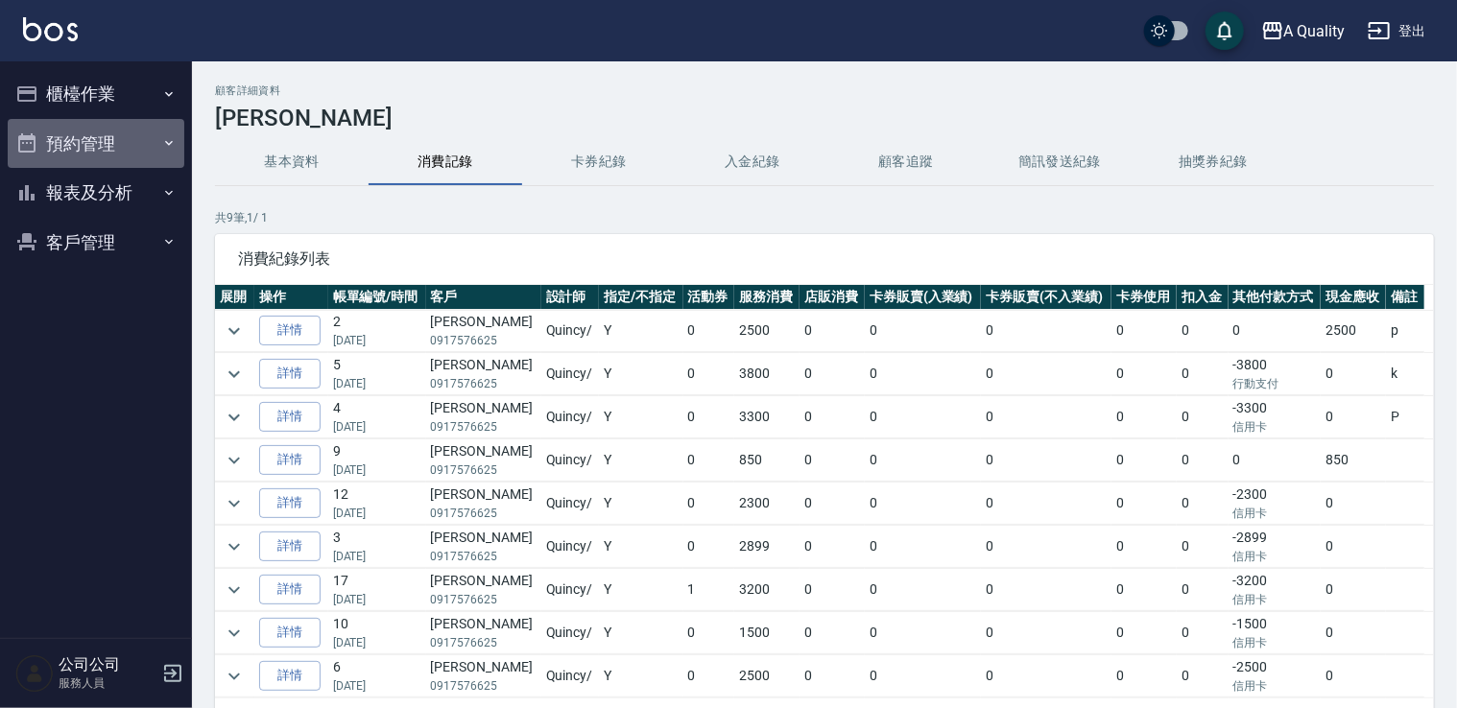
click at [86, 159] on button "預約管理" at bounding box center [96, 144] width 177 height 50
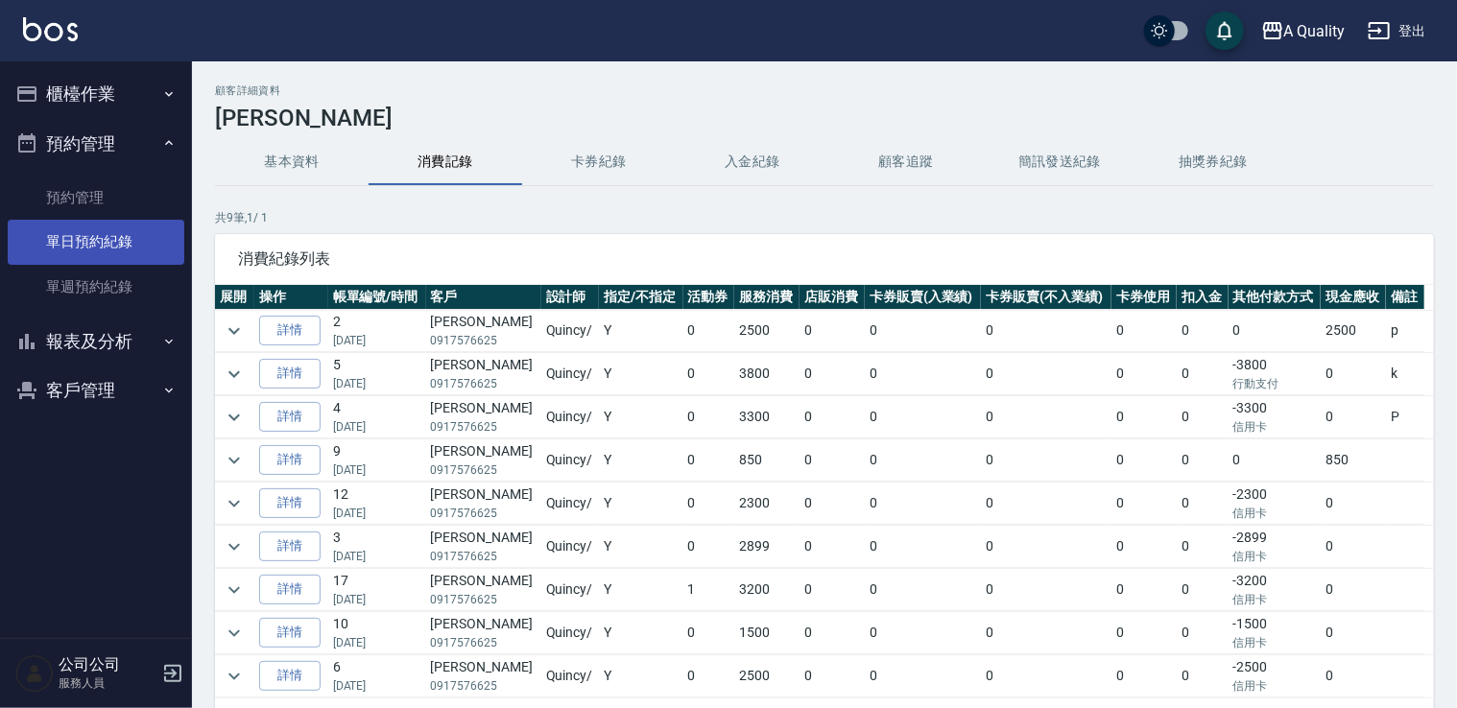
click at [92, 236] on link "單日預約紀錄" at bounding box center [96, 242] width 177 height 44
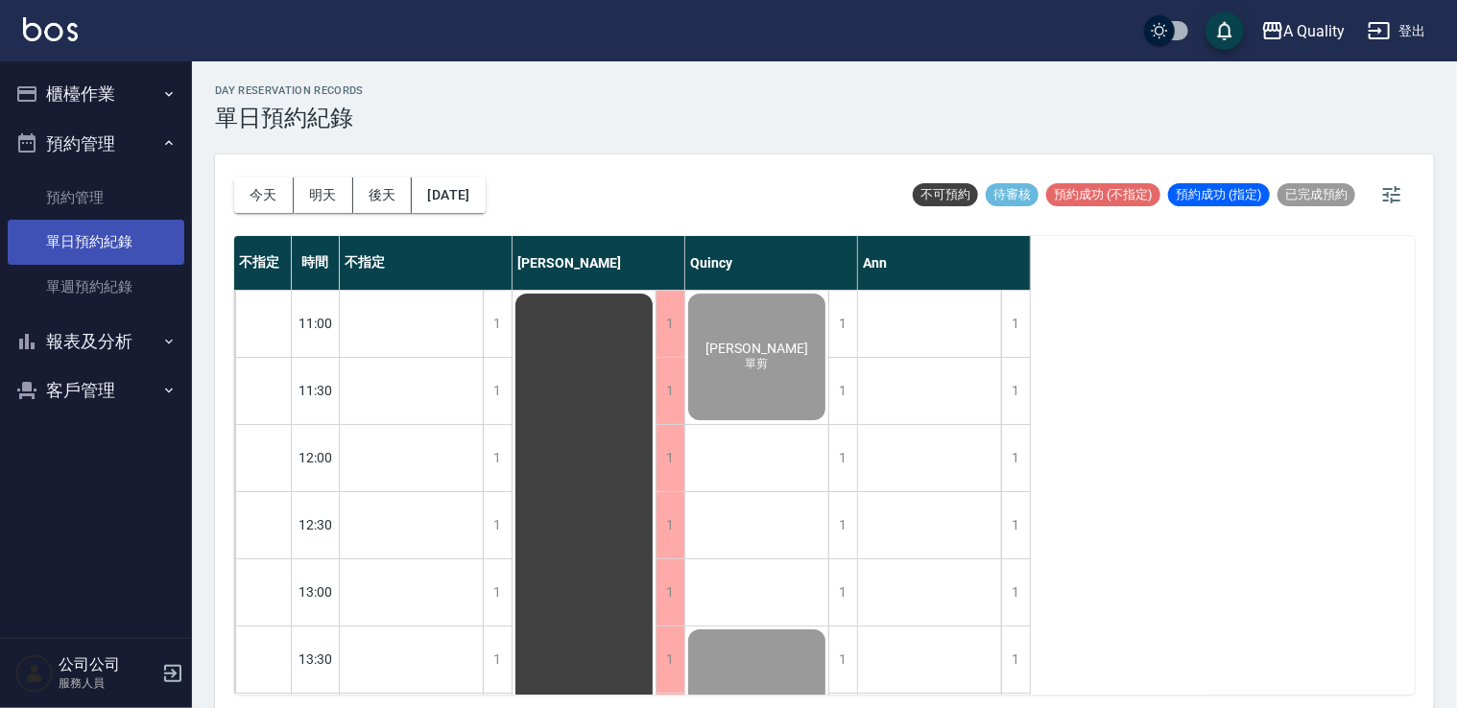
click at [84, 232] on link "單日預約紀錄" at bounding box center [96, 242] width 177 height 44
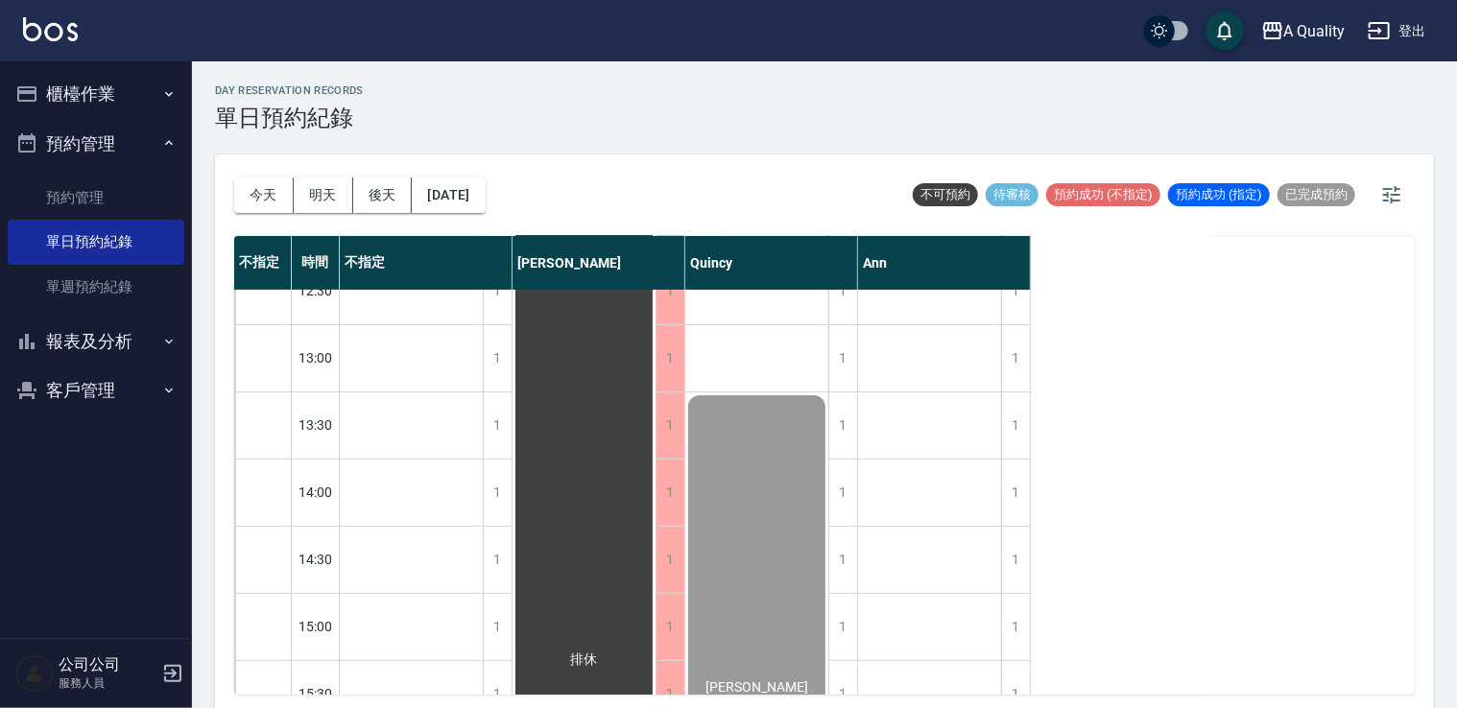
scroll to position [480, 0]
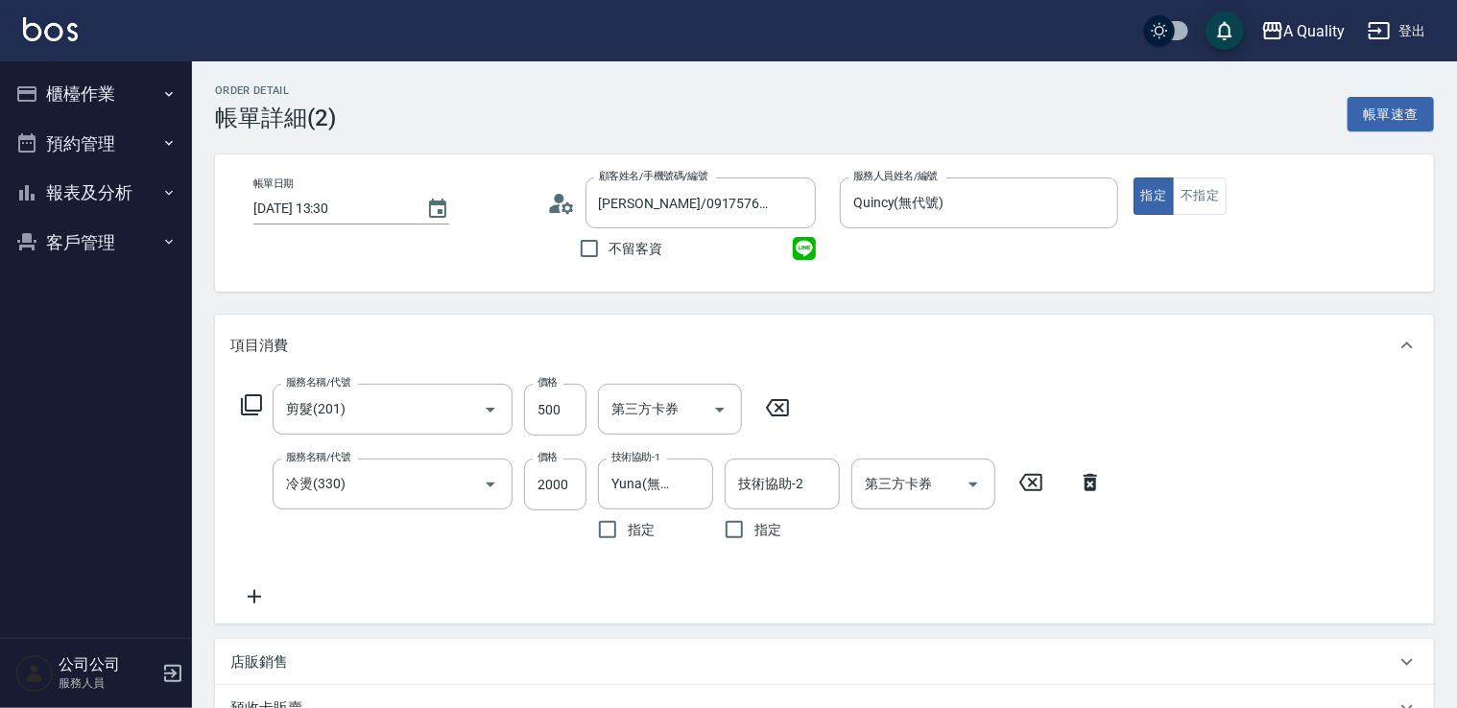
click at [90, 237] on button "客戶管理" at bounding box center [96, 243] width 177 height 50
click at [92, 299] on link "客戶列表" at bounding box center [96, 297] width 177 height 44
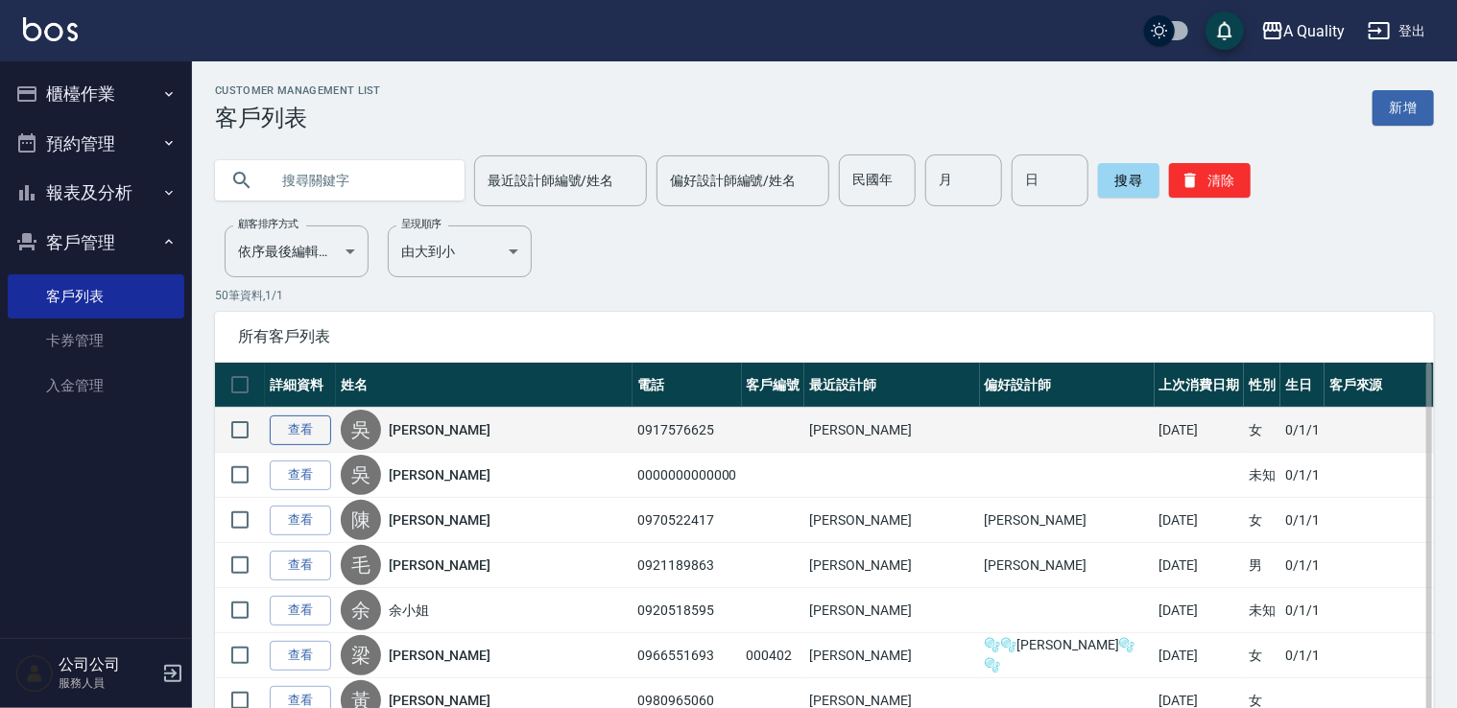
click at [316, 424] on link "查看" at bounding box center [300, 431] width 61 height 30
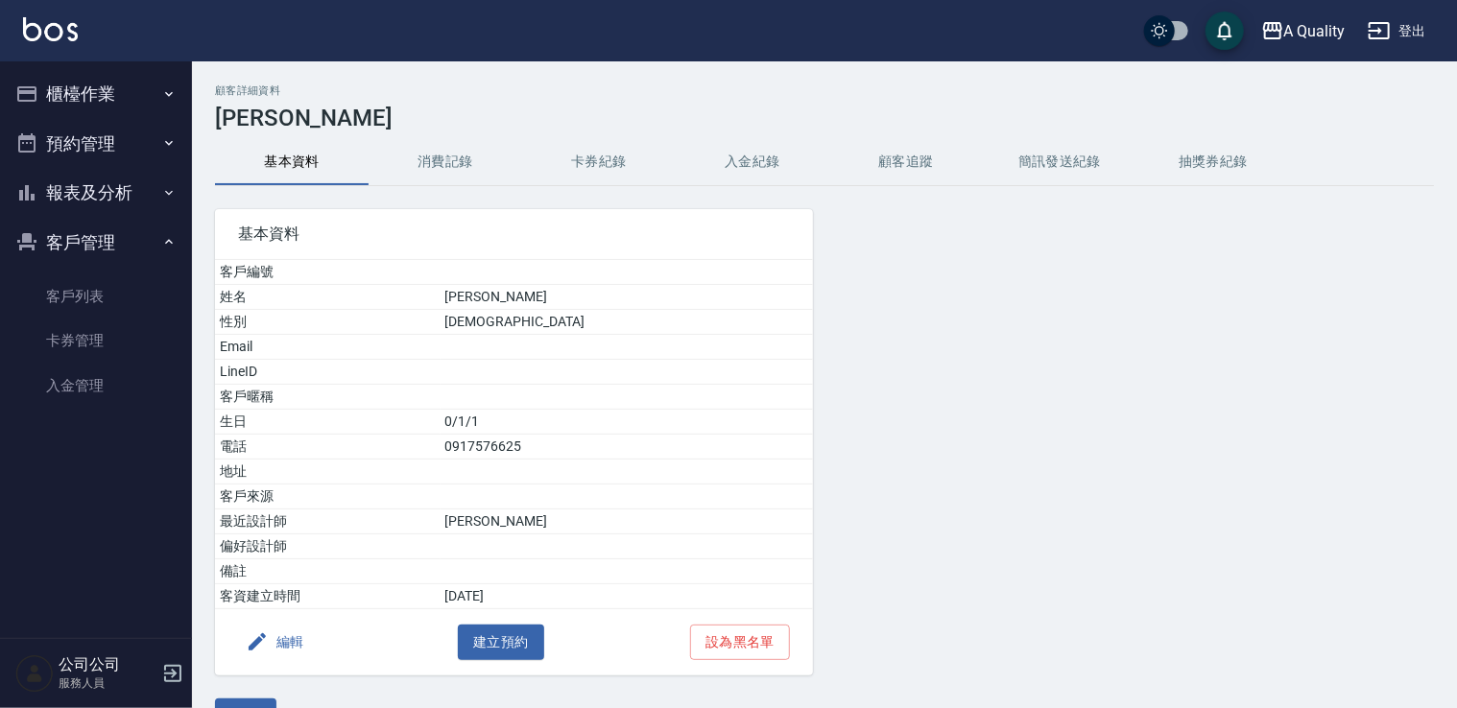
click at [619, 160] on button "卡券紀錄" at bounding box center [599, 162] width 154 height 46
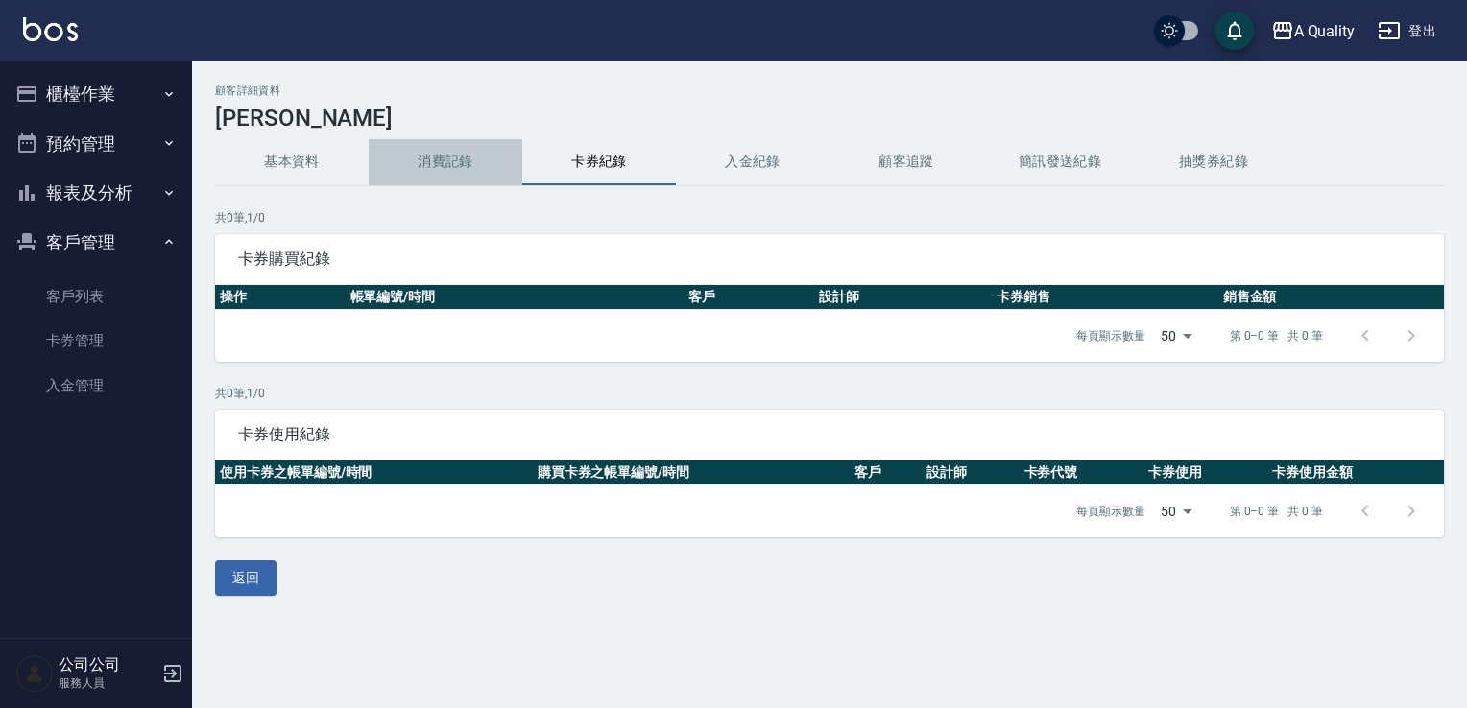
click at [418, 159] on button "消費記錄" at bounding box center [446, 162] width 154 height 46
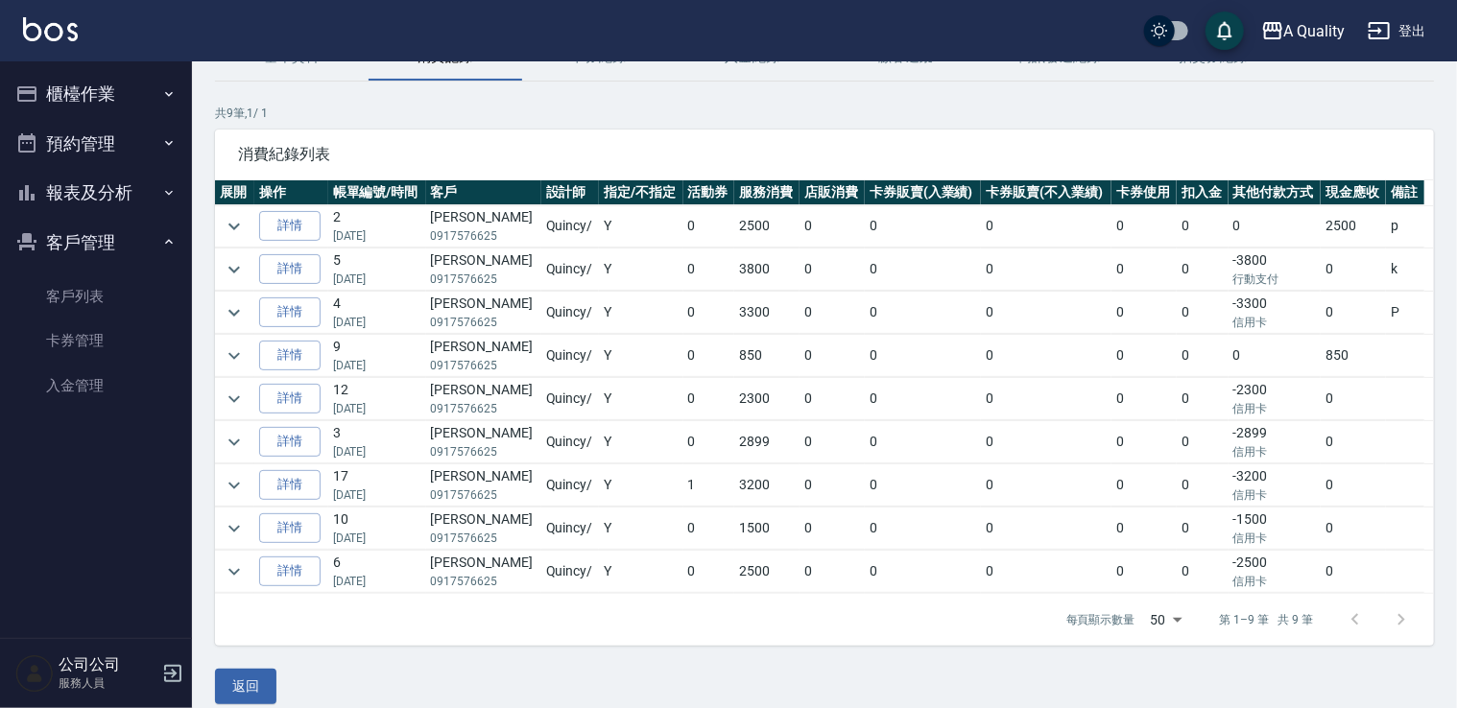
scroll to position [119, 0]
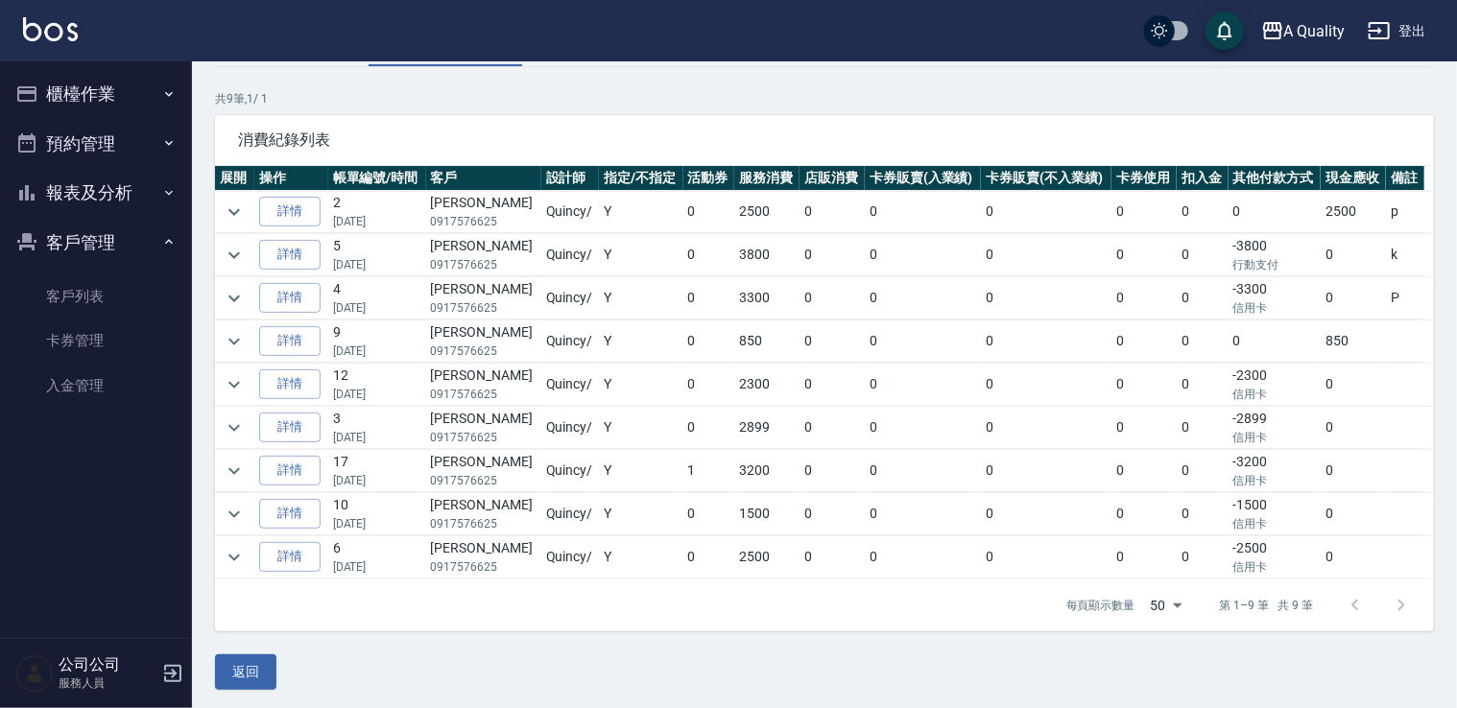
click at [80, 111] on button "櫃檯作業" at bounding box center [96, 94] width 177 height 50
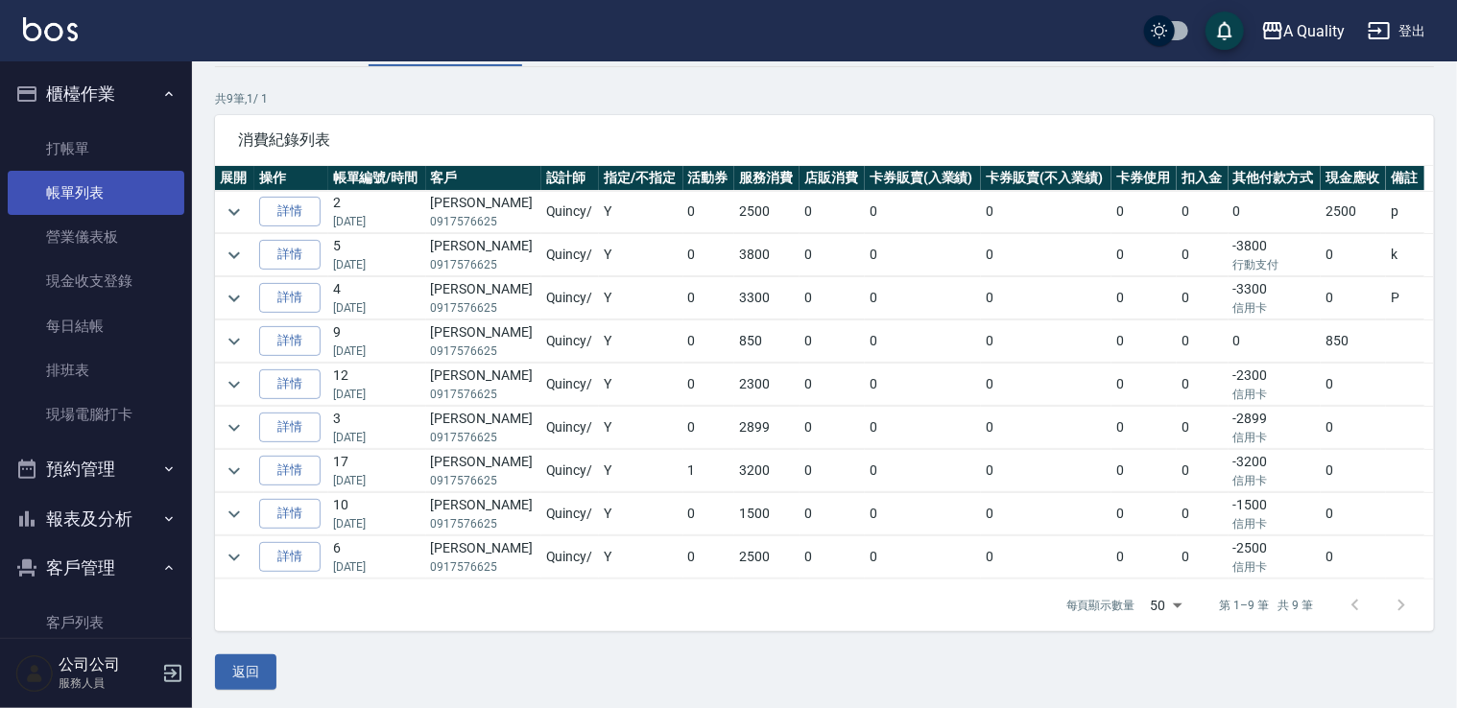
click at [77, 188] on link "帳單列表" at bounding box center [96, 193] width 177 height 44
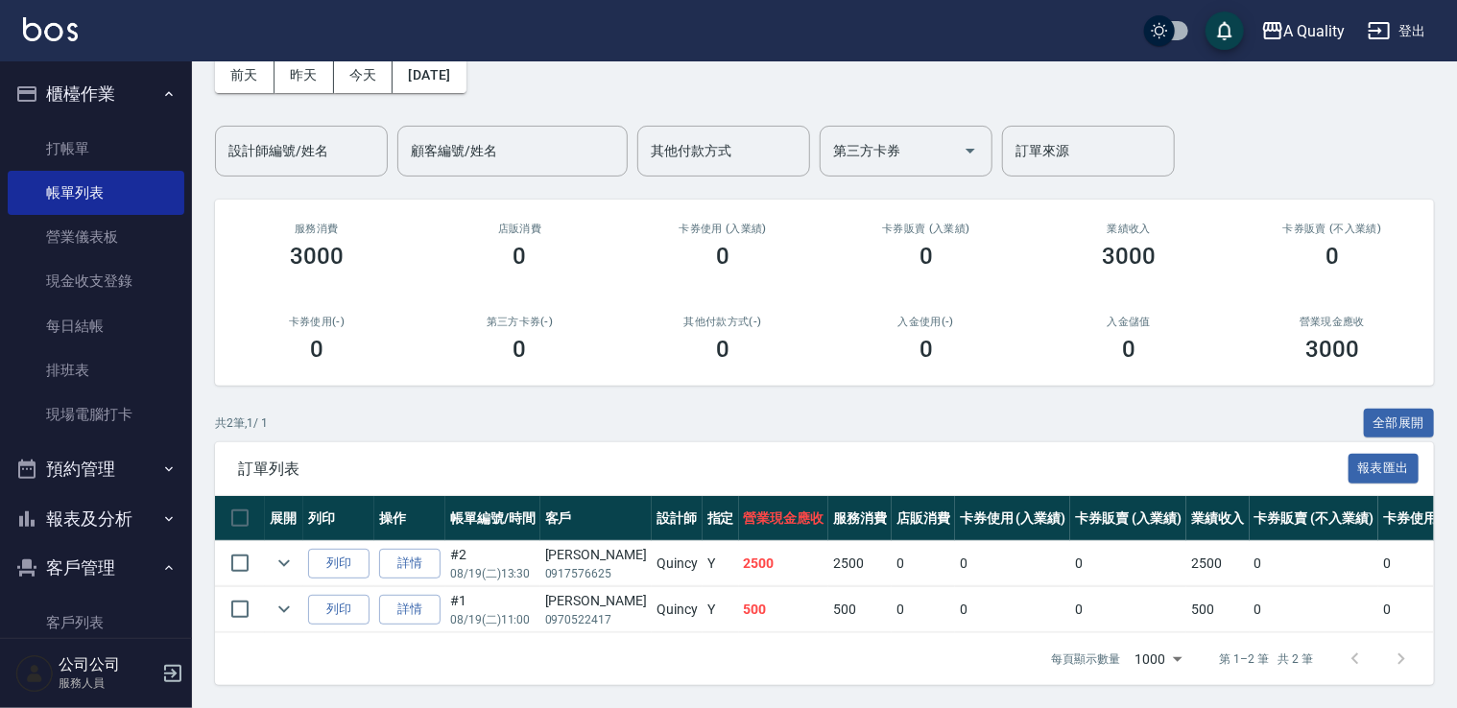
scroll to position [110, 0]
click at [426, 558] on link "詳情" at bounding box center [409, 564] width 61 height 30
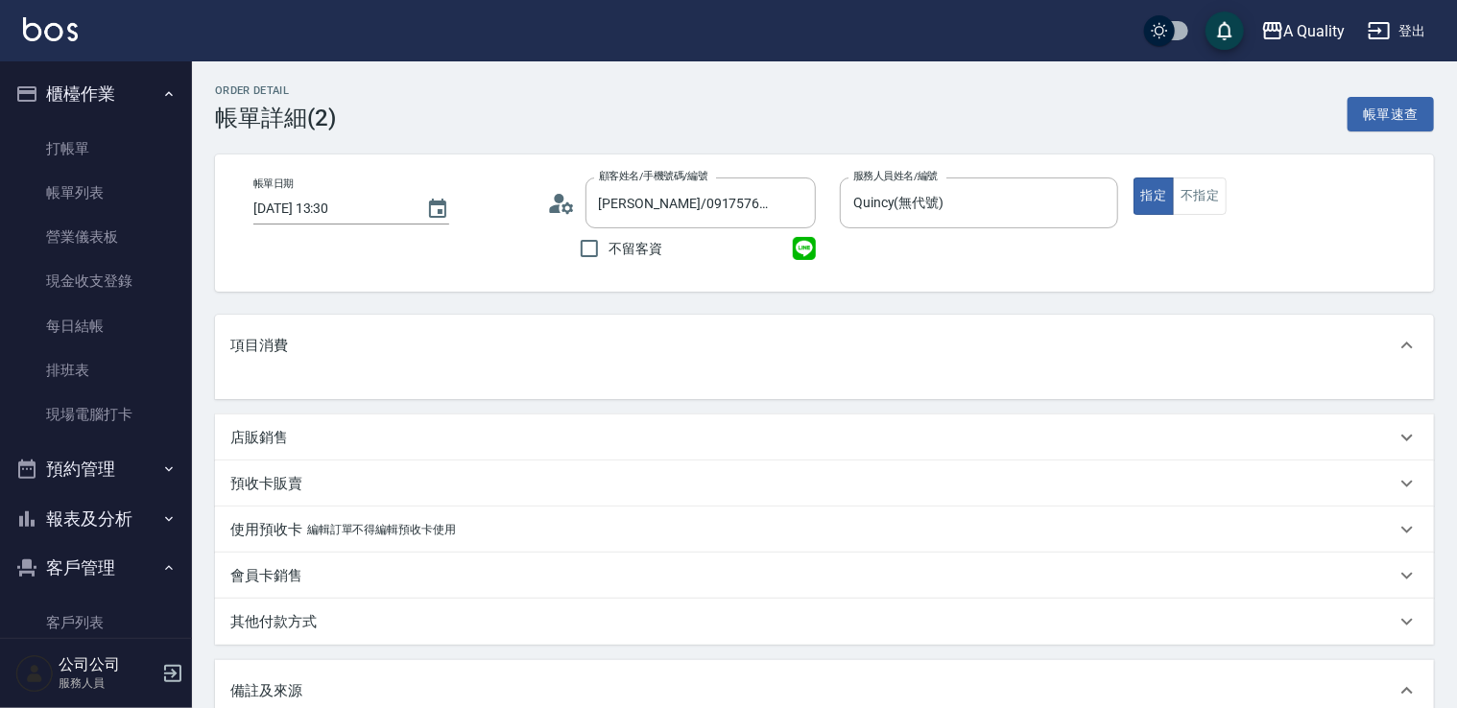
type input "[PERSON_NAME]/0917576625/"
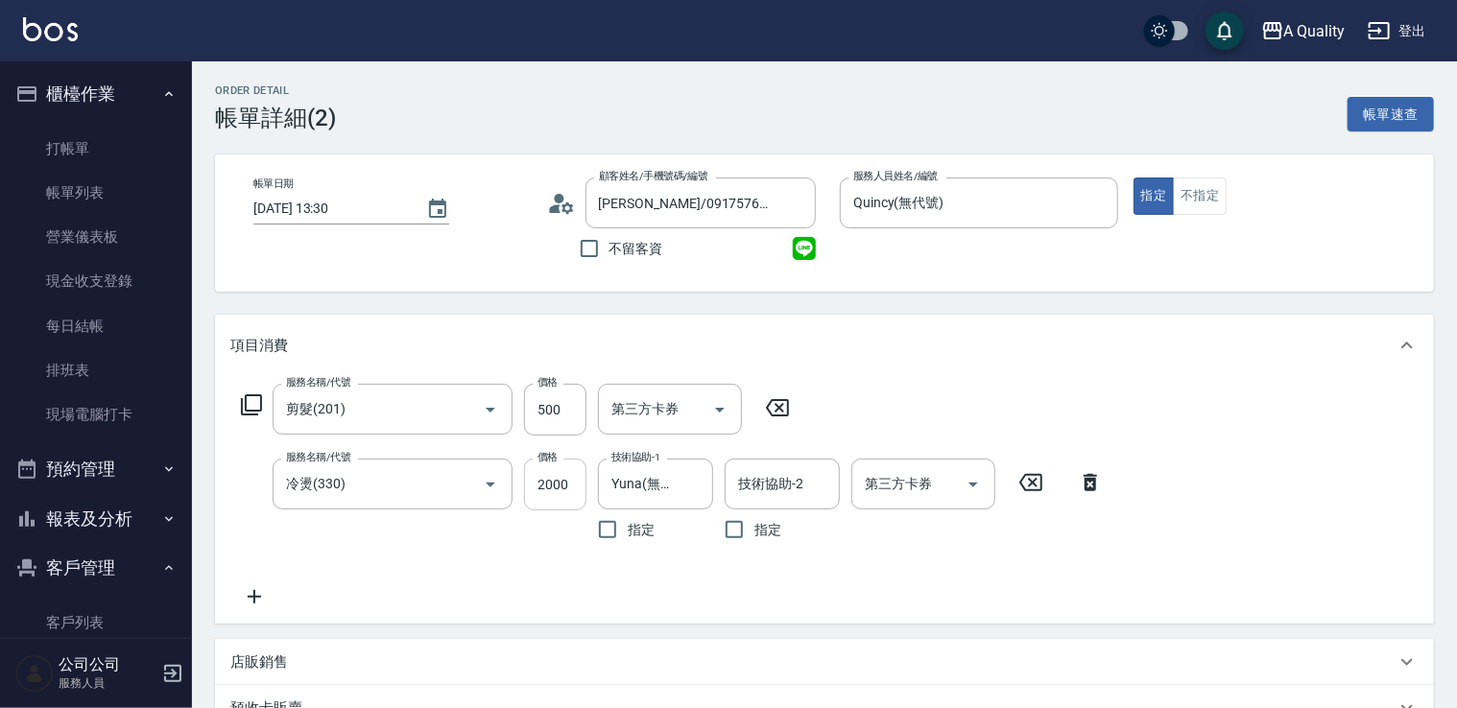
click at [568, 479] on input "2000" at bounding box center [555, 485] width 62 height 52
click at [548, 488] on input "11800" at bounding box center [555, 485] width 62 height 52
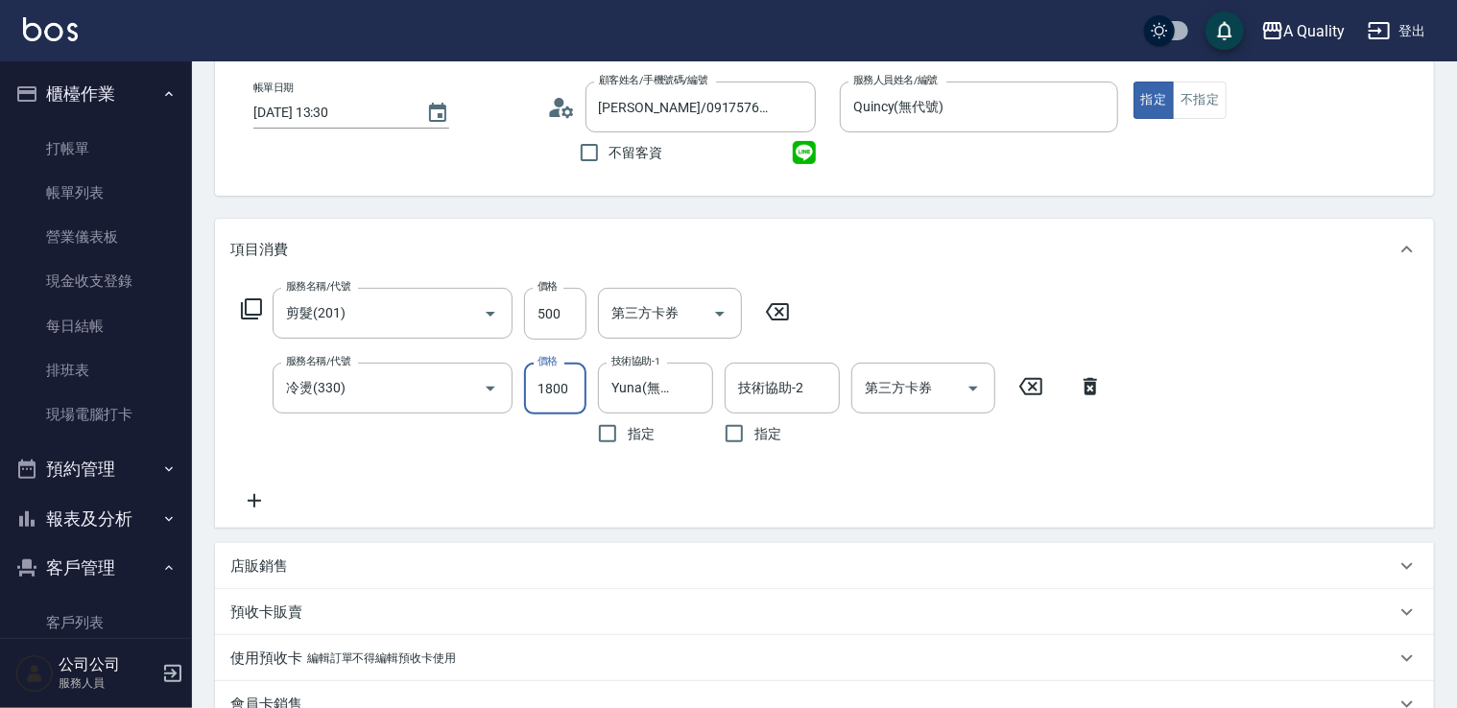
scroll to position [480, 0]
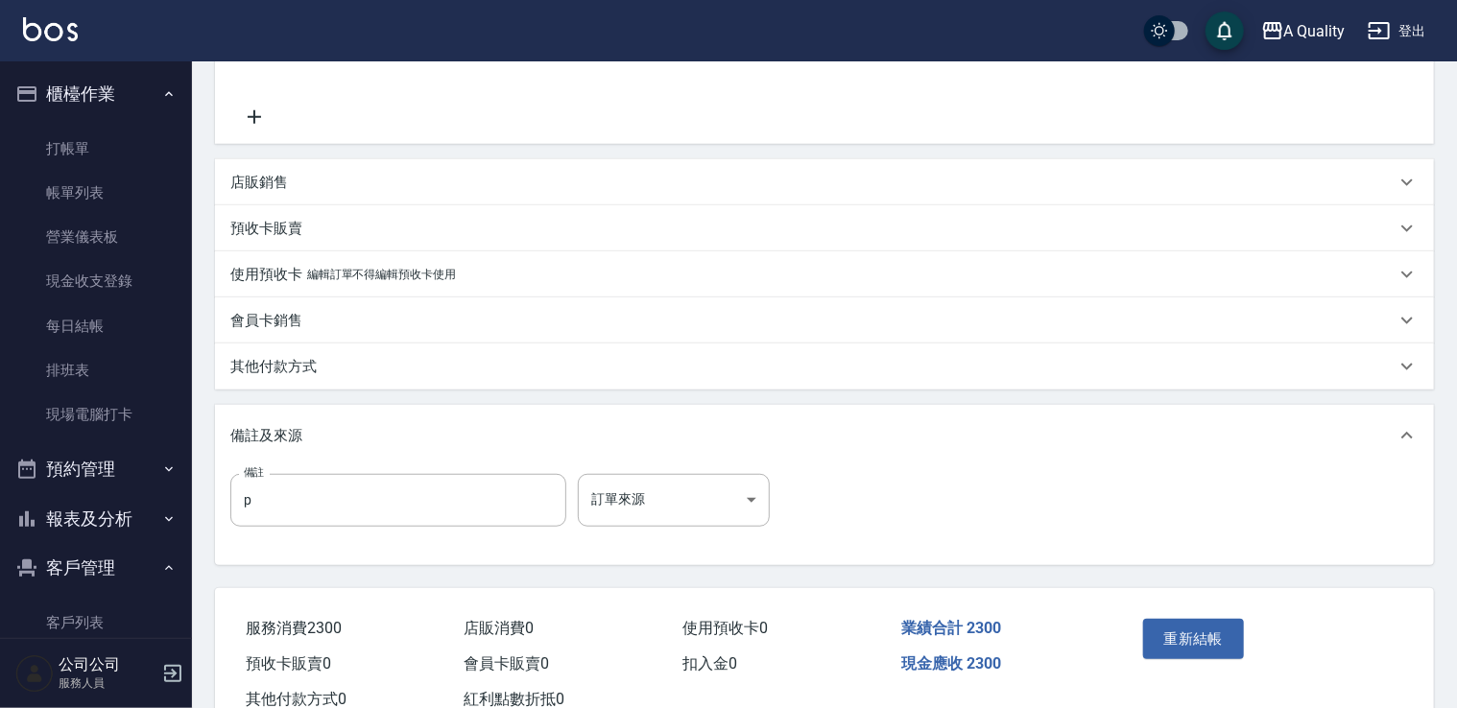
type input "1800"
click at [371, 360] on div "其他付款方式" at bounding box center [812, 367] width 1165 height 20
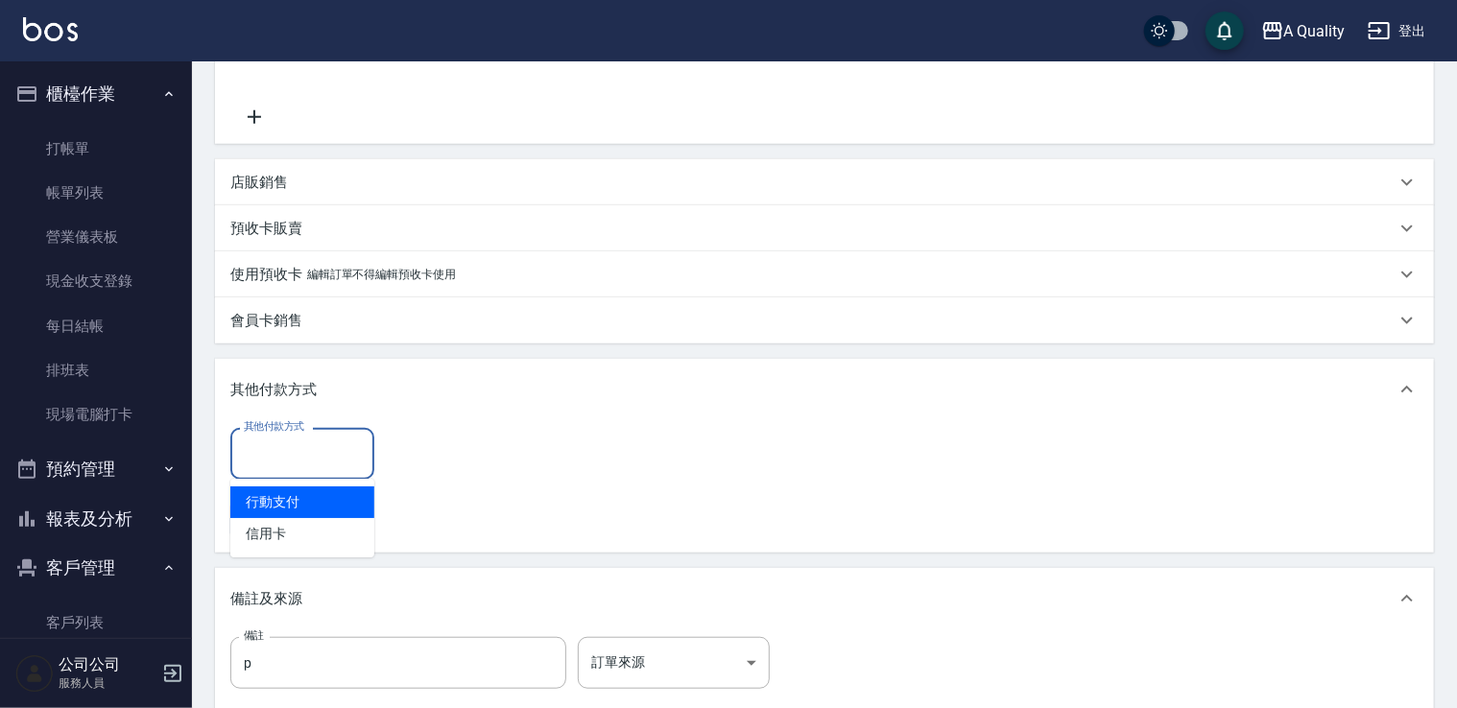
click at [299, 448] on input "其他付款方式" at bounding box center [302, 454] width 127 height 34
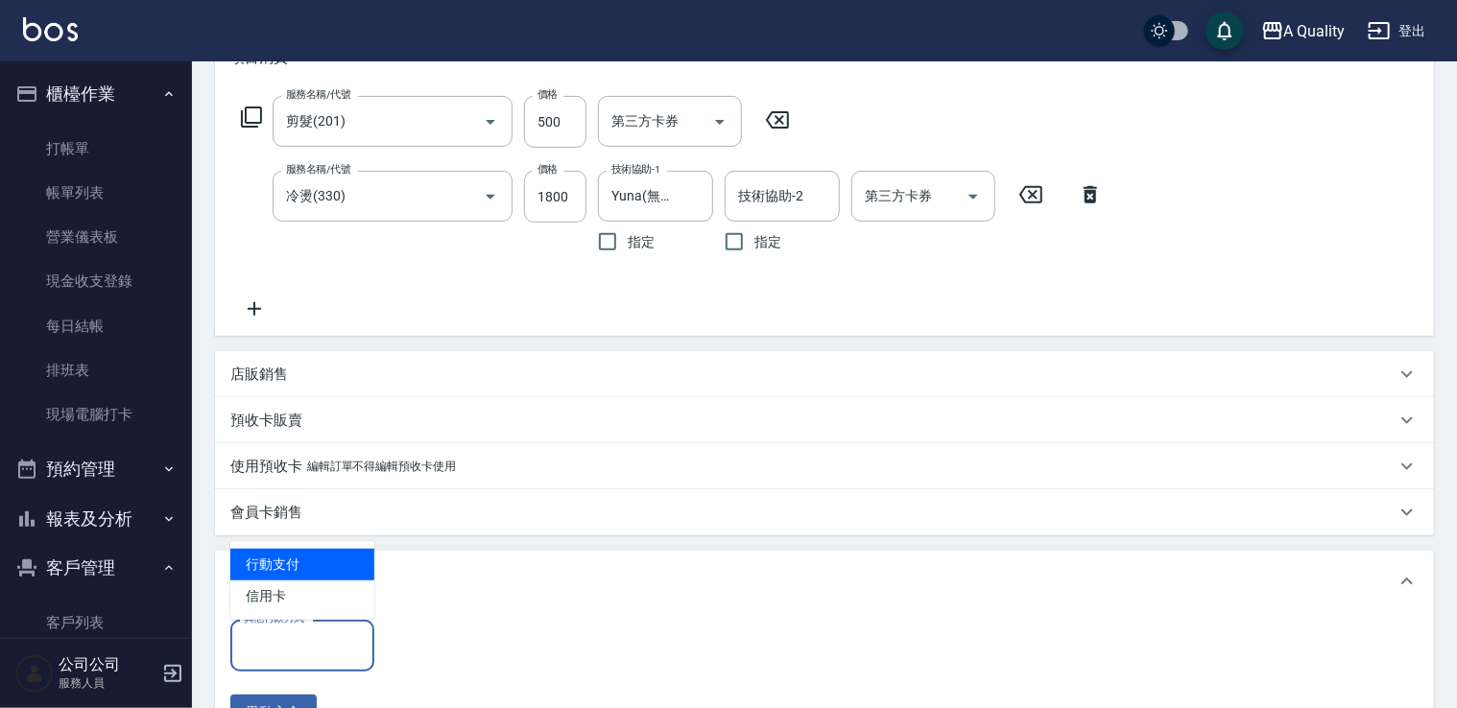
click at [272, 311] on icon at bounding box center [254, 309] width 48 height 23
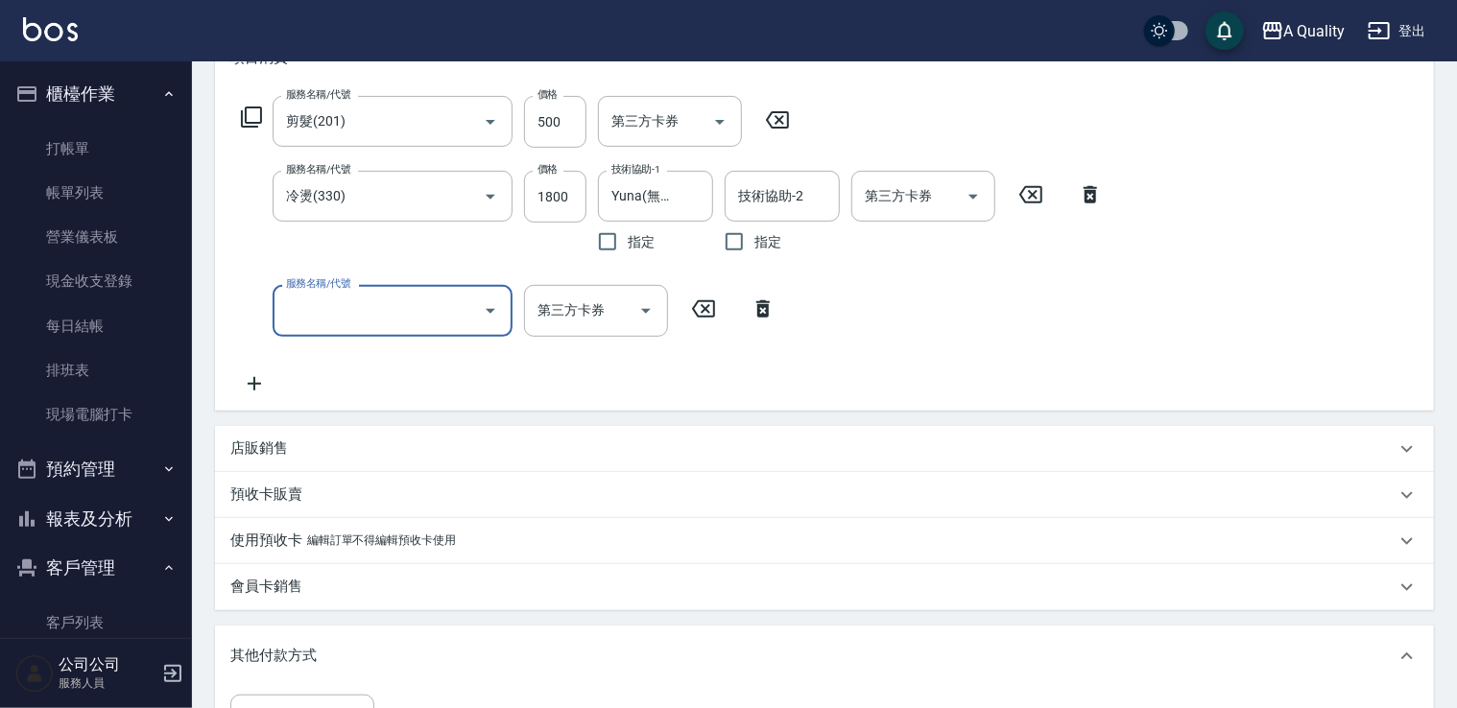
click at [333, 313] on input "服務名稱/代號" at bounding box center [378, 311] width 194 height 34
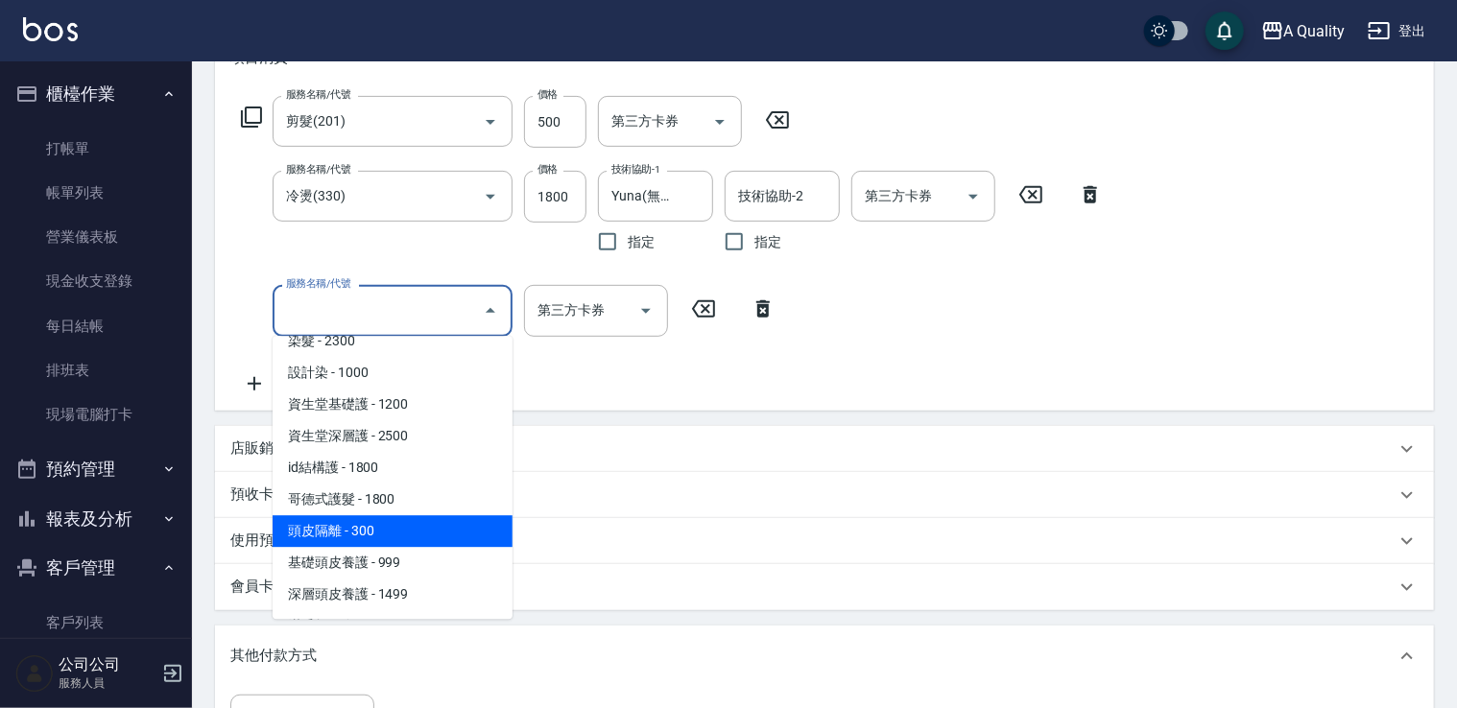
scroll to position [270, 0]
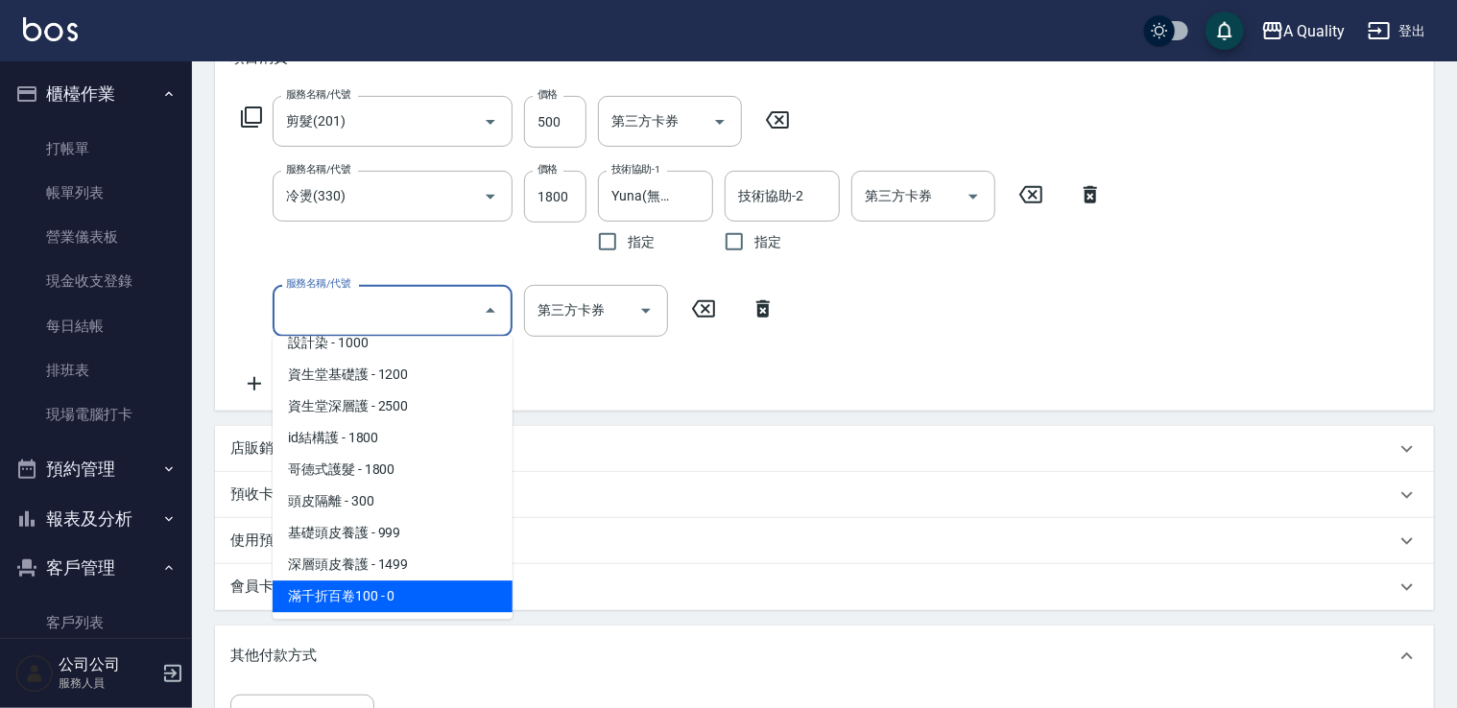
click at [393, 599] on span "滿千折百卷100 - 0" at bounding box center [393, 597] width 240 height 32
type input "滿千折百卷100(703)"
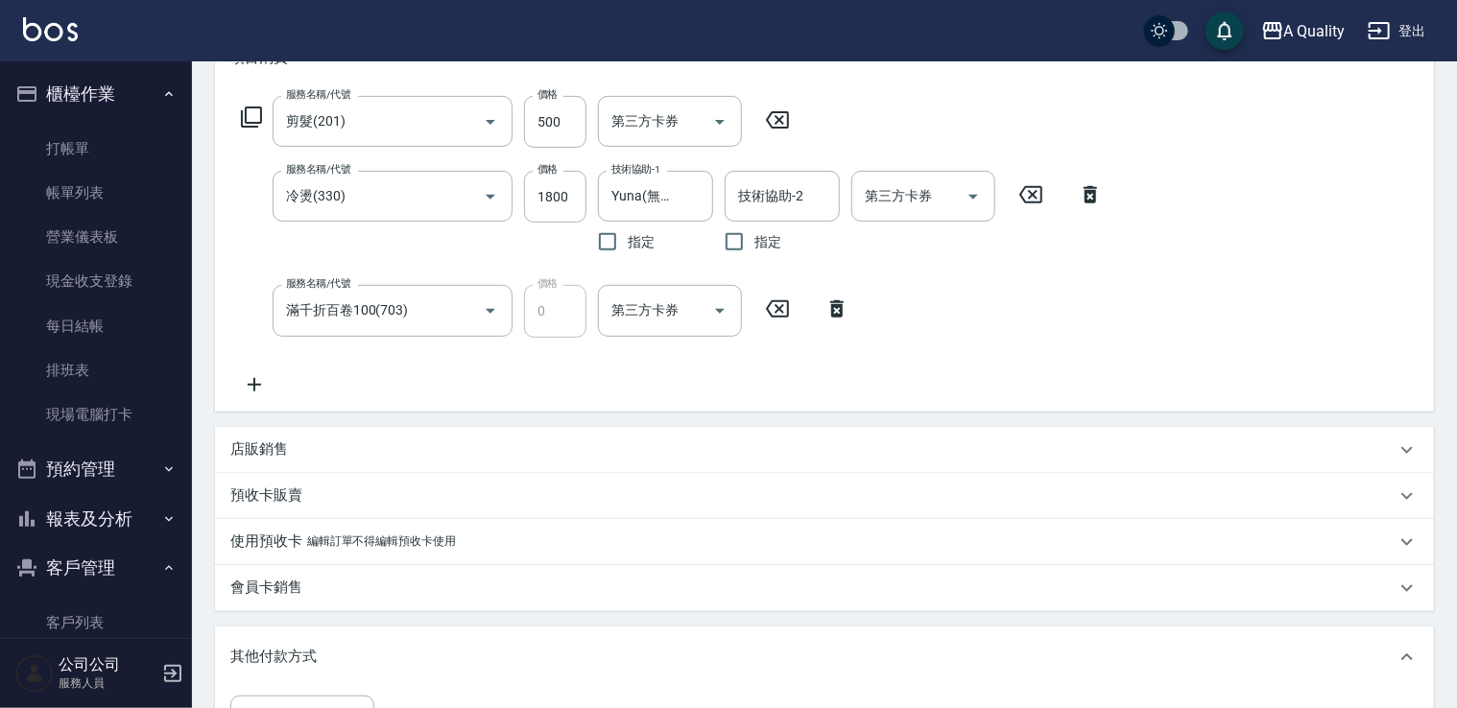
drag, startPoint x: 265, startPoint y: 389, endPoint x: 331, endPoint y: 432, distance: 79.1
click at [267, 389] on icon at bounding box center [254, 384] width 48 height 23
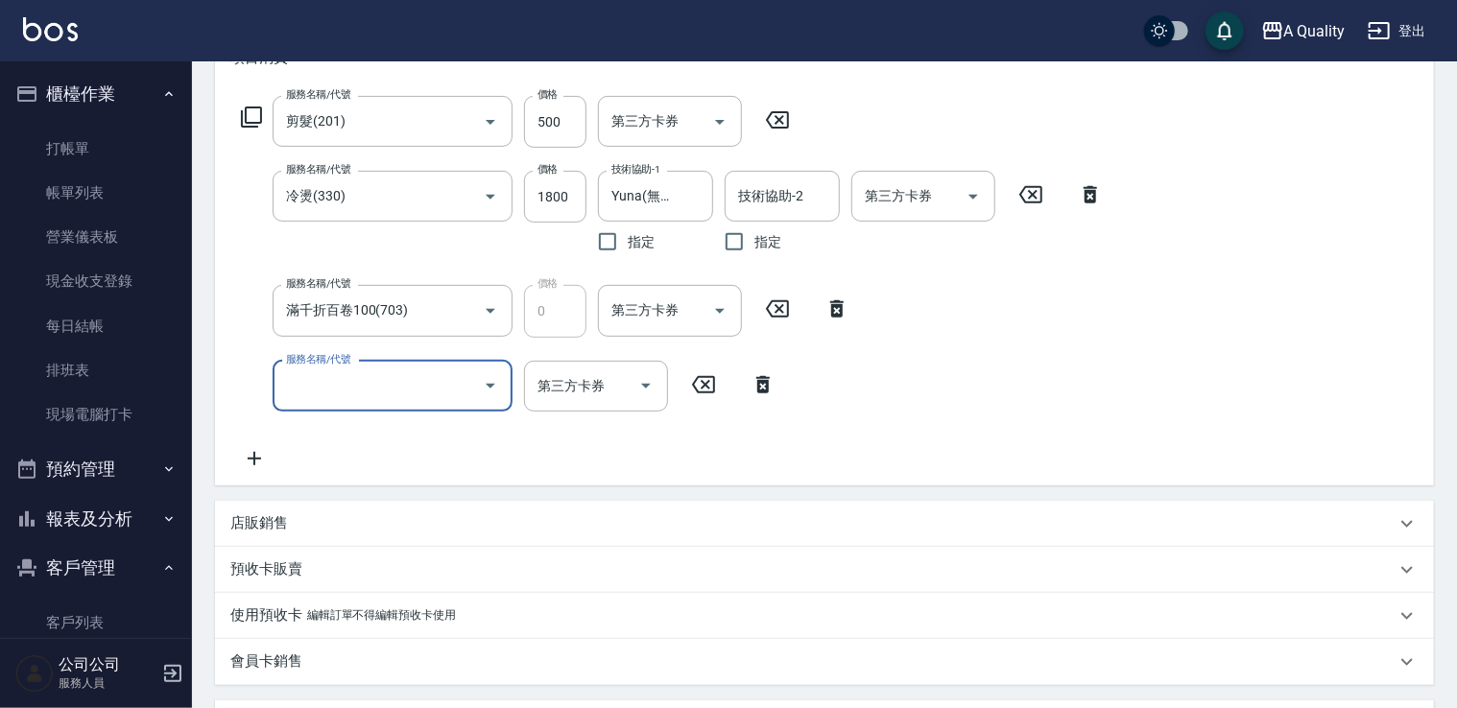
click at [382, 394] on input "服務名稱/代號" at bounding box center [378, 387] width 194 height 34
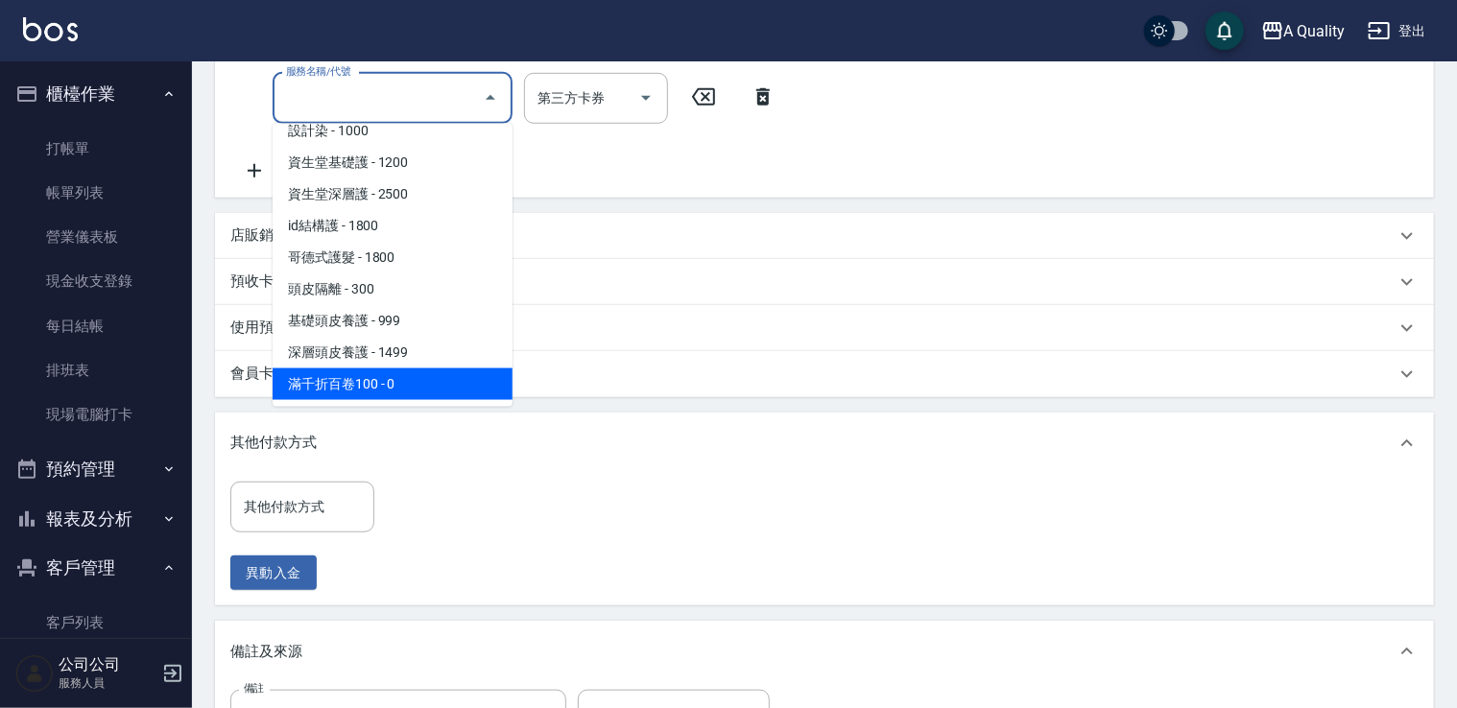
drag, startPoint x: 387, startPoint y: 376, endPoint x: 442, endPoint y: 358, distance: 58.6
click at [388, 375] on span "滿千折百卷100 - 0" at bounding box center [393, 385] width 240 height 32
type input "滿千折百卷100(703)"
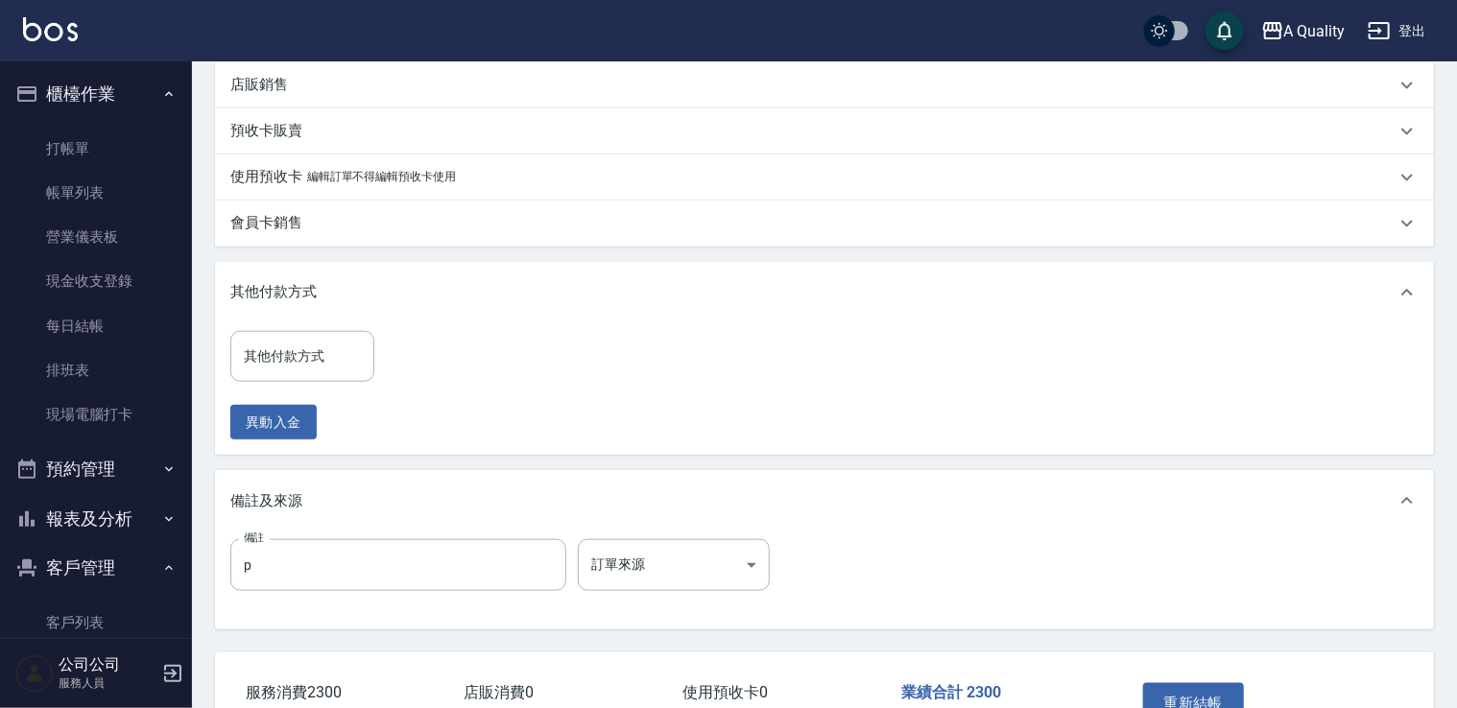
scroll to position [853, 0]
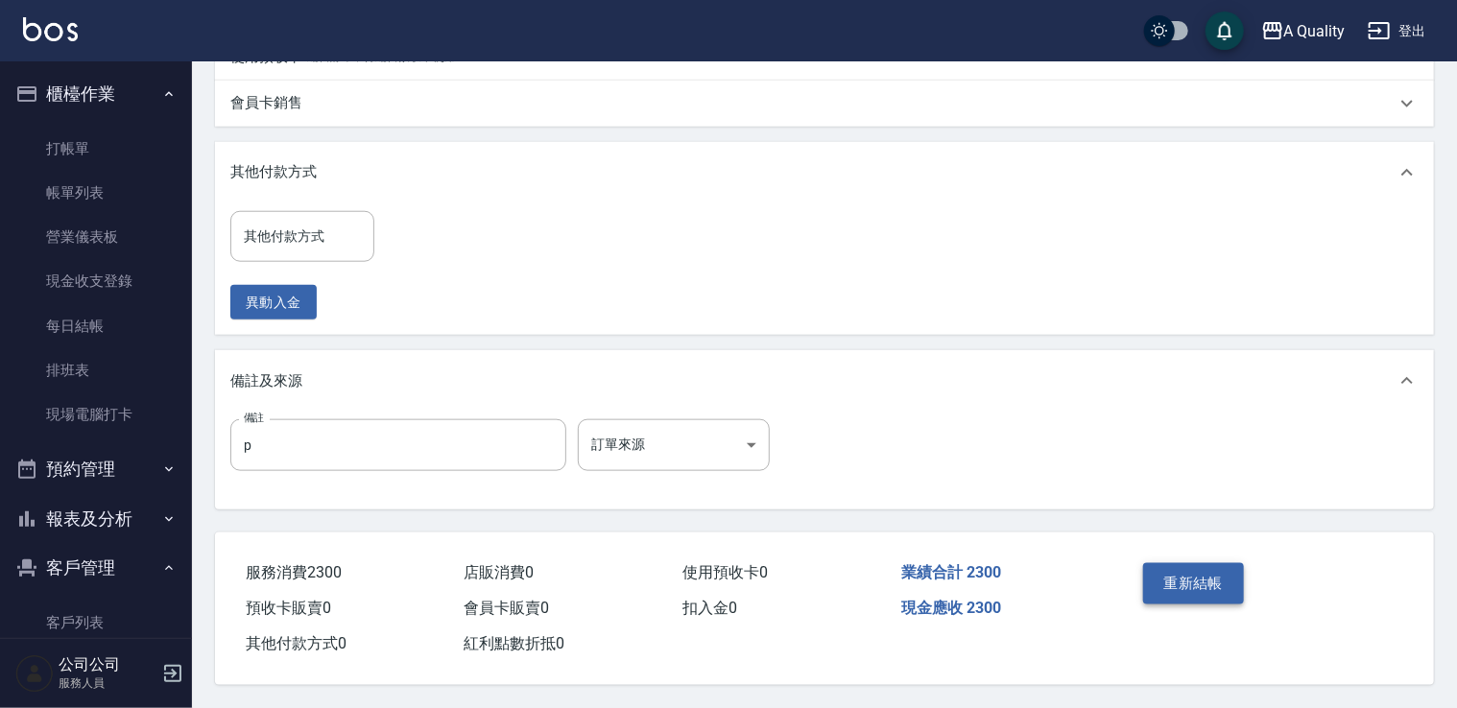
click at [1192, 585] on button "重新結帳" at bounding box center [1194, 583] width 102 height 40
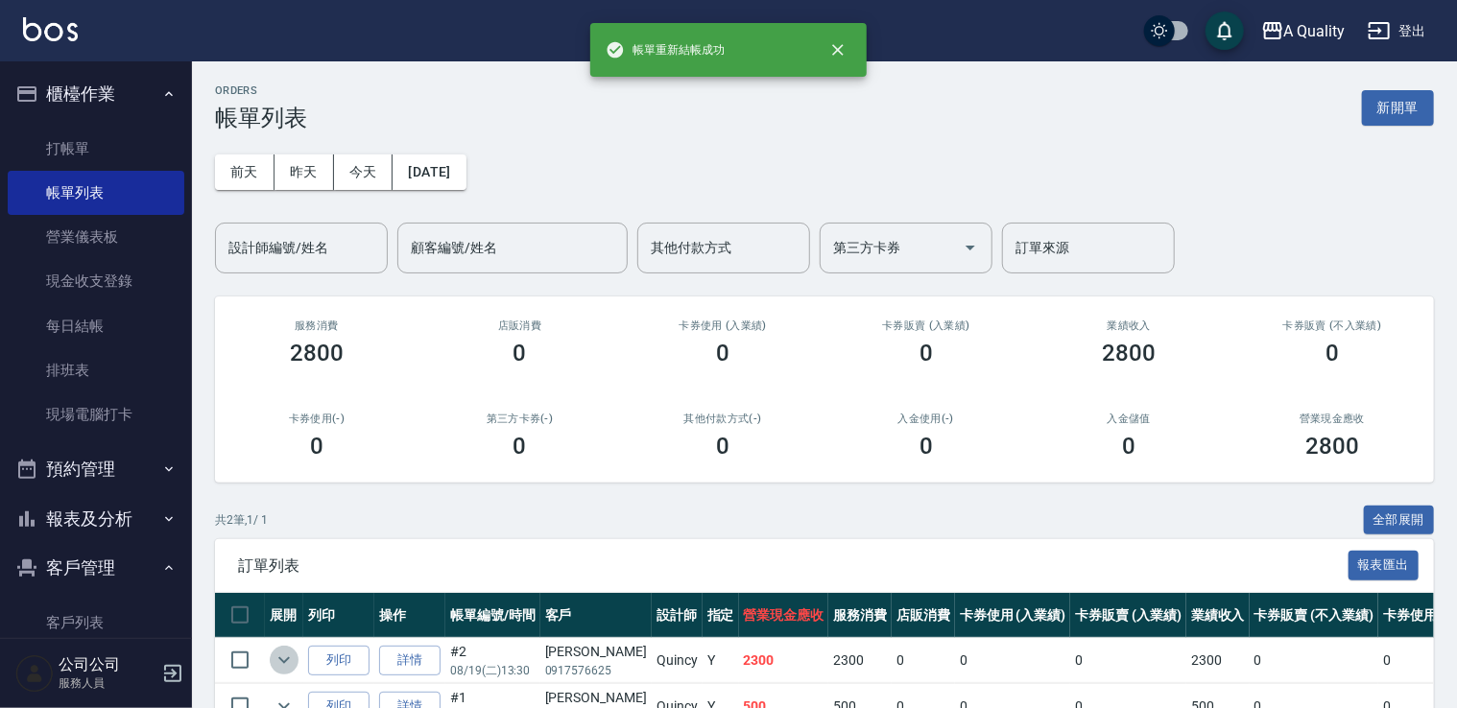
click at [283, 657] on icon "expand row" at bounding box center [284, 660] width 23 height 23
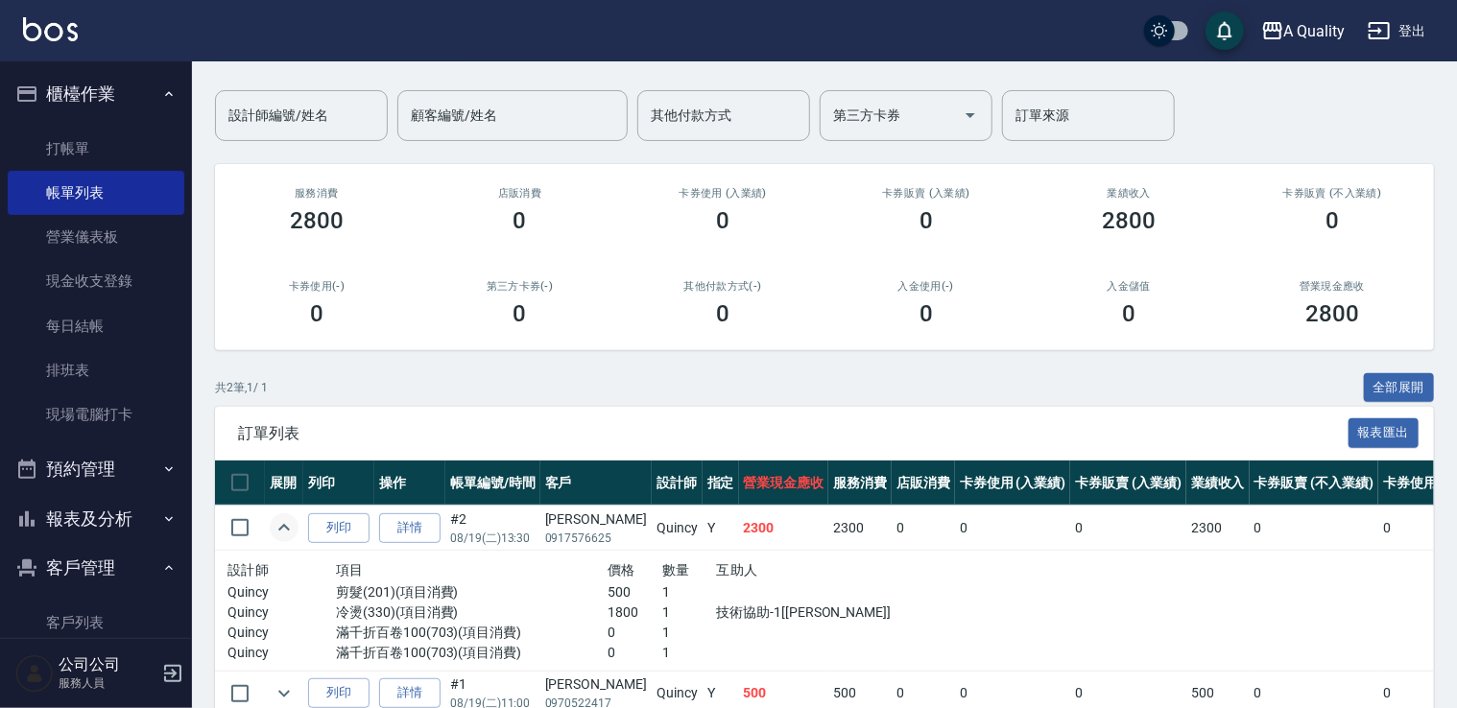
scroll to position [229, 0]
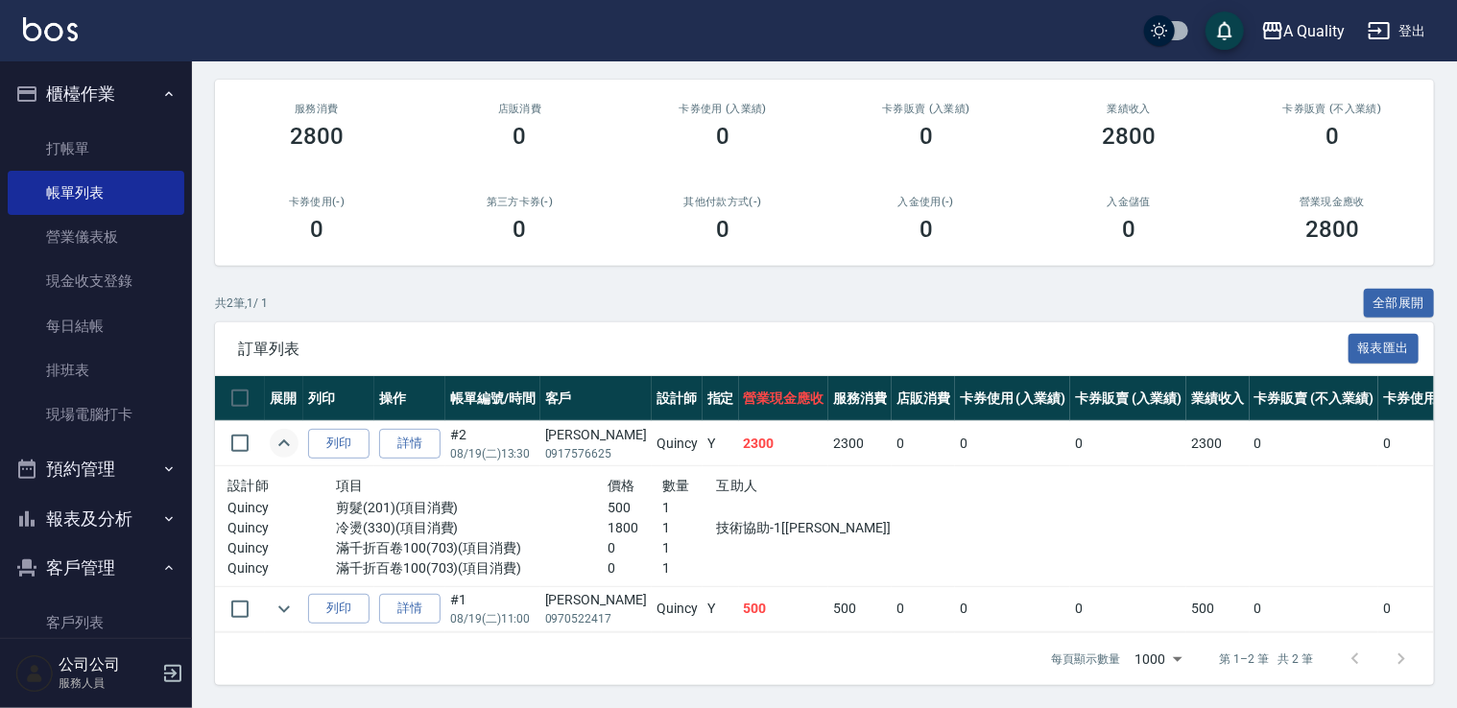
click at [99, 484] on button "預約管理" at bounding box center [96, 469] width 177 height 50
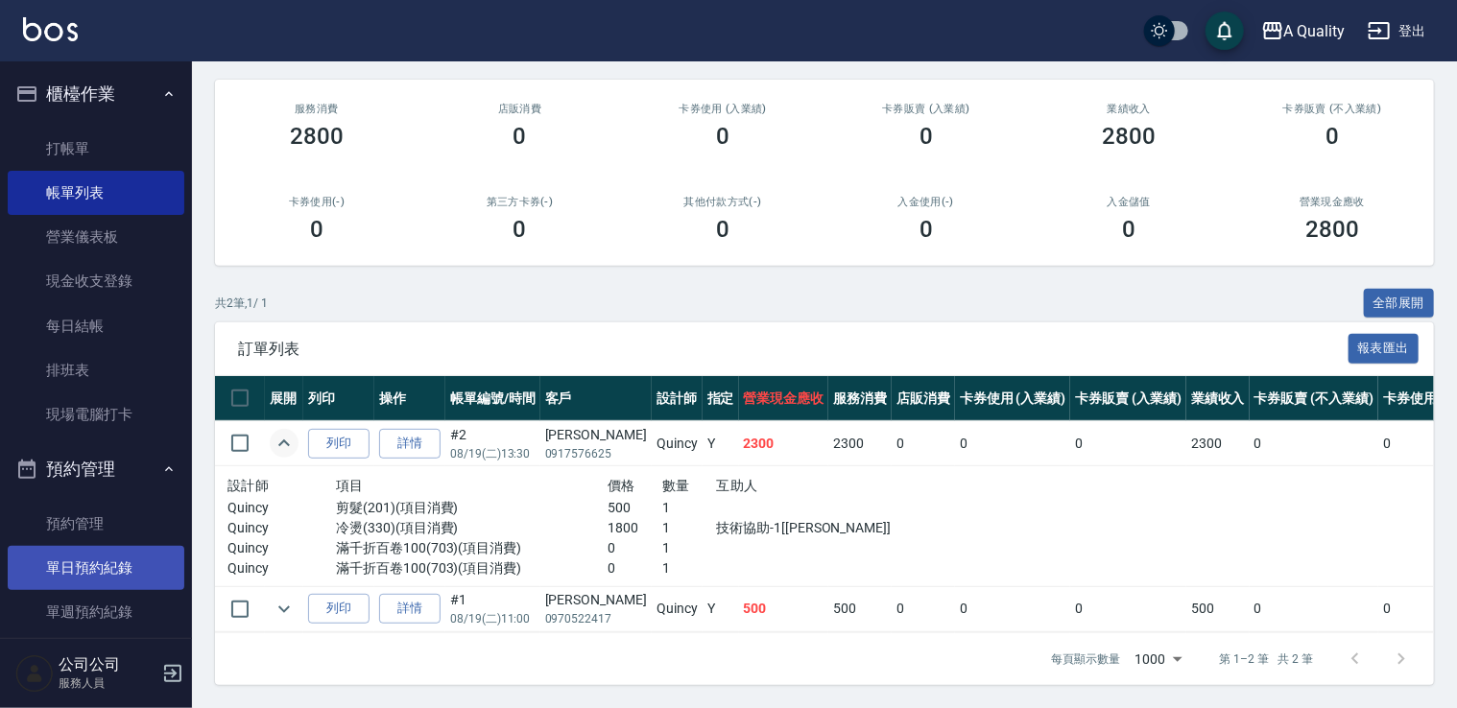
click at [94, 564] on link "單日預約紀錄" at bounding box center [96, 568] width 177 height 44
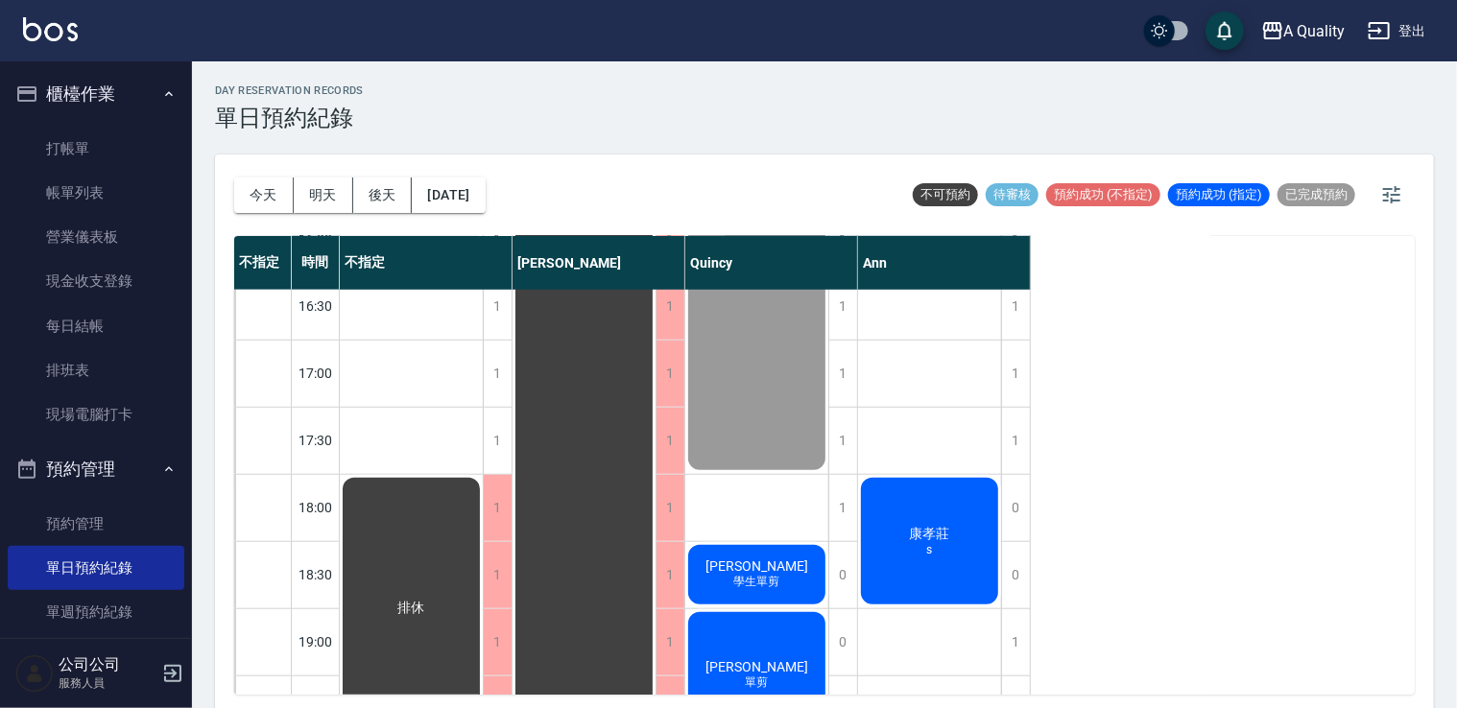
scroll to position [723, 0]
